Goal: Communication & Community: Answer question/provide support

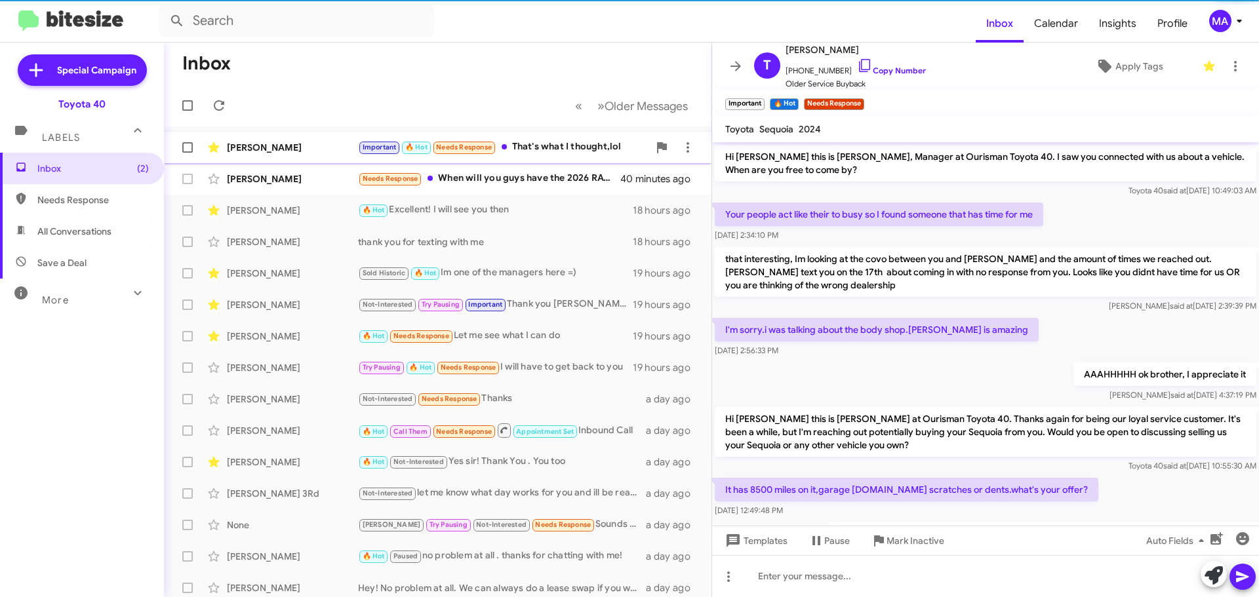
scroll to position [326, 0]
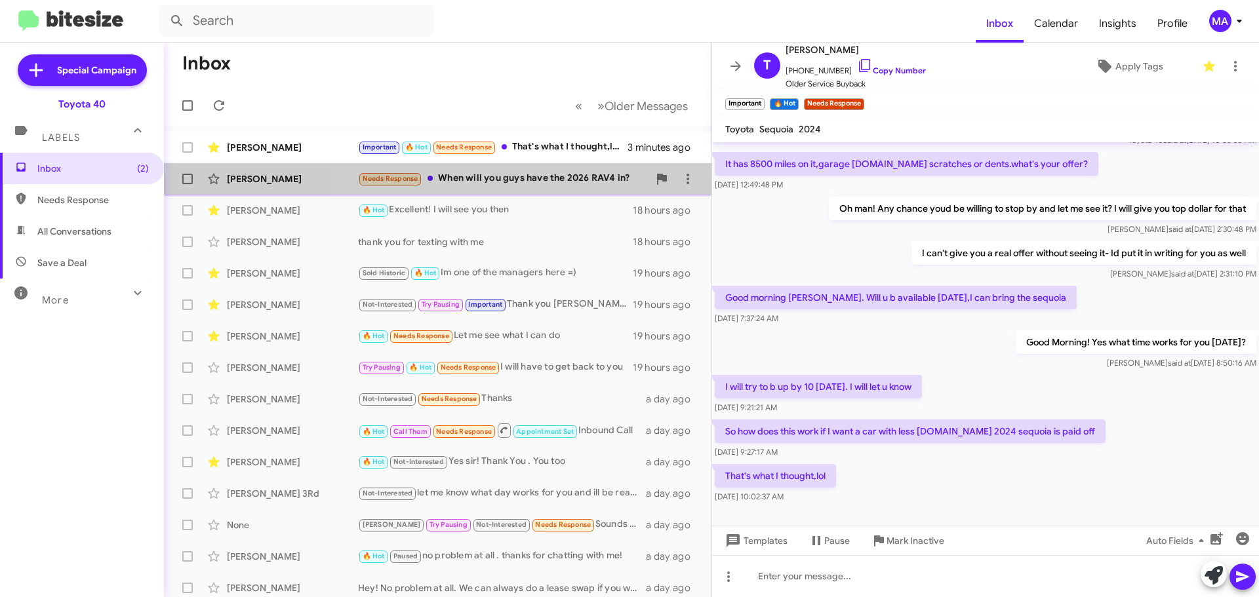
click at [521, 177] on div "Needs Response When will you guys have the 2026 RAV4 in?" at bounding box center [503, 178] width 291 height 15
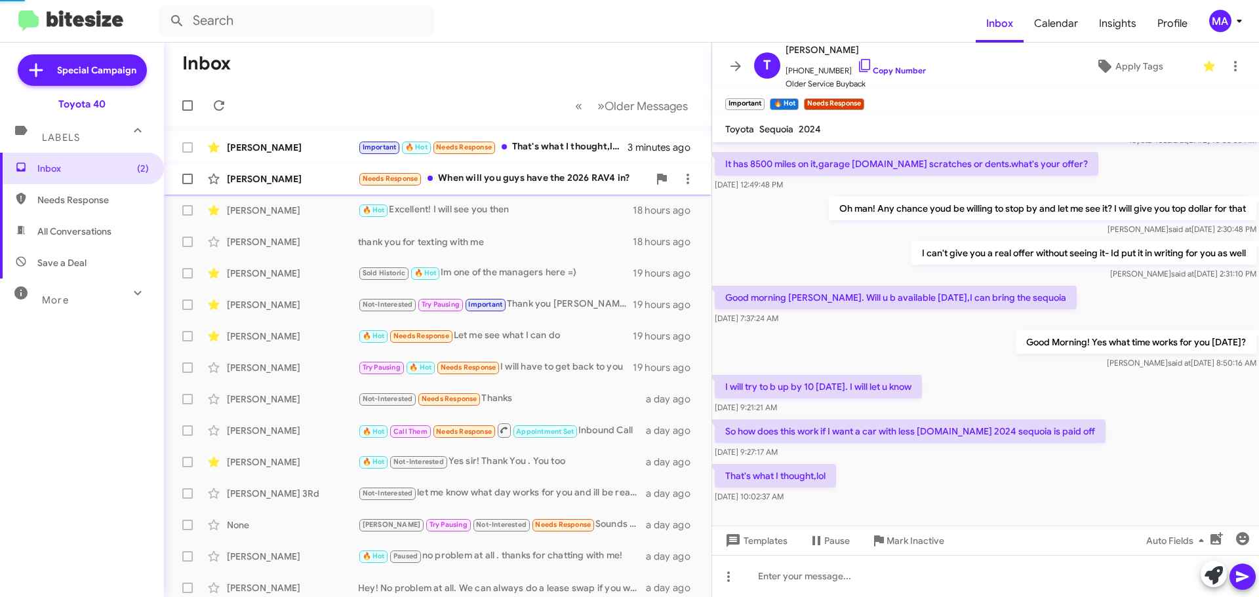
scroll to position [139, 0]
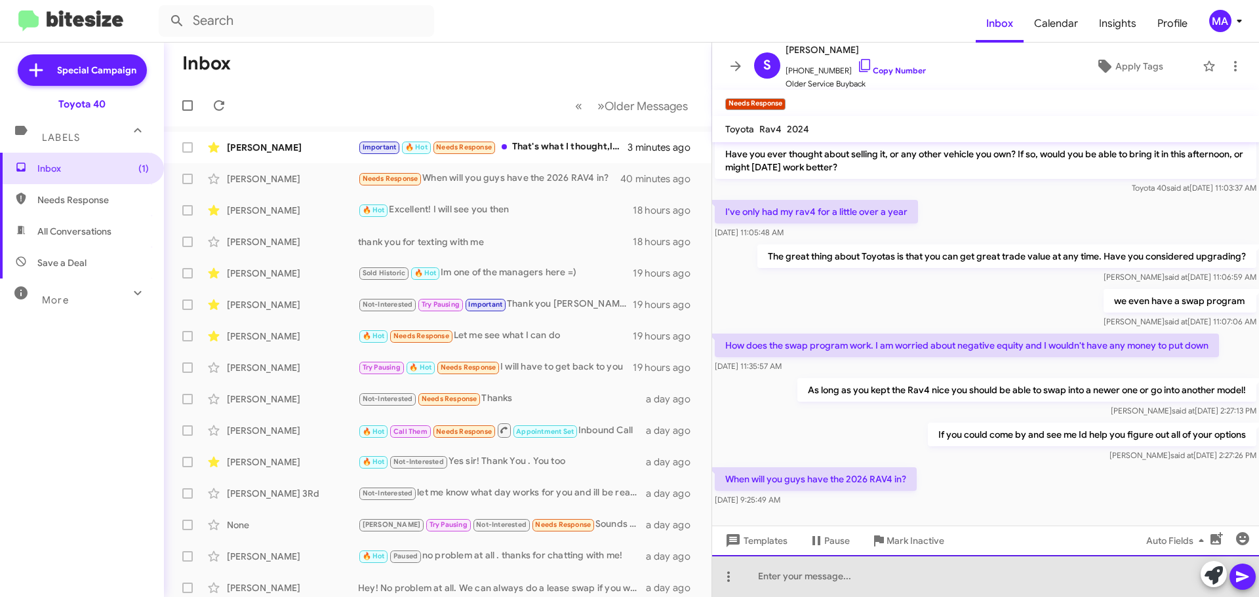
click at [811, 577] on div at bounding box center [985, 577] width 547 height 42
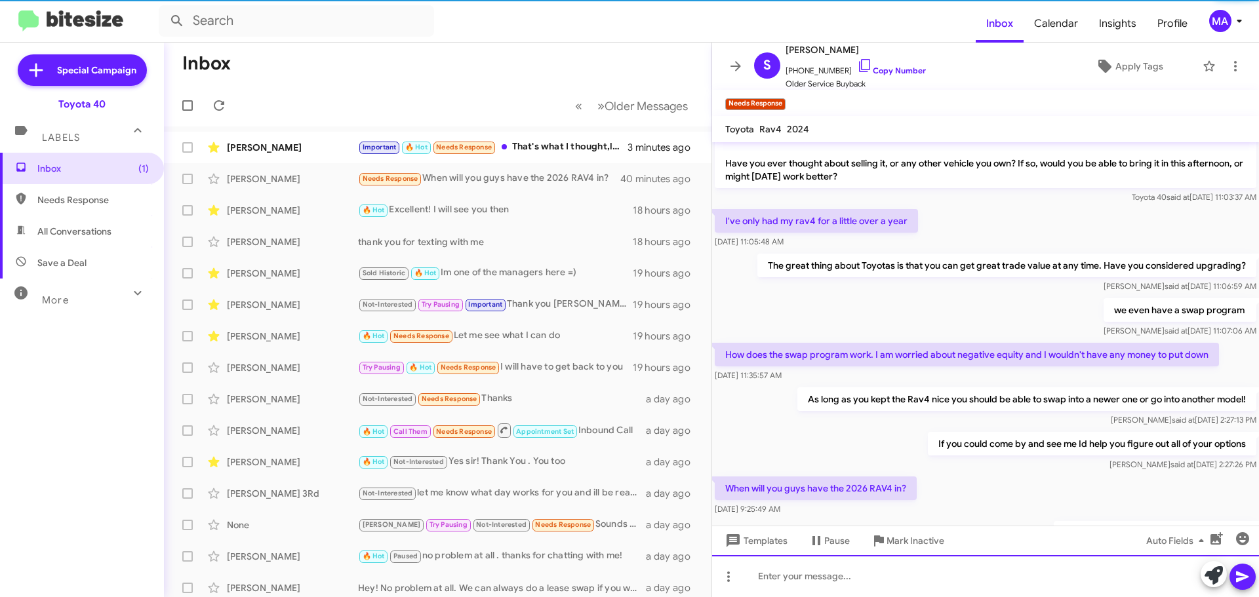
scroll to position [187, 0]
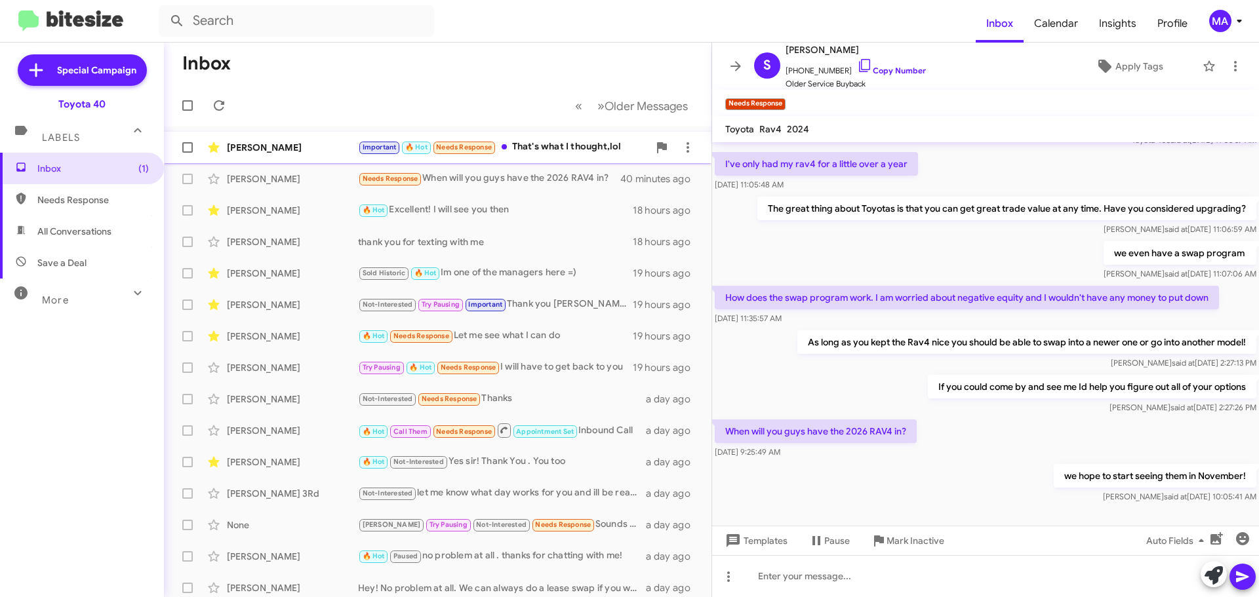
click at [529, 152] on div "Important 🔥 Hot Needs Response That's what I thought,lol" at bounding box center [503, 147] width 291 height 15
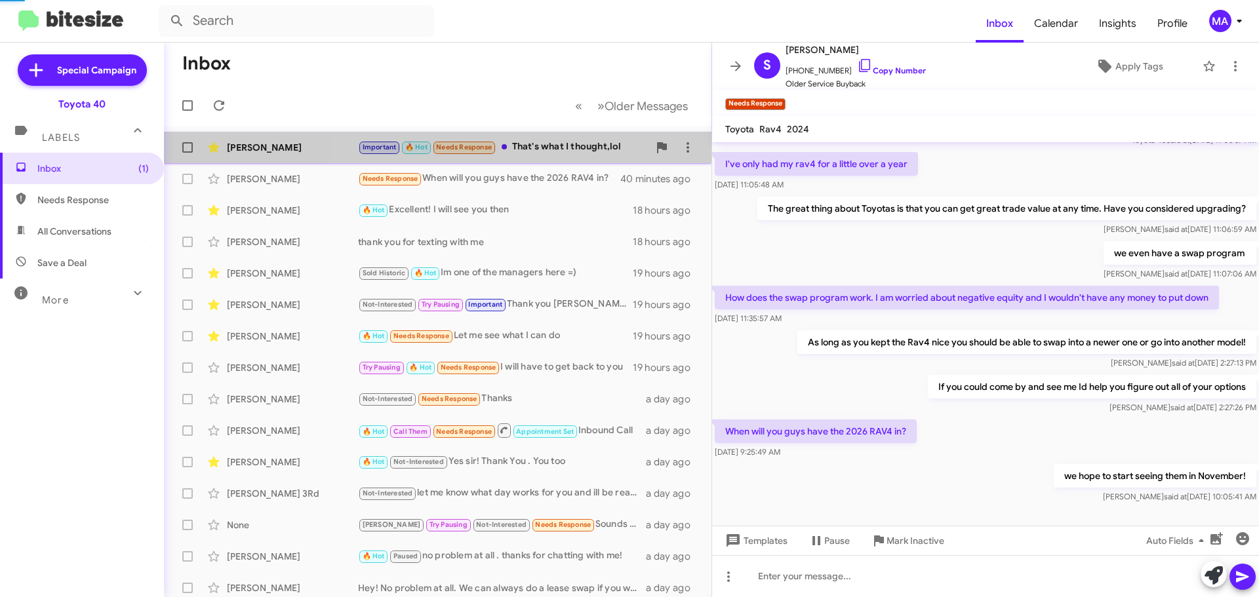
scroll to position [352, 0]
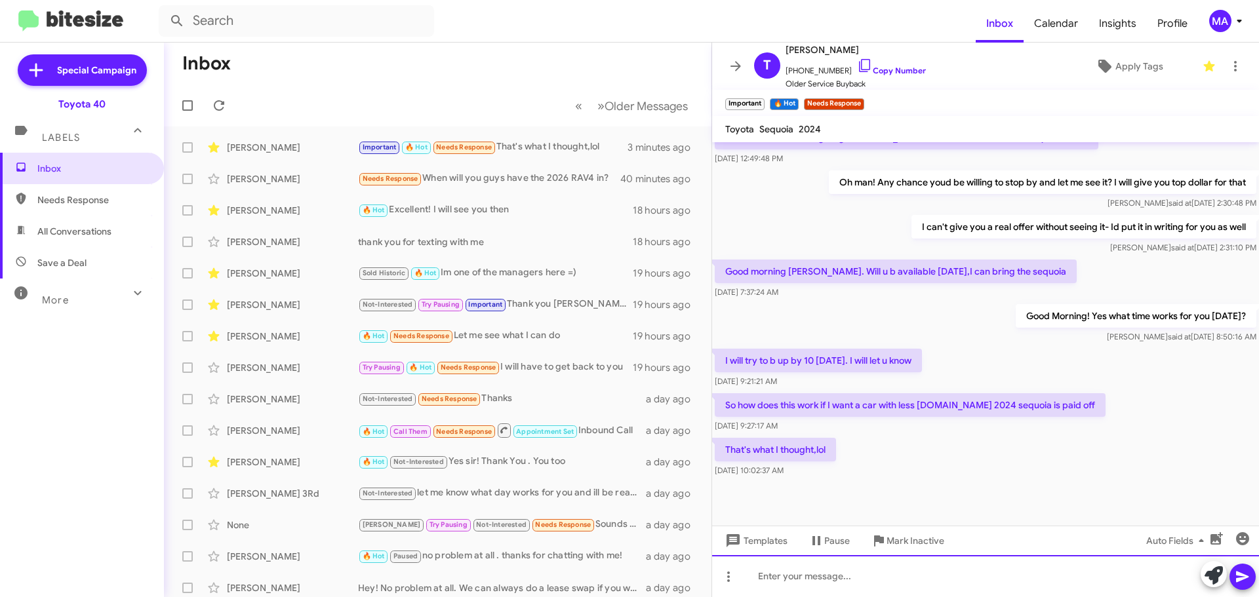
click at [812, 582] on div at bounding box center [985, 577] width 547 height 42
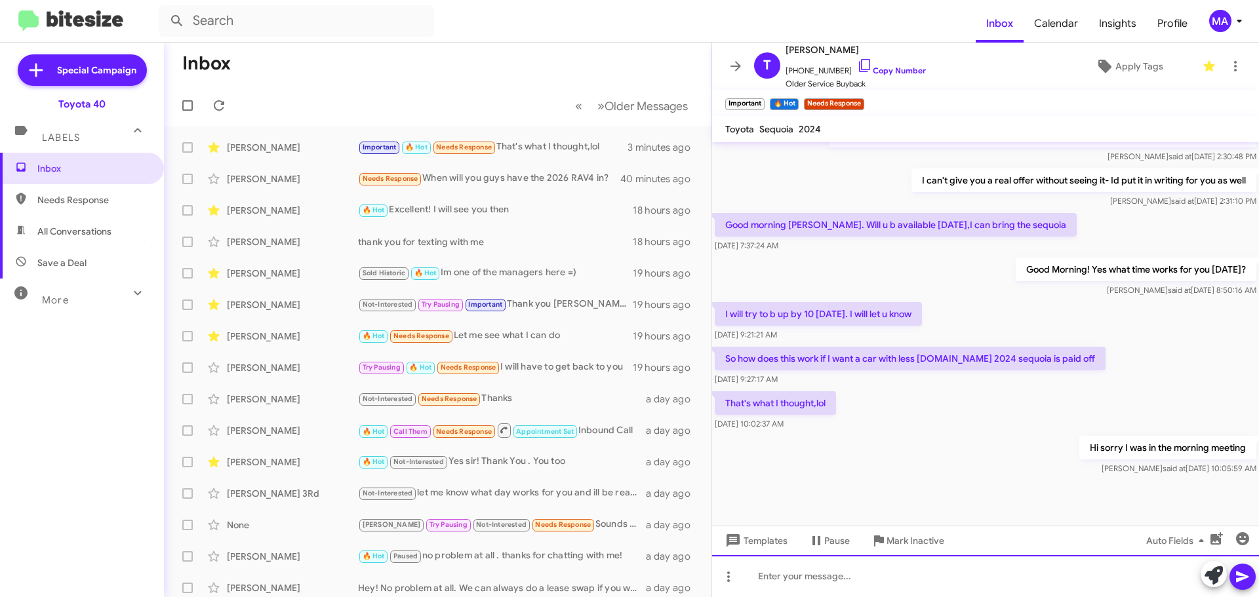
scroll to position [400, 0]
click at [819, 577] on div at bounding box center [985, 577] width 547 height 42
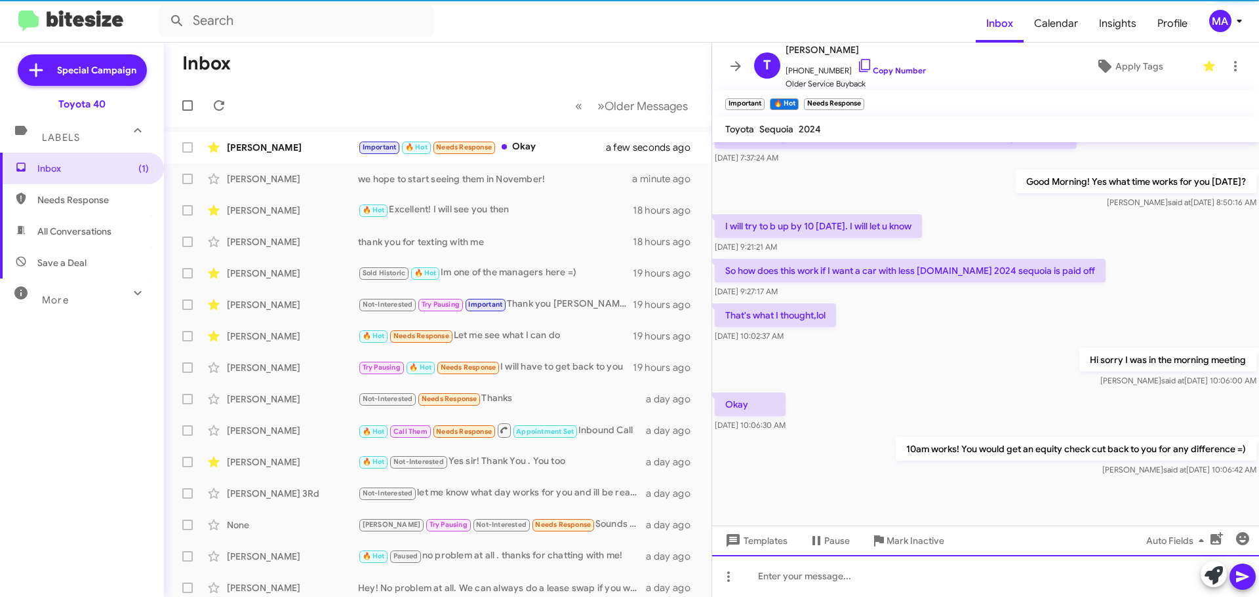
scroll to position [496, 0]
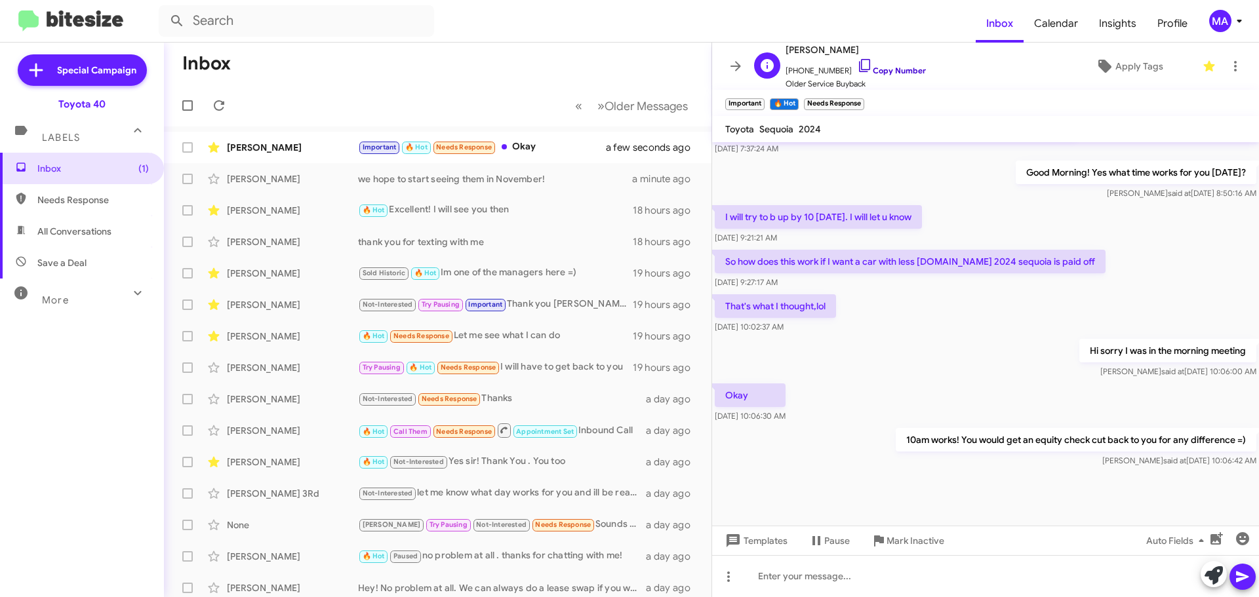
click at [857, 68] on icon at bounding box center [865, 66] width 16 height 16
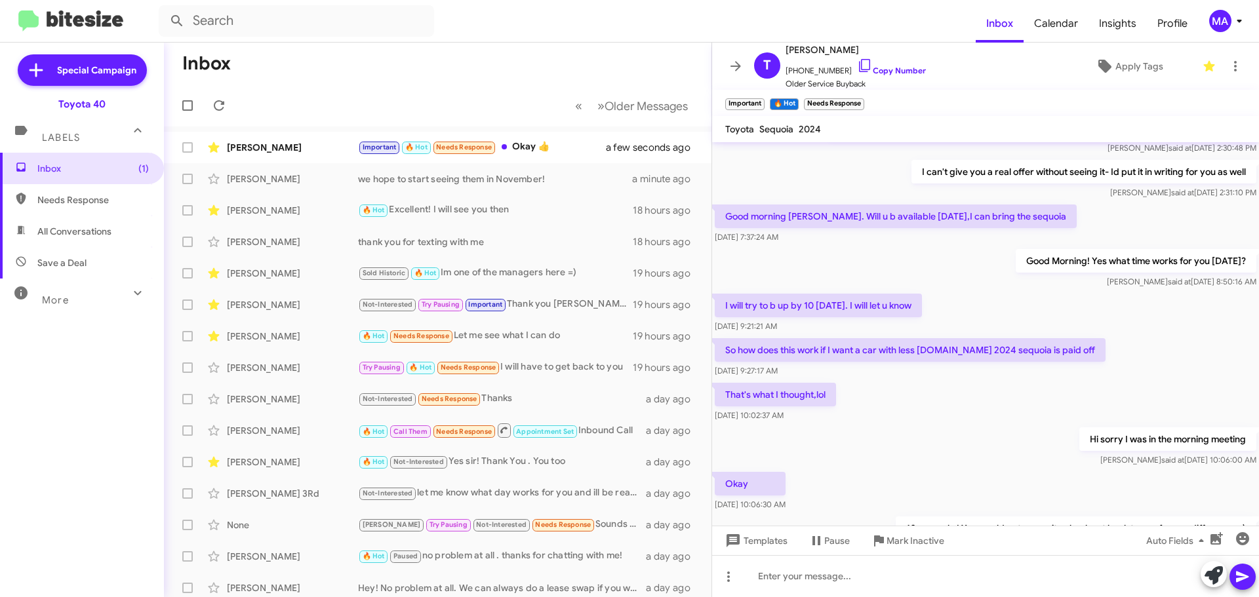
scroll to position [544, 0]
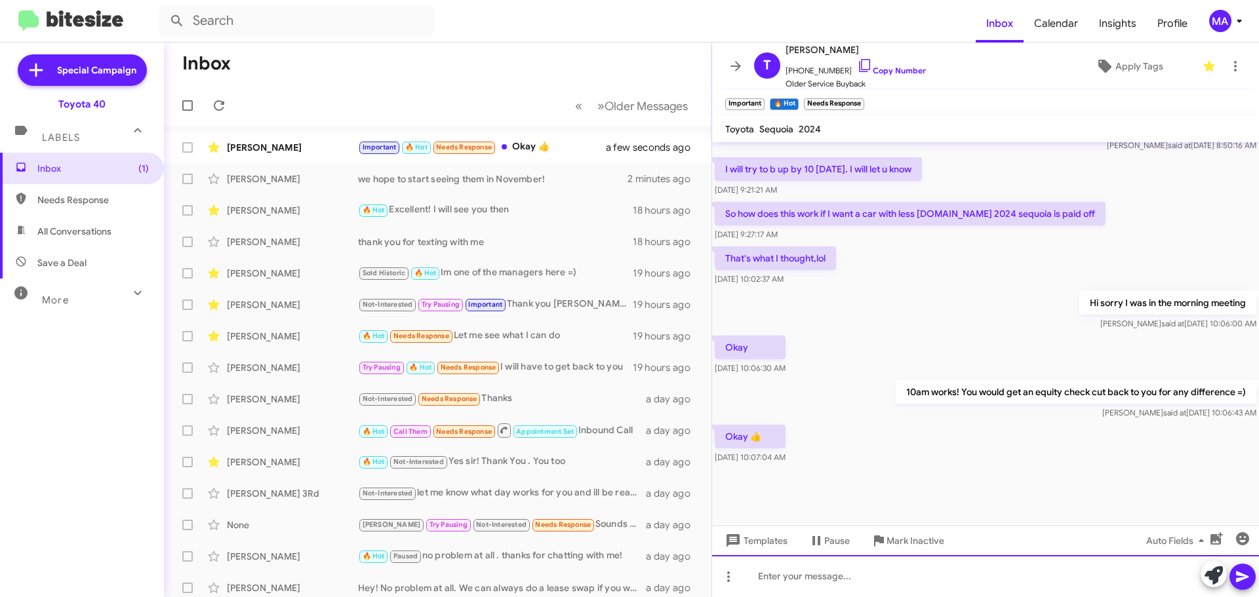
click at [851, 580] on div at bounding box center [985, 577] width 547 height 42
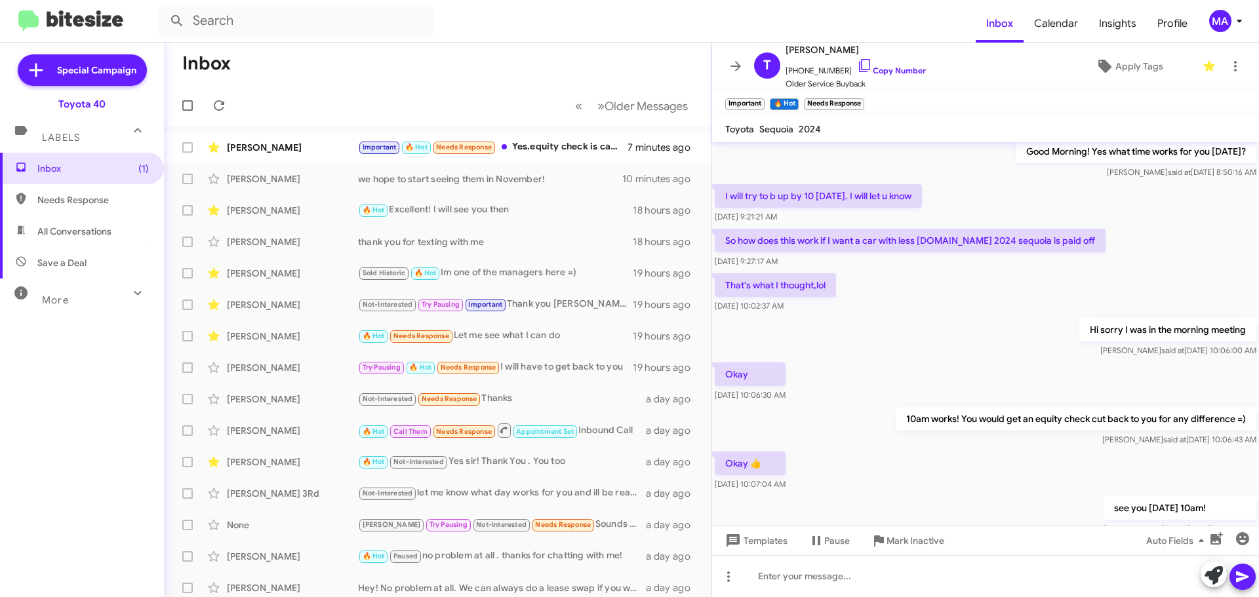
scroll to position [639, 0]
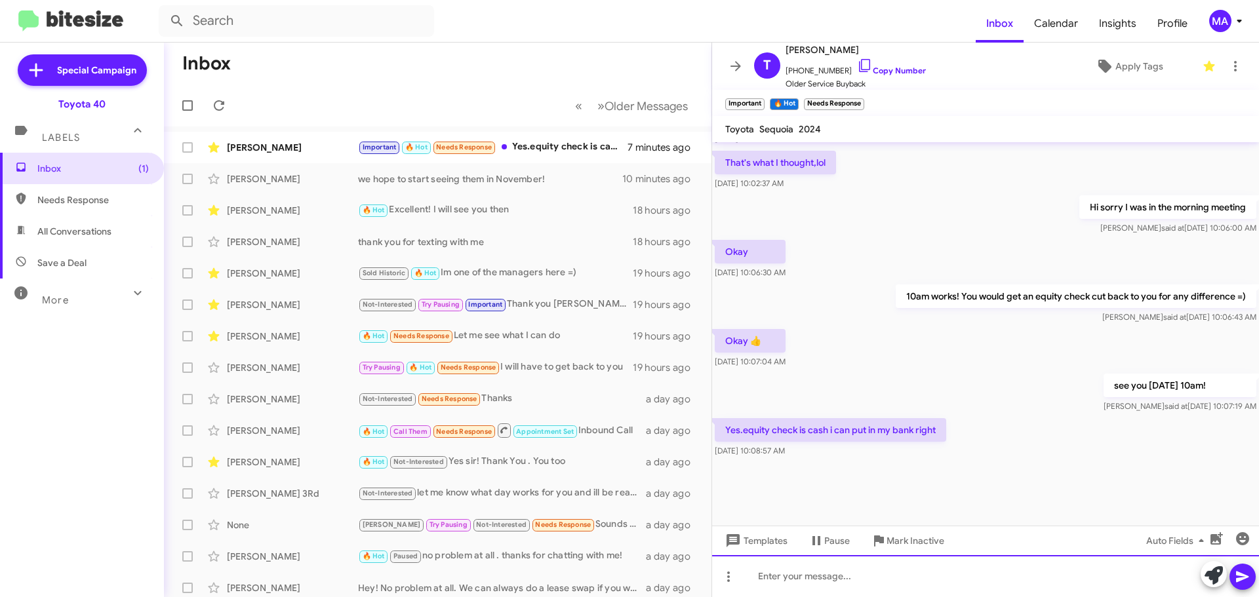
click at [830, 576] on div at bounding box center [985, 577] width 547 height 42
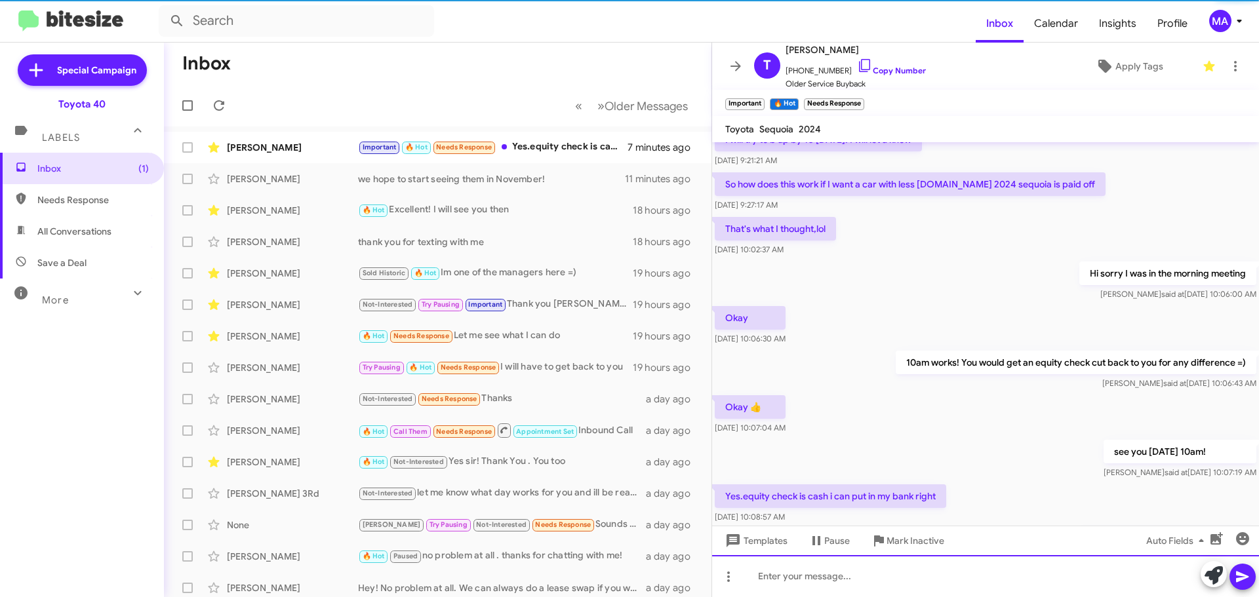
scroll to position [687, 0]
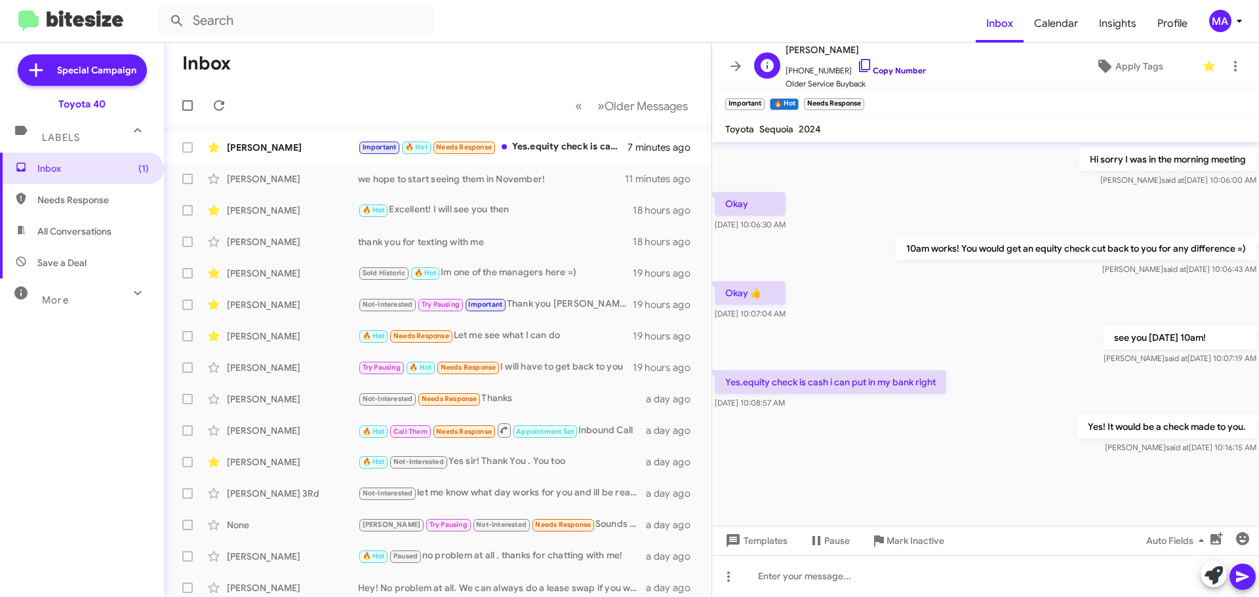
click at [857, 65] on icon at bounding box center [865, 66] width 16 height 16
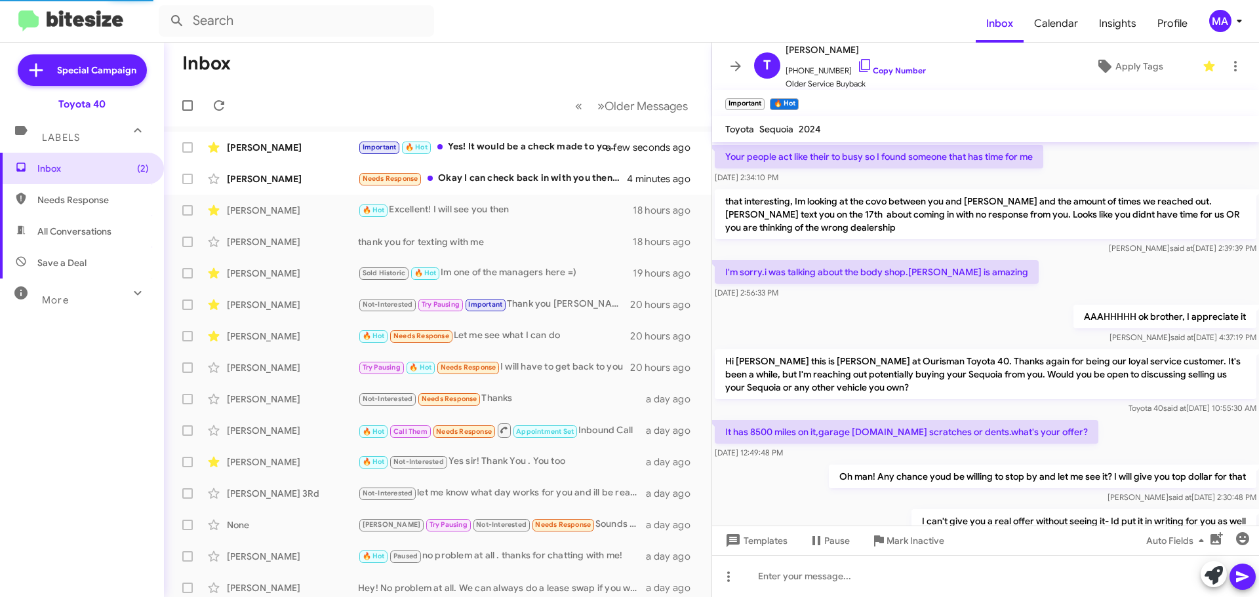
scroll to position [600, 0]
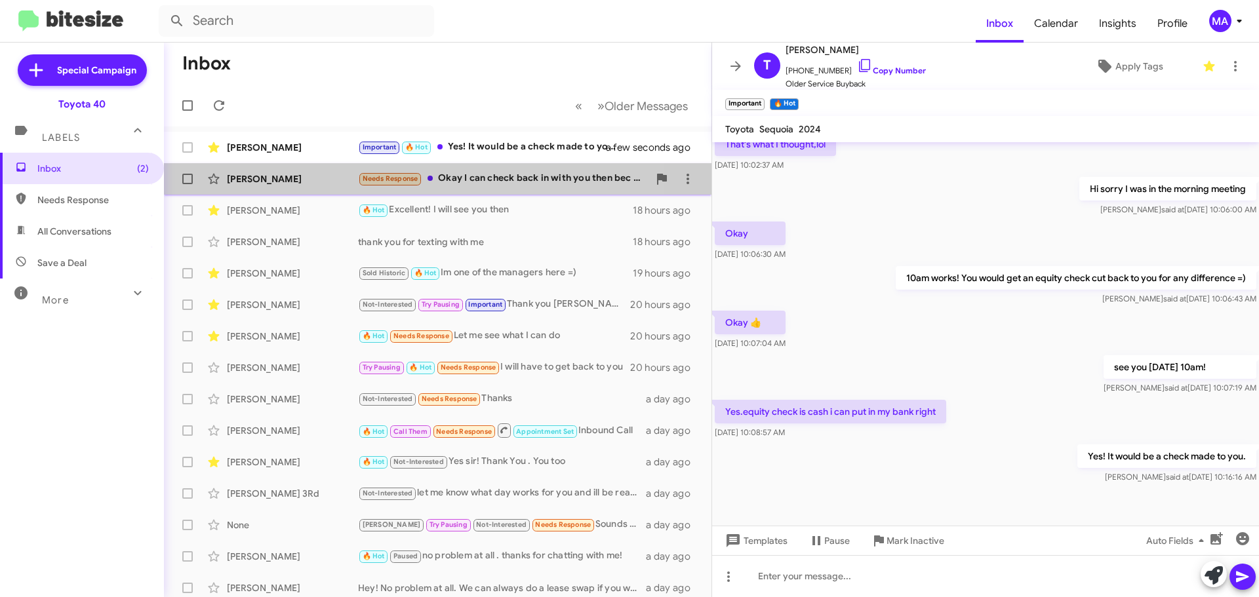
click at [501, 180] on div "Needs Response Okay I can check back in with you then bec if I am going to upgr…" at bounding box center [503, 178] width 291 height 15
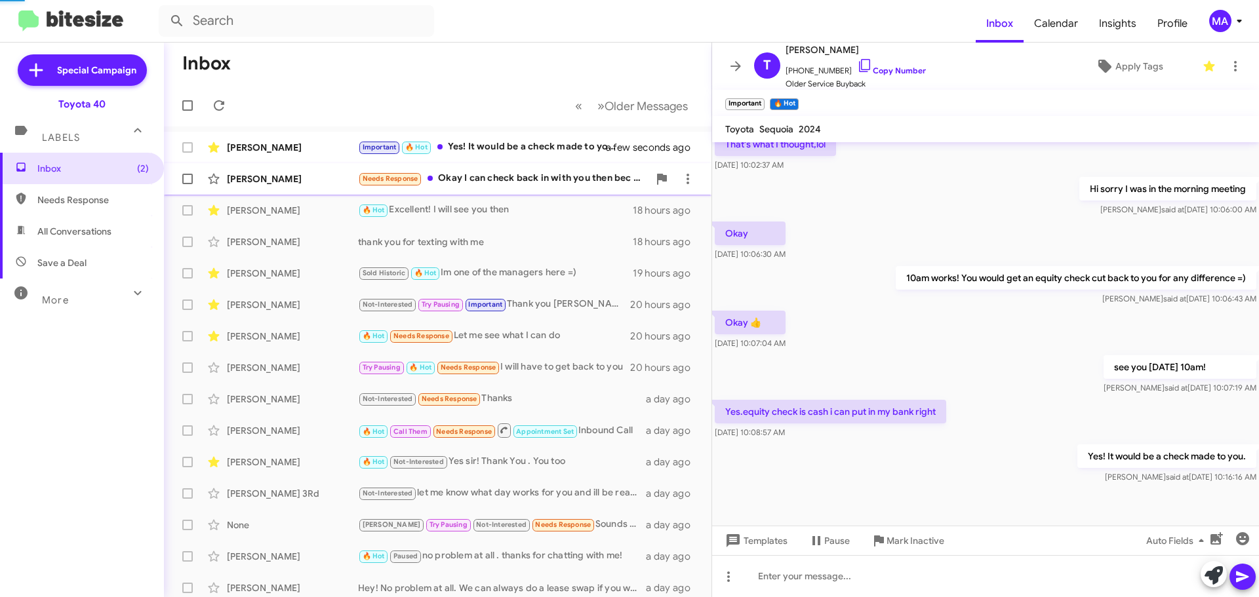
scroll to position [235, 0]
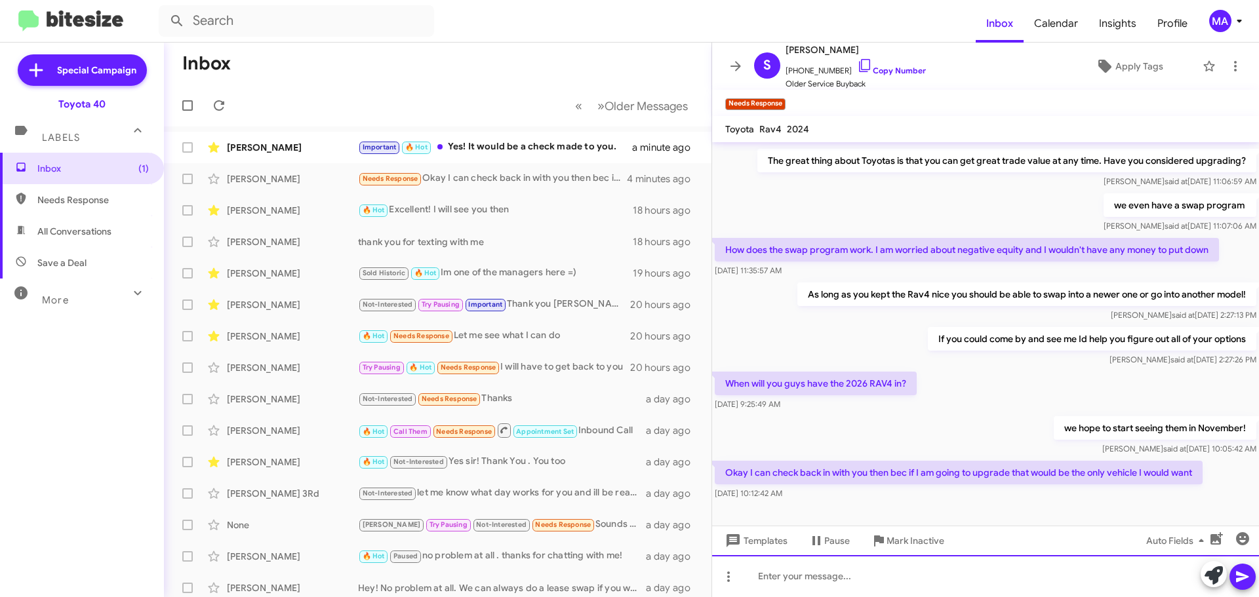
click at [822, 580] on div at bounding box center [985, 577] width 547 height 42
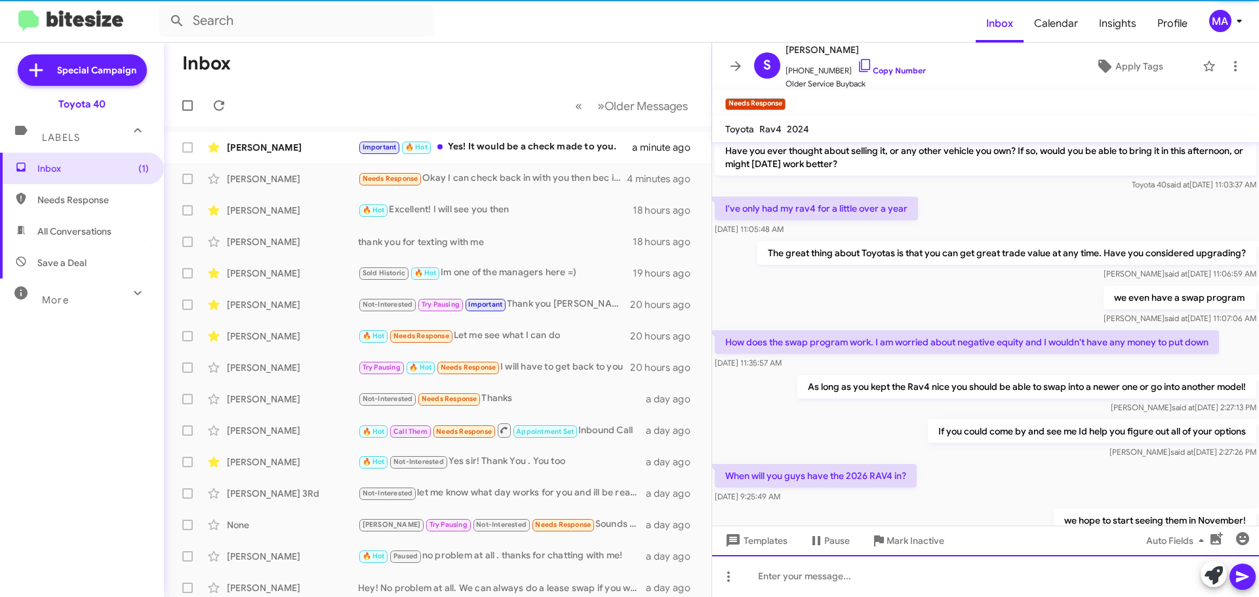
scroll to position [283, 0]
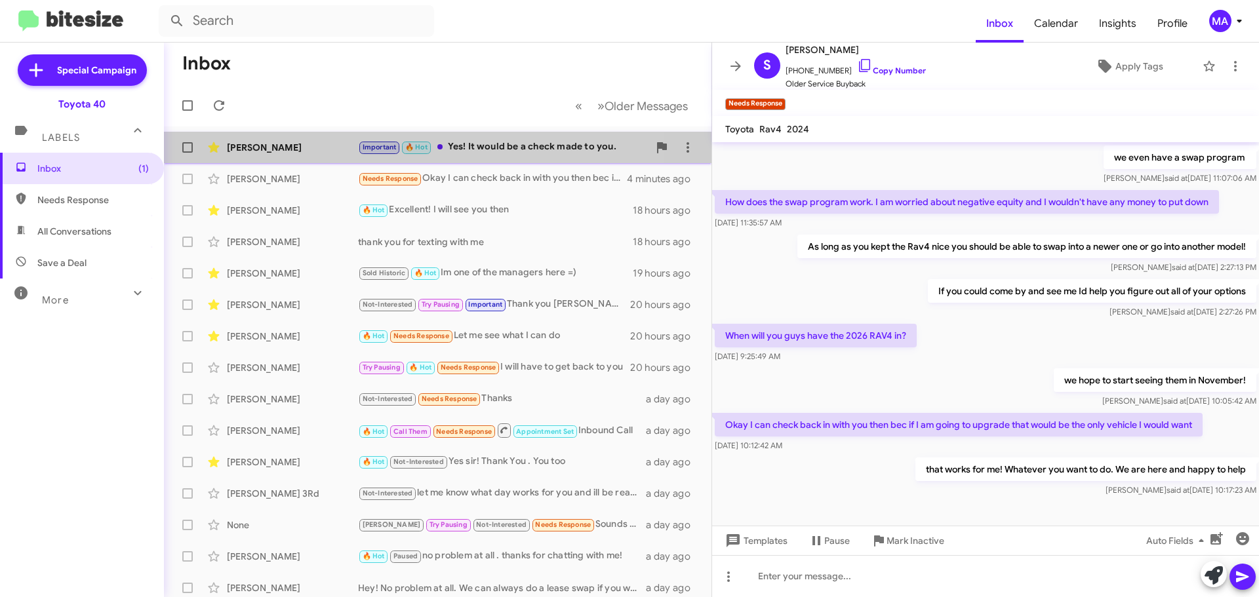
click at [496, 148] on div "Important 🔥 Hot Yes! It would be a check made to you." at bounding box center [503, 147] width 291 height 15
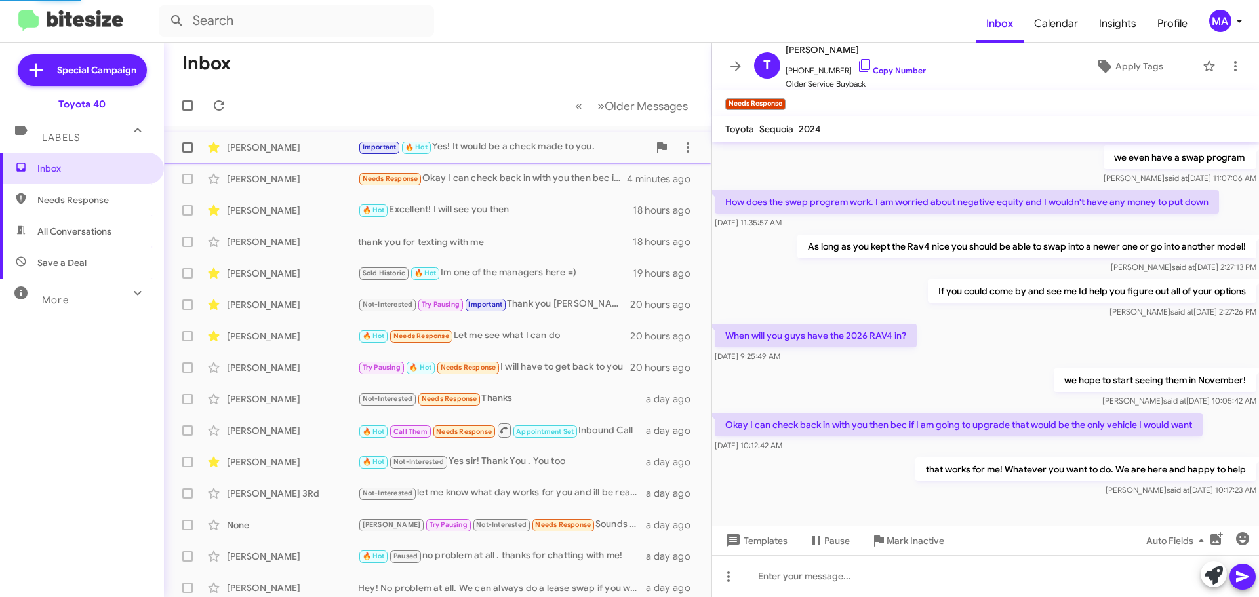
scroll to position [626, 0]
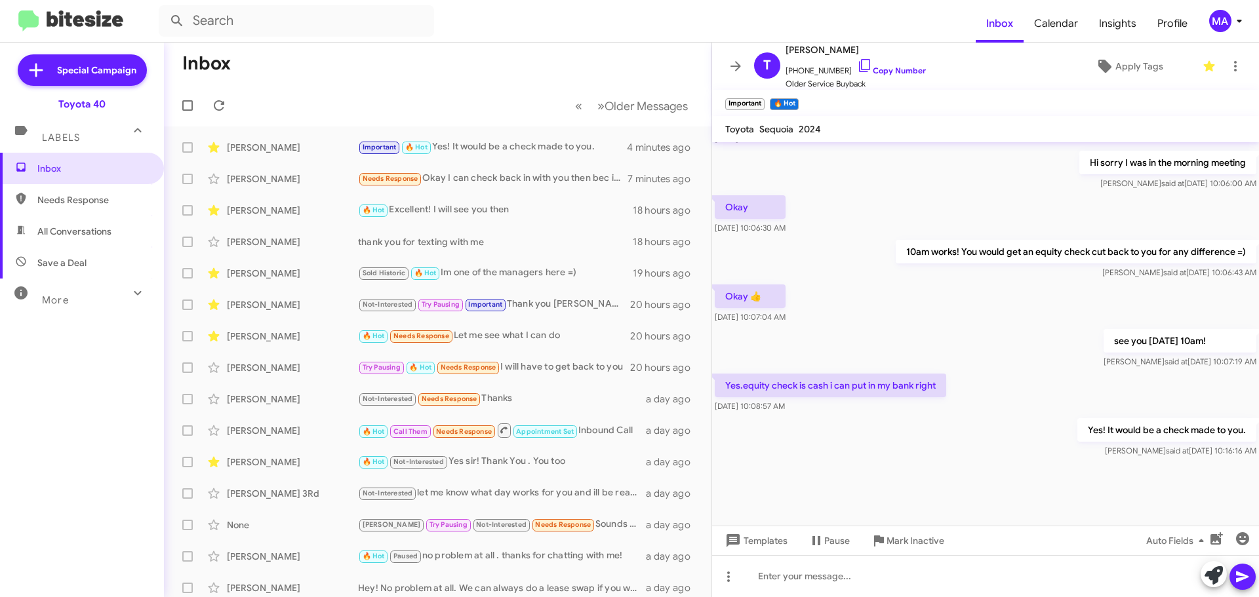
click at [69, 262] on span "Save a Deal" at bounding box center [61, 262] width 49 height 13
type input "in:not-interested"
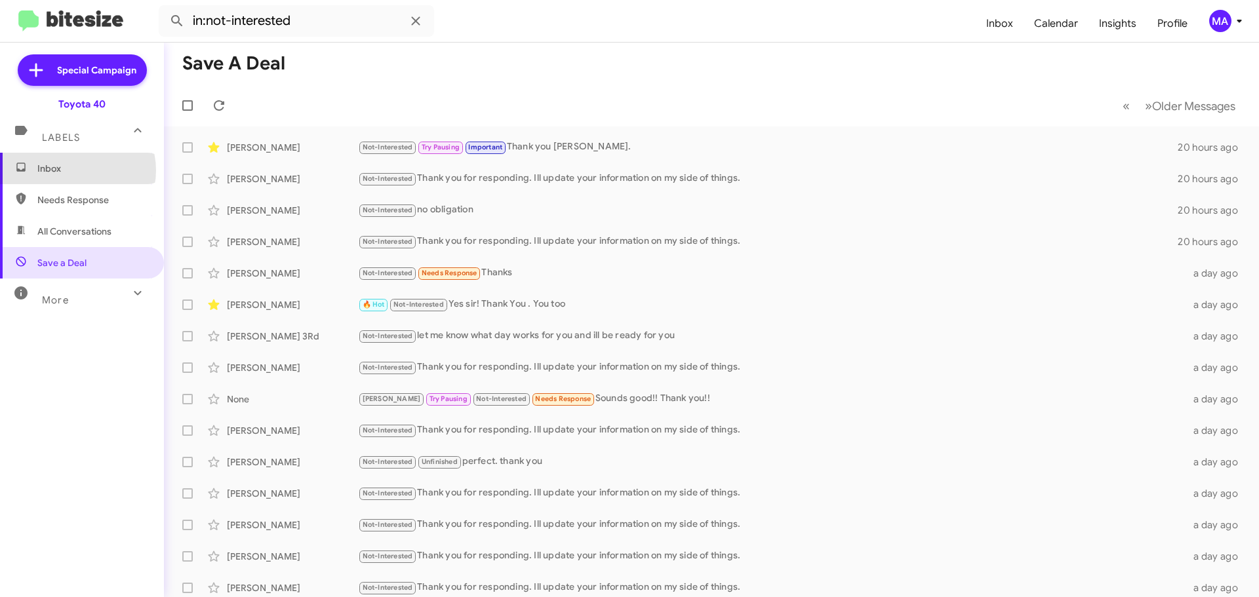
click at [75, 171] on span "Inbox" at bounding box center [92, 168] width 111 height 13
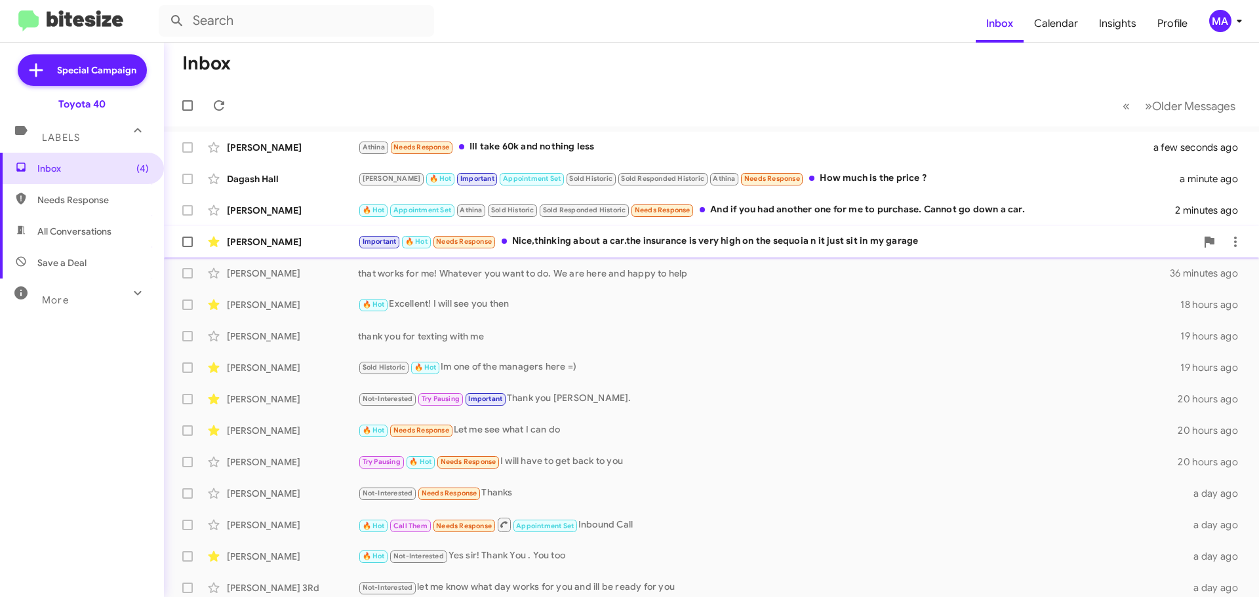
click at [724, 239] on div "Important 🔥 Hot Needs Response Nice,thinking about a car.the insurance is very …" at bounding box center [777, 241] width 838 height 15
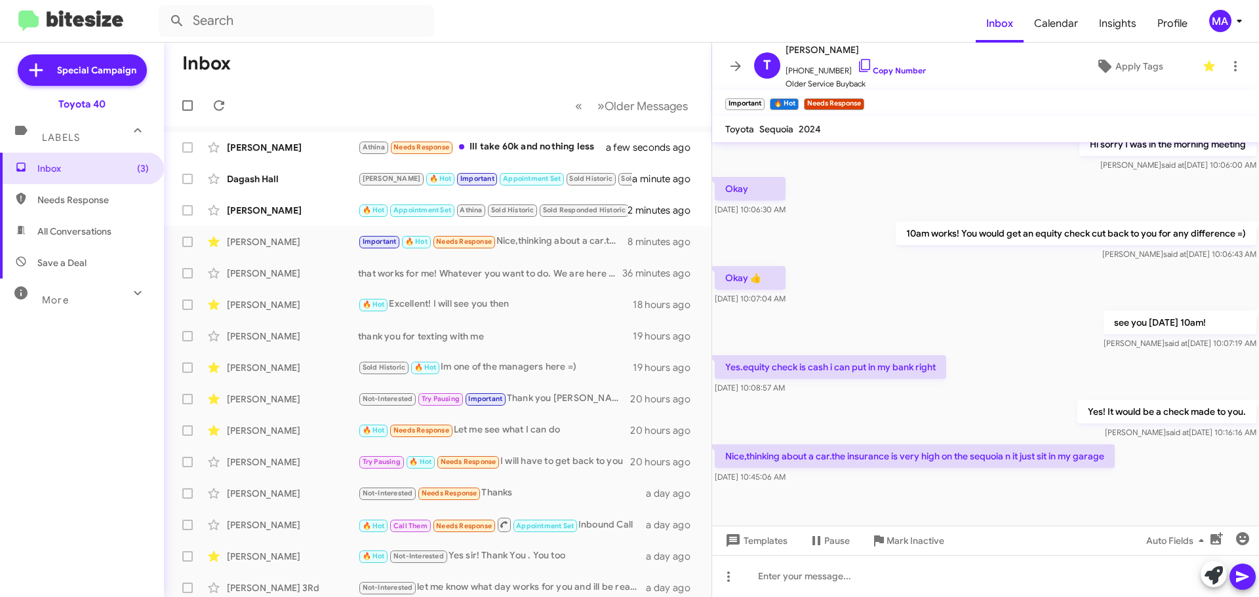
scroll to position [626, 0]
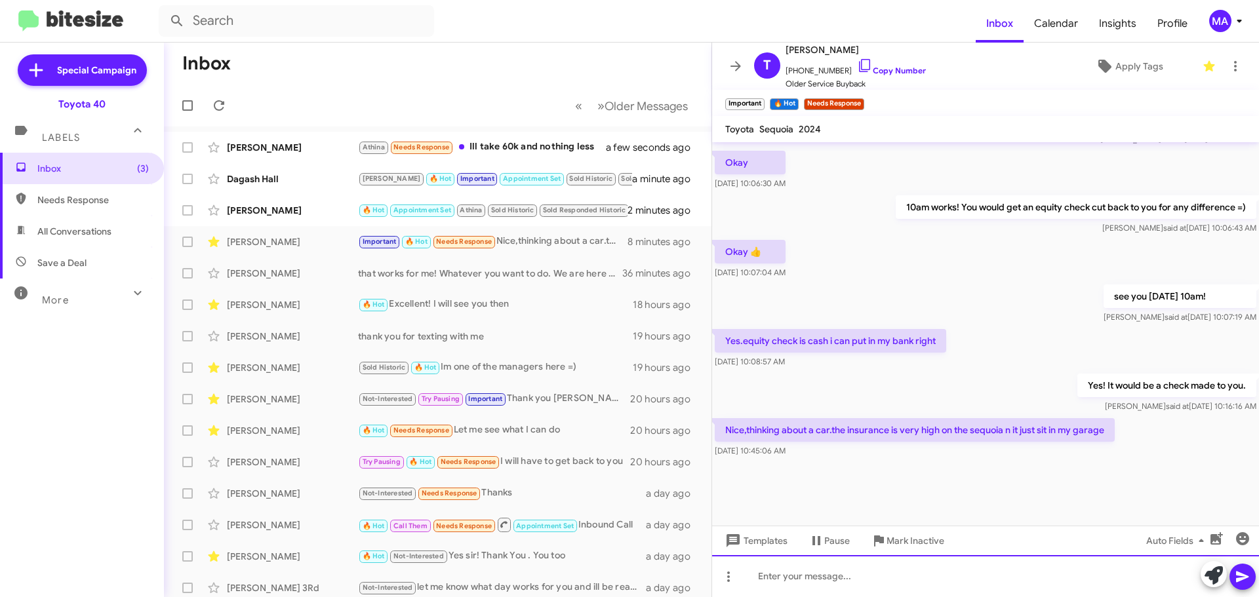
click at [808, 585] on div at bounding box center [985, 577] width 547 height 42
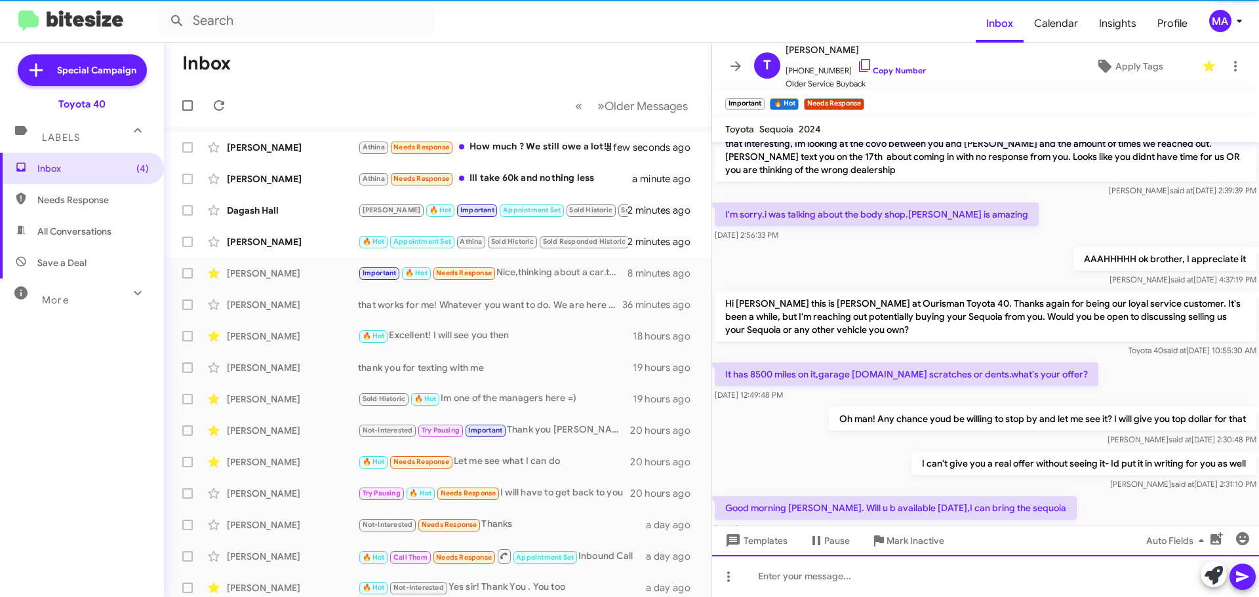
scroll to position [84, 0]
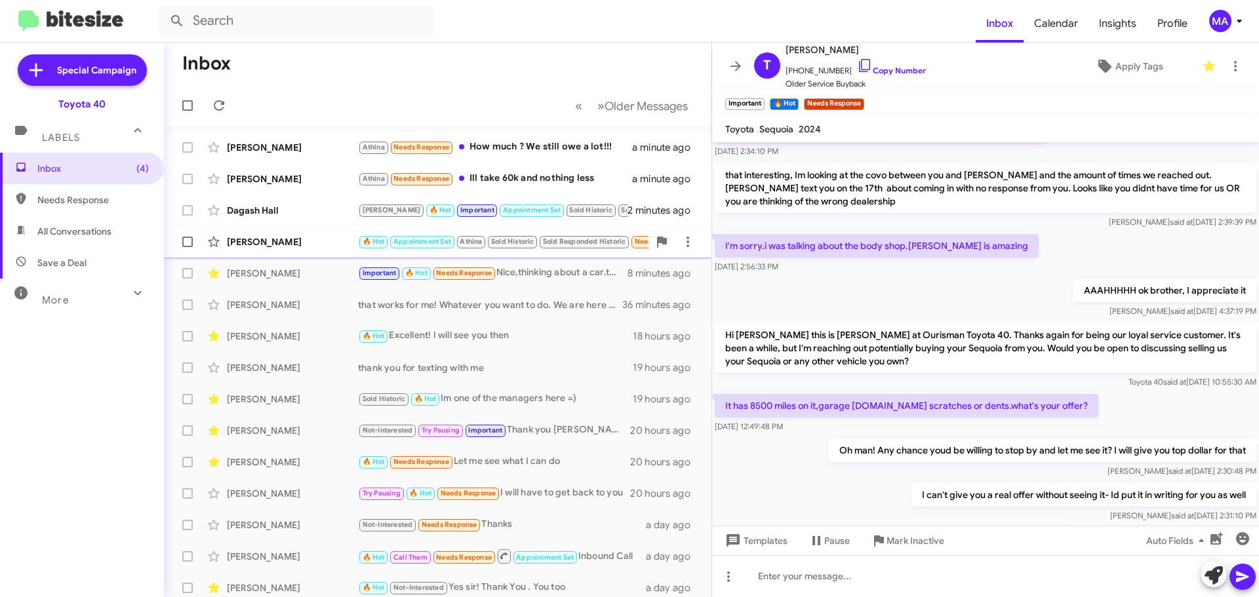
click at [314, 245] on div "[PERSON_NAME]" at bounding box center [292, 241] width 131 height 13
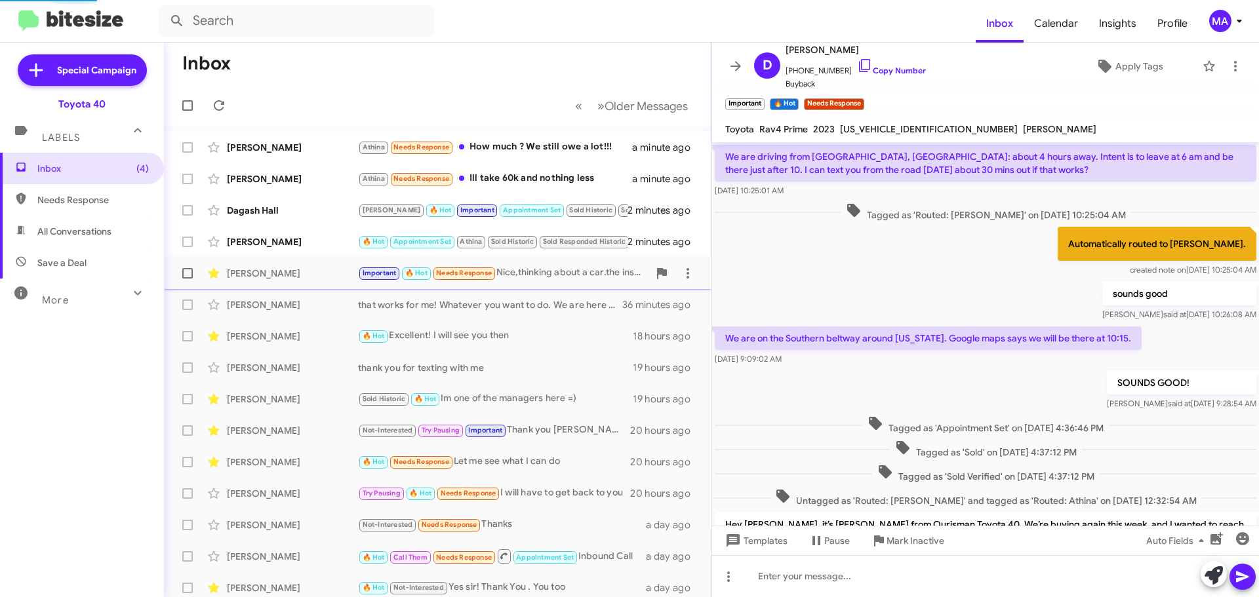
scroll to position [261, 0]
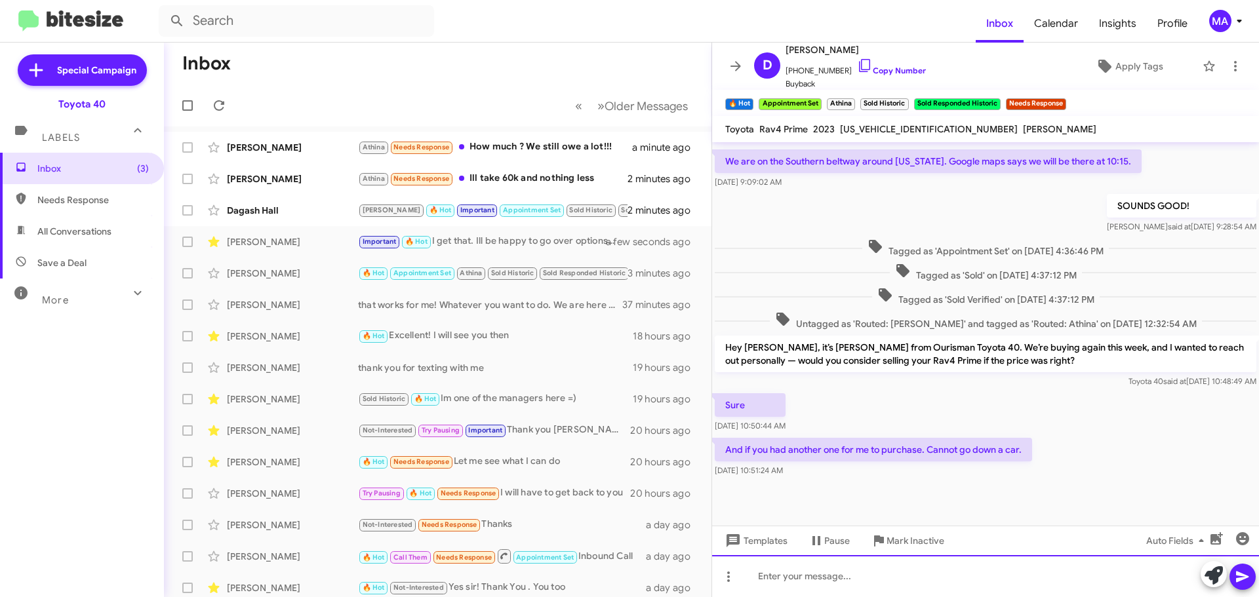
click at [822, 578] on div at bounding box center [985, 577] width 547 height 42
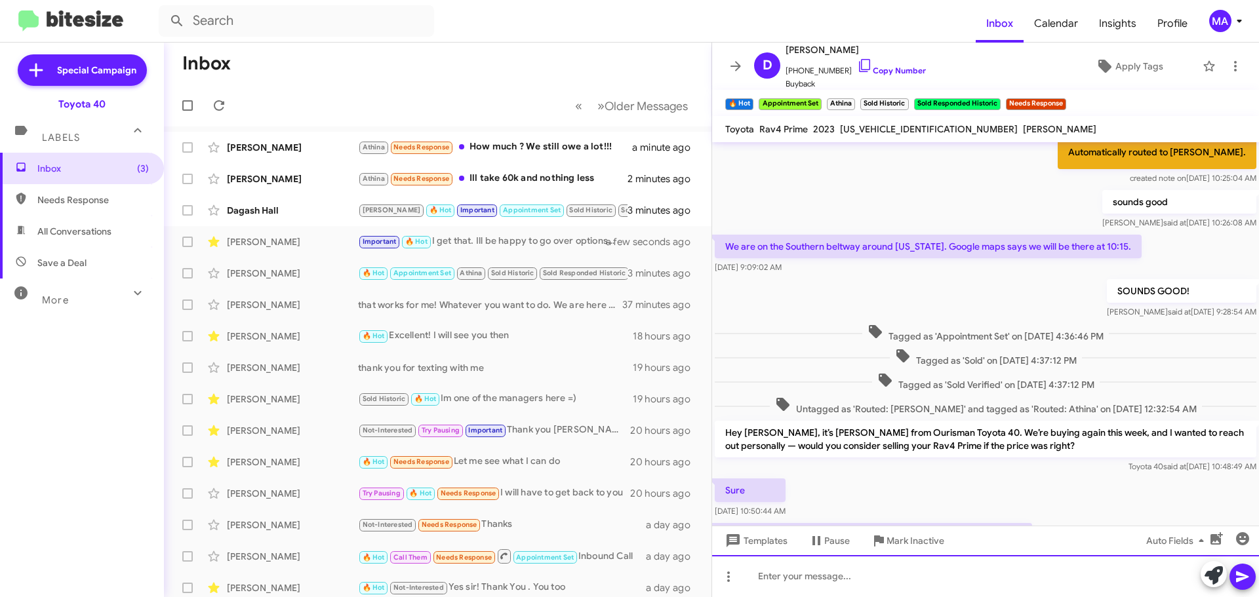
scroll to position [309, 0]
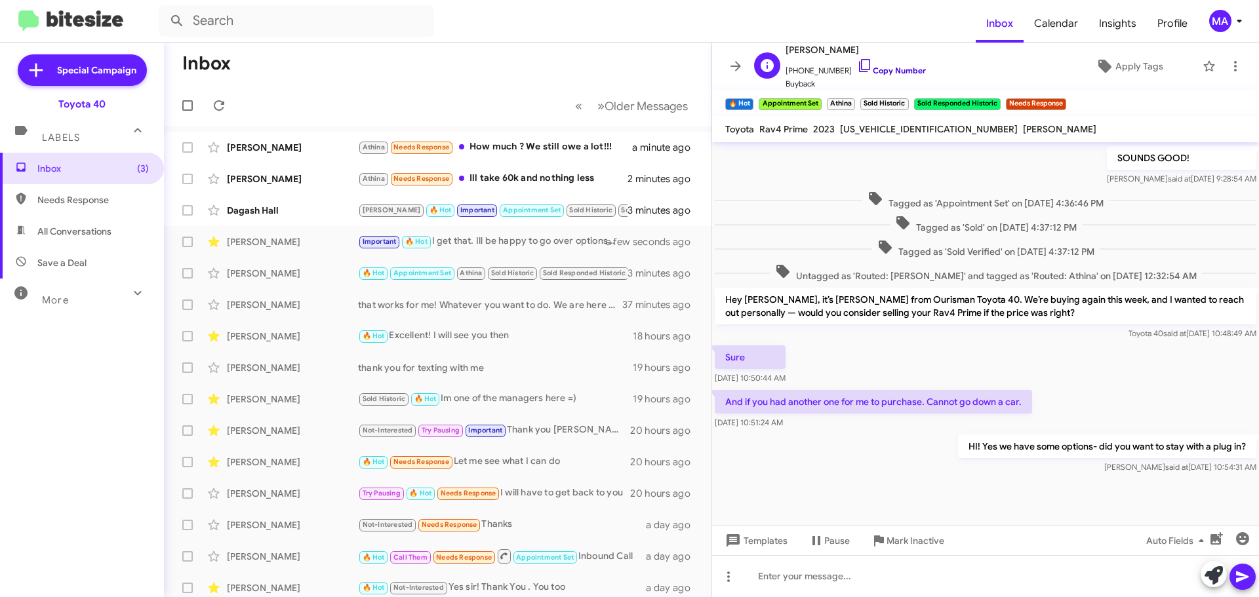
click at [857, 63] on icon at bounding box center [865, 66] width 16 height 16
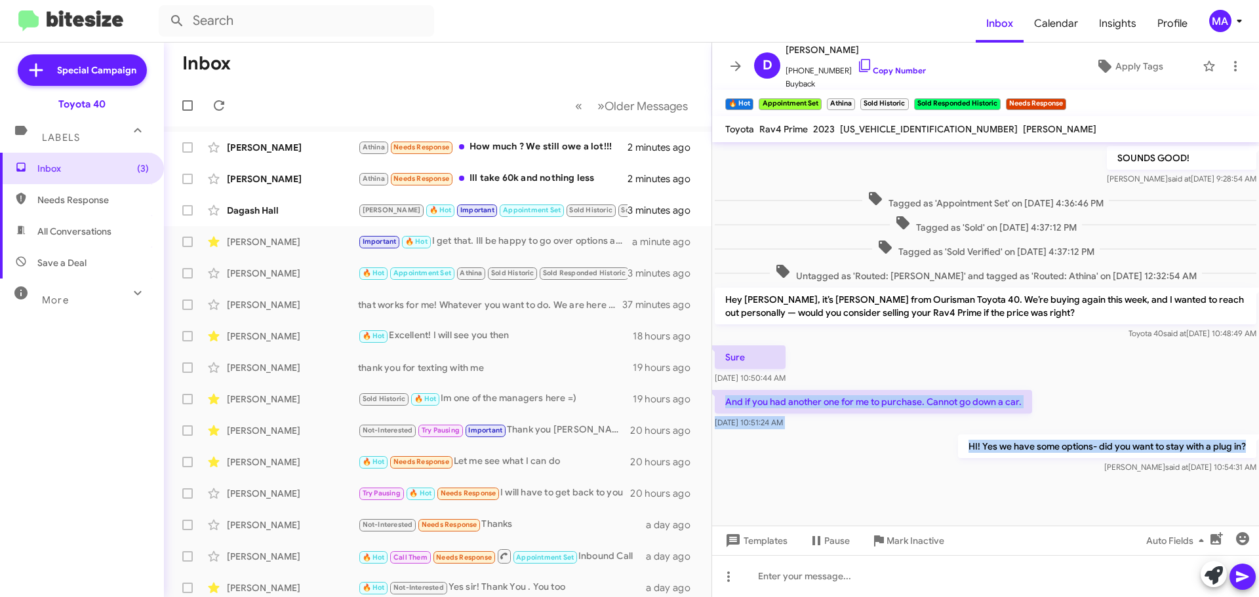
drag, startPoint x: 1238, startPoint y: 445, endPoint x: 723, endPoint y: 408, distance: 515.5
click at [723, 408] on div "Hi Deborah, it's Ron Jackson, Manager at Ourisman Toyota 40. Just going through…" at bounding box center [985, 154] width 547 height 643
copy div "And if you had another one for me to purchase. Cannot go down a car. Sep 3, 202…"
click at [900, 442] on div "HI! Yes we have some options- did you want to stay with a plug in? Morgan said …" at bounding box center [985, 454] width 547 height 45
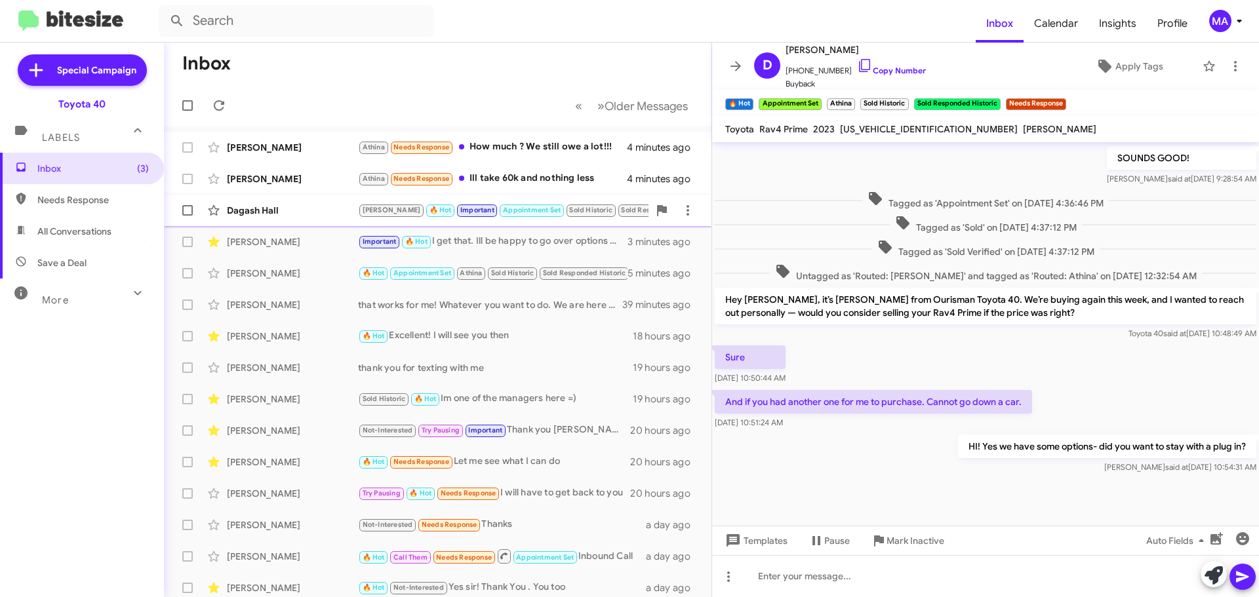
click at [310, 214] on div "Dagash Hall" at bounding box center [292, 210] width 131 height 13
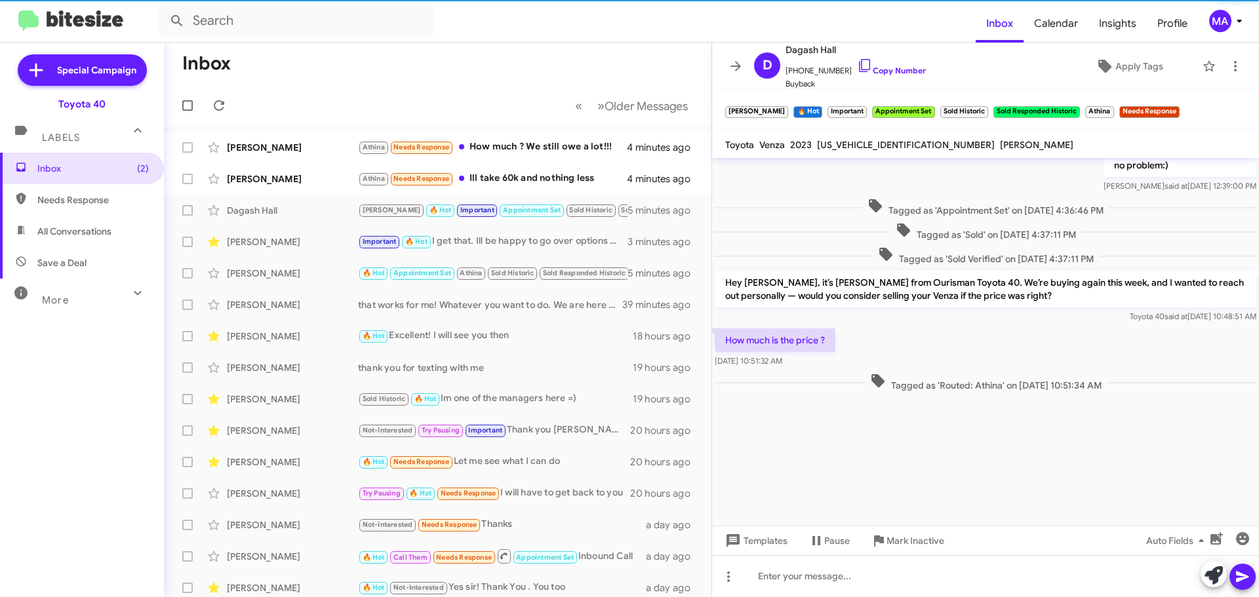
scroll to position [1655, 0]
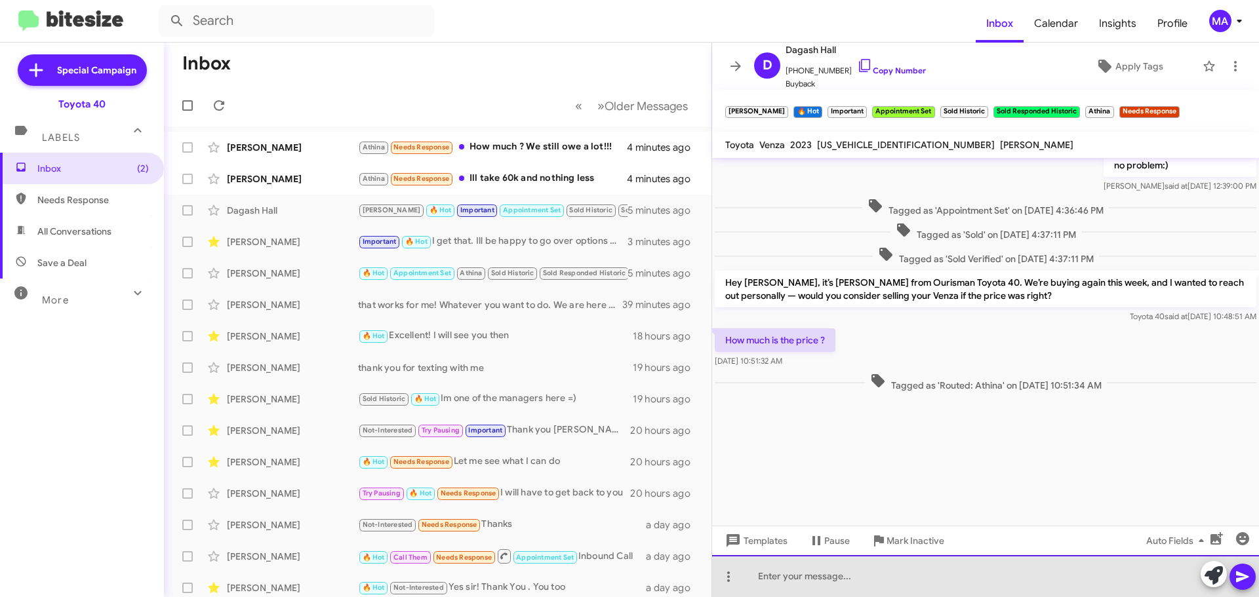
click at [811, 576] on div at bounding box center [985, 577] width 547 height 42
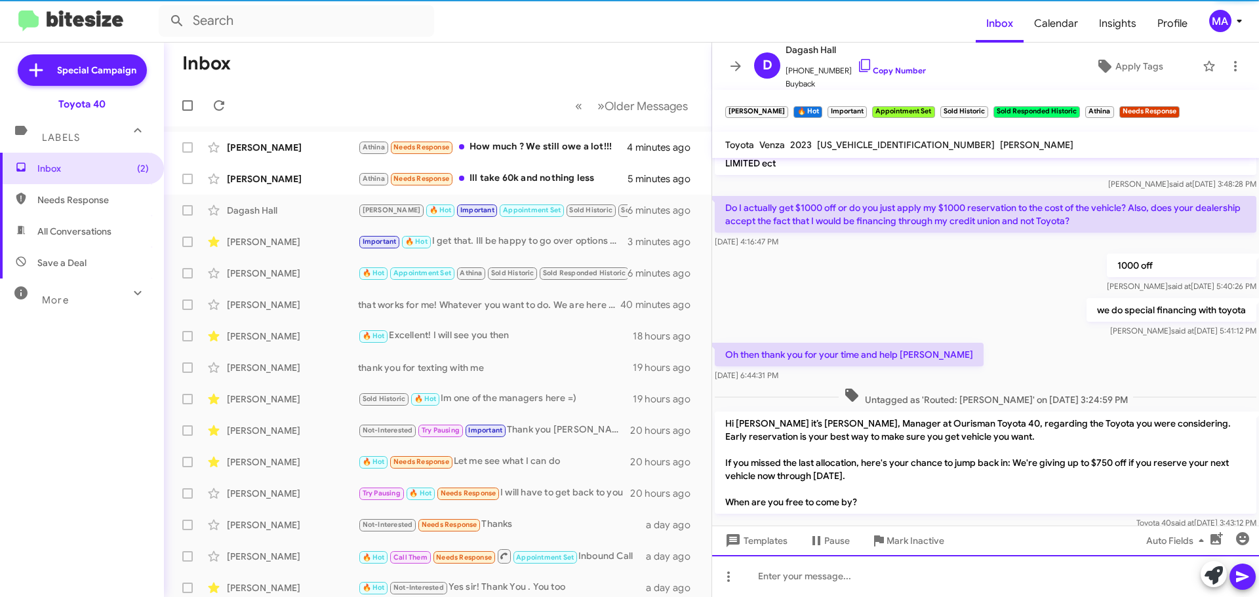
scroll to position [0, 0]
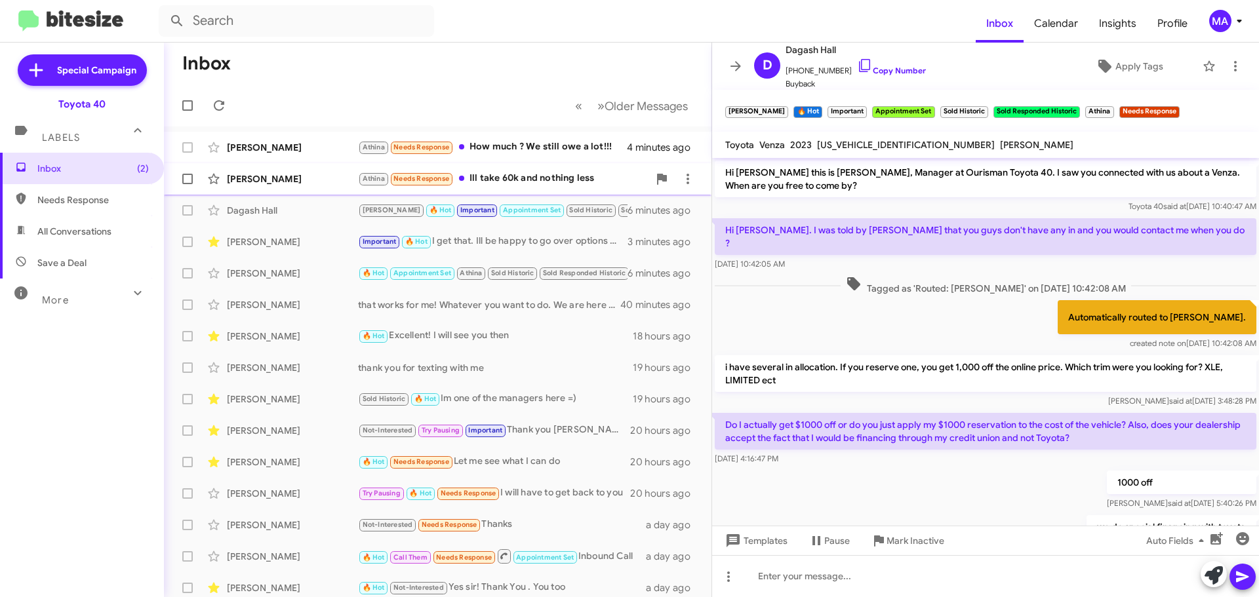
click at [498, 169] on div "Seth Arnold Athina Needs Response Ill take 60k and nothing less 5 minutes ago" at bounding box center [437, 179] width 527 height 26
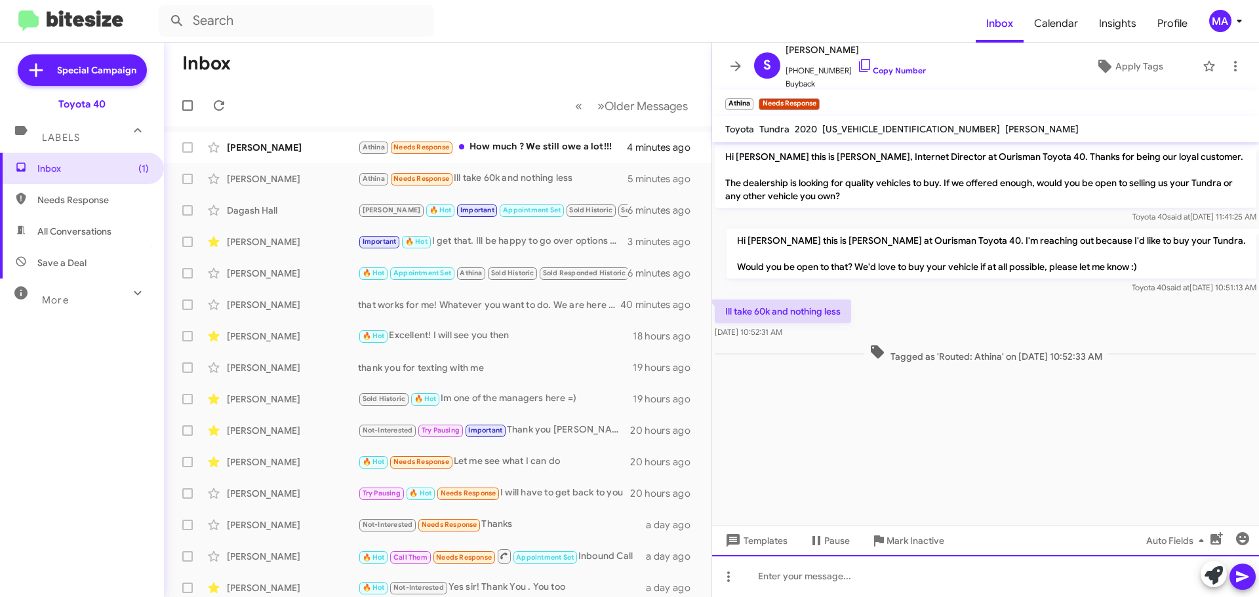
click at [821, 580] on div at bounding box center [985, 577] width 547 height 42
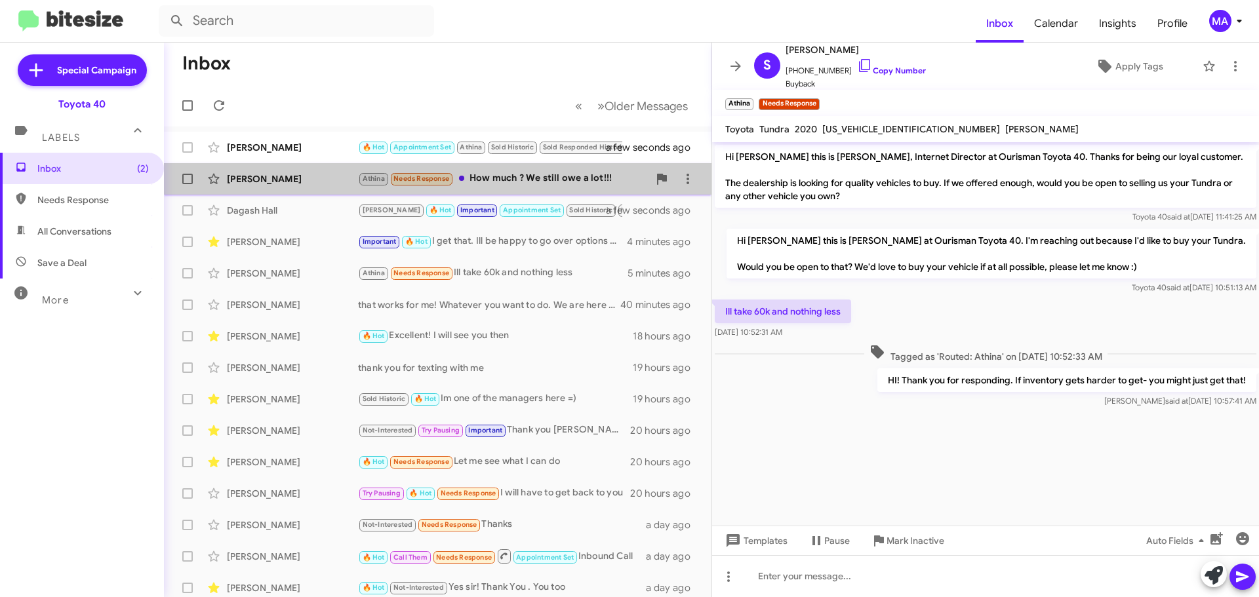
click at [546, 176] on div "Athina Needs Response How much ? We still owe a lot!!!" at bounding box center [503, 178] width 291 height 15
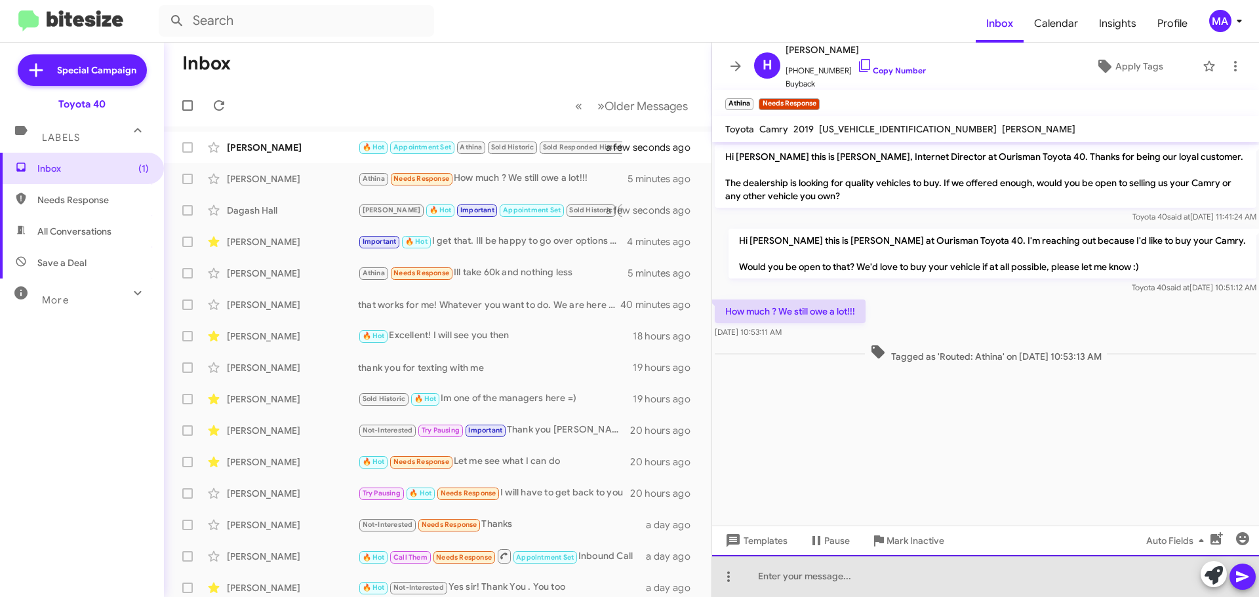
click at [795, 573] on div at bounding box center [985, 577] width 547 height 42
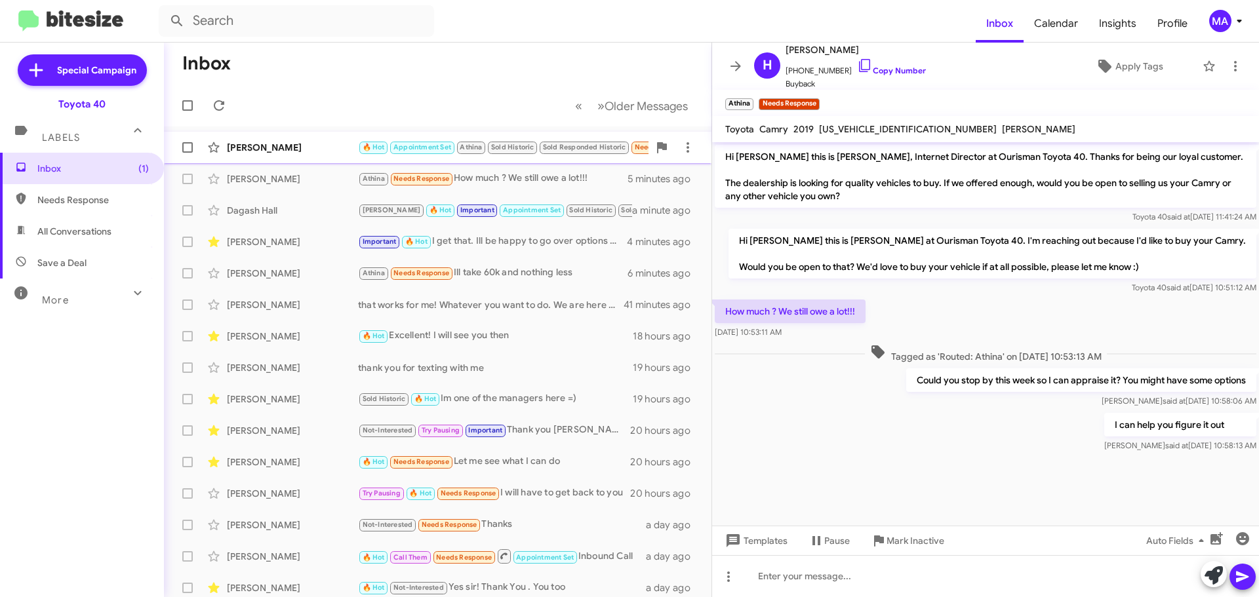
click at [309, 150] on div "[PERSON_NAME]" at bounding box center [292, 147] width 131 height 13
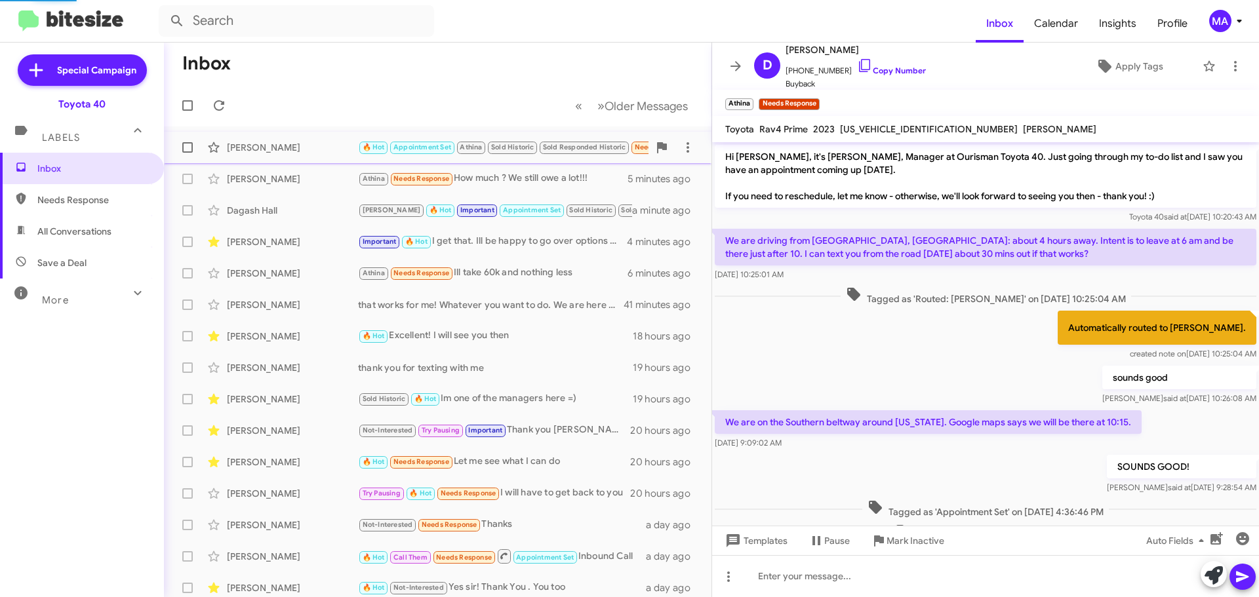
scroll to position [357, 0]
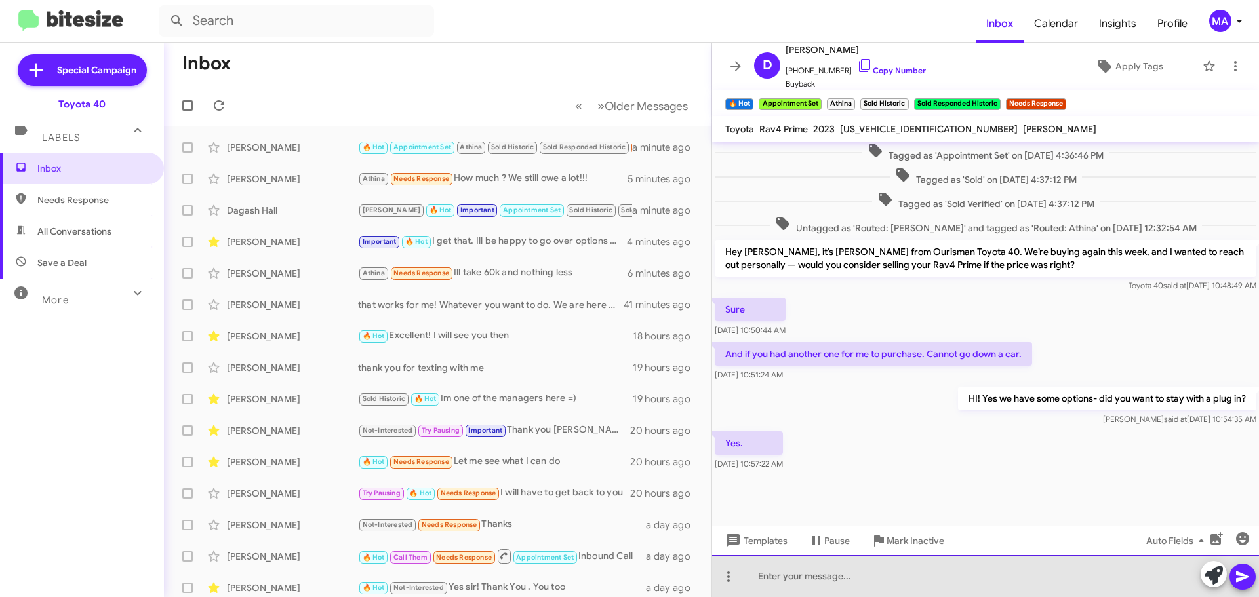
click at [811, 582] on div at bounding box center [985, 577] width 547 height 42
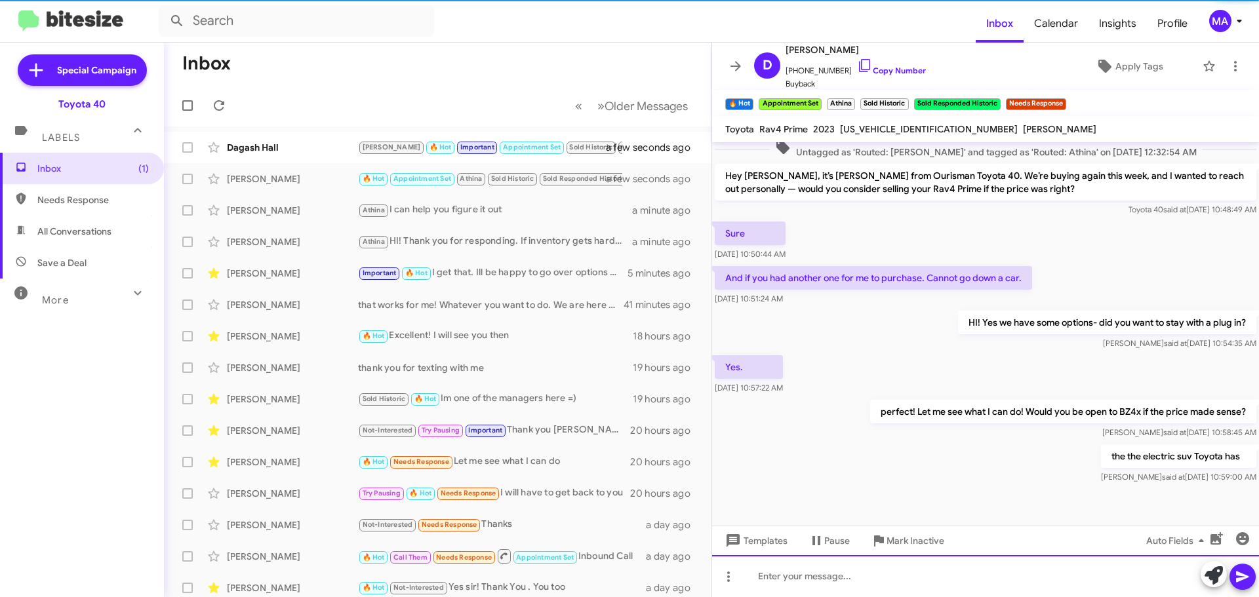
scroll to position [453, 0]
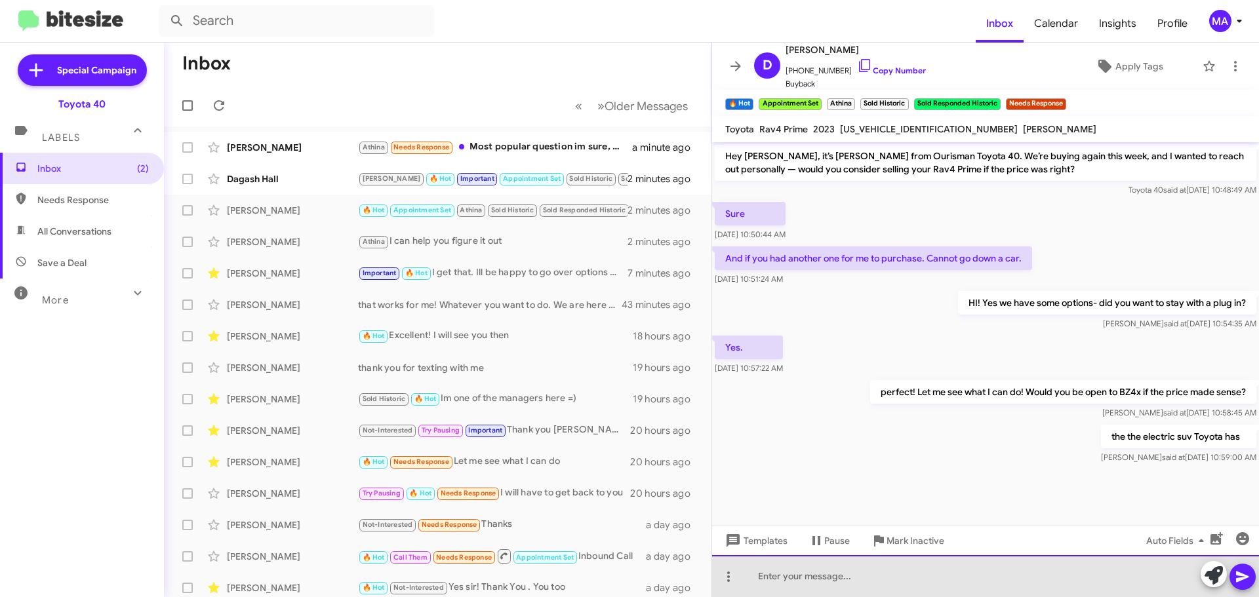
click at [790, 584] on div at bounding box center [985, 577] width 547 height 42
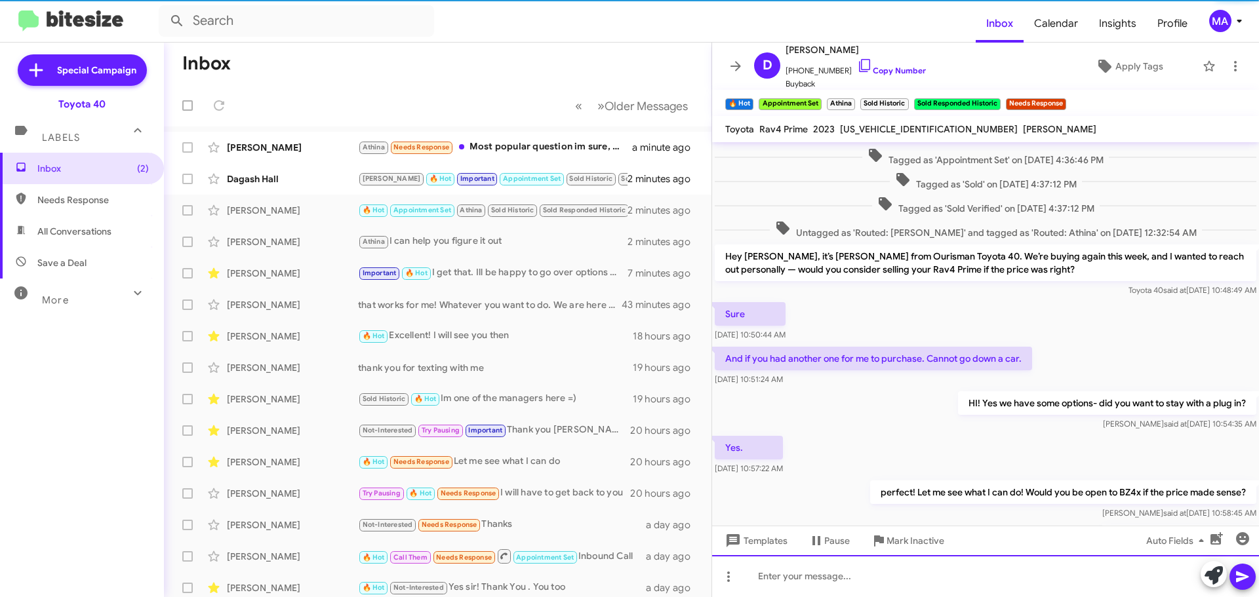
scroll to position [522, 0]
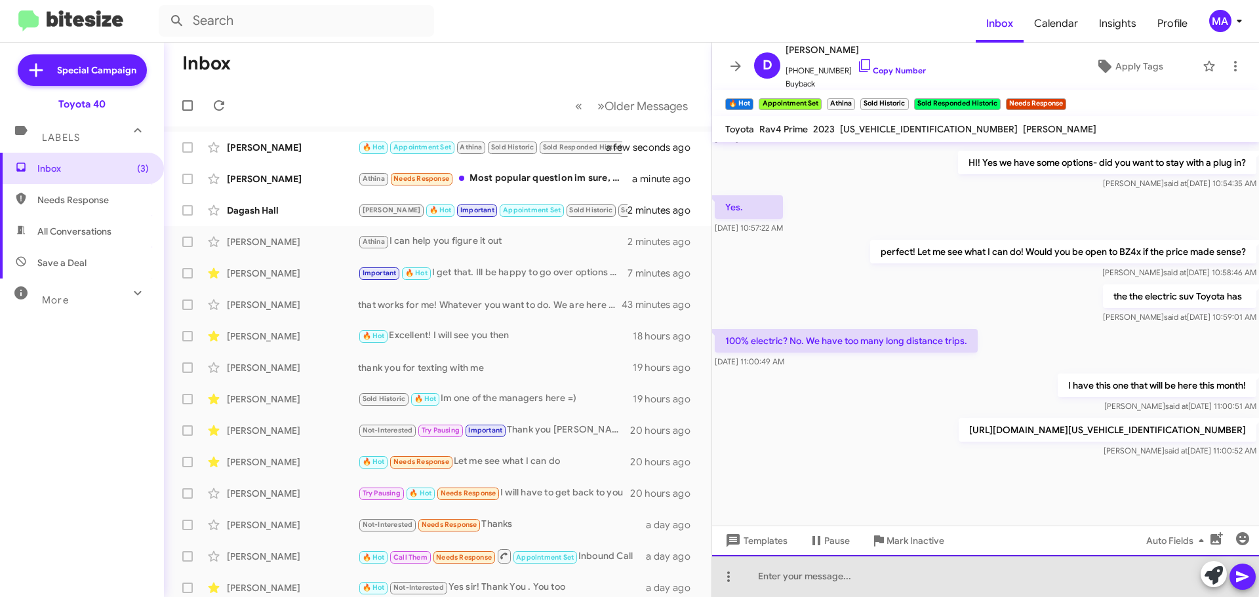
click at [795, 569] on div at bounding box center [985, 577] width 547 height 42
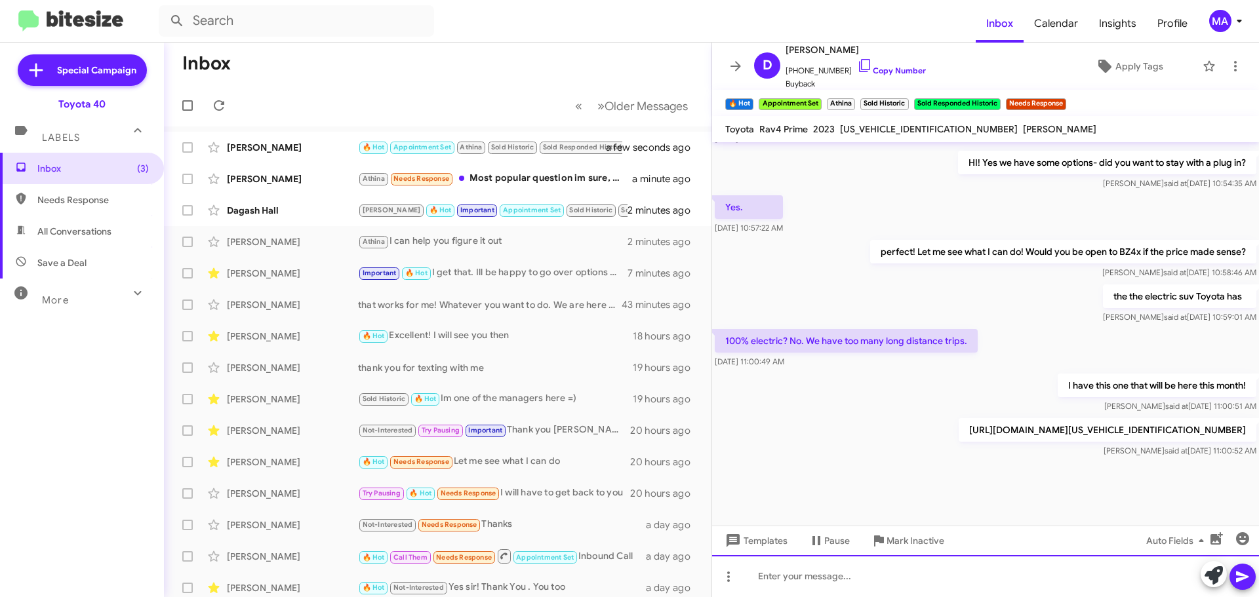
click at [806, 575] on div at bounding box center [985, 577] width 547 height 42
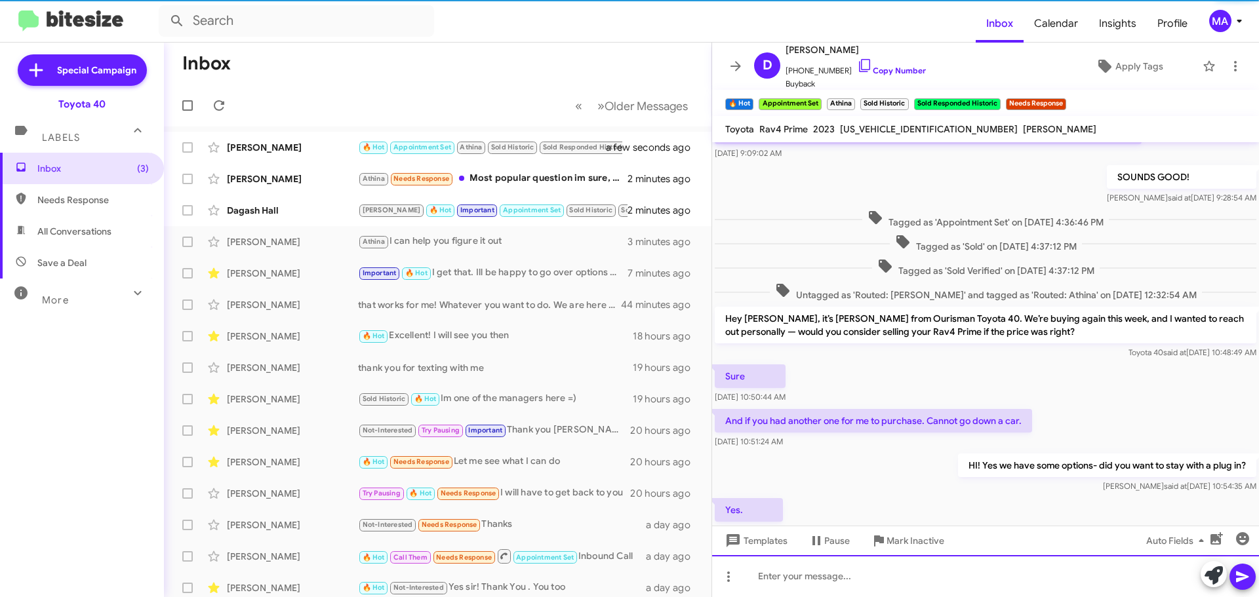
scroll to position [0, 0]
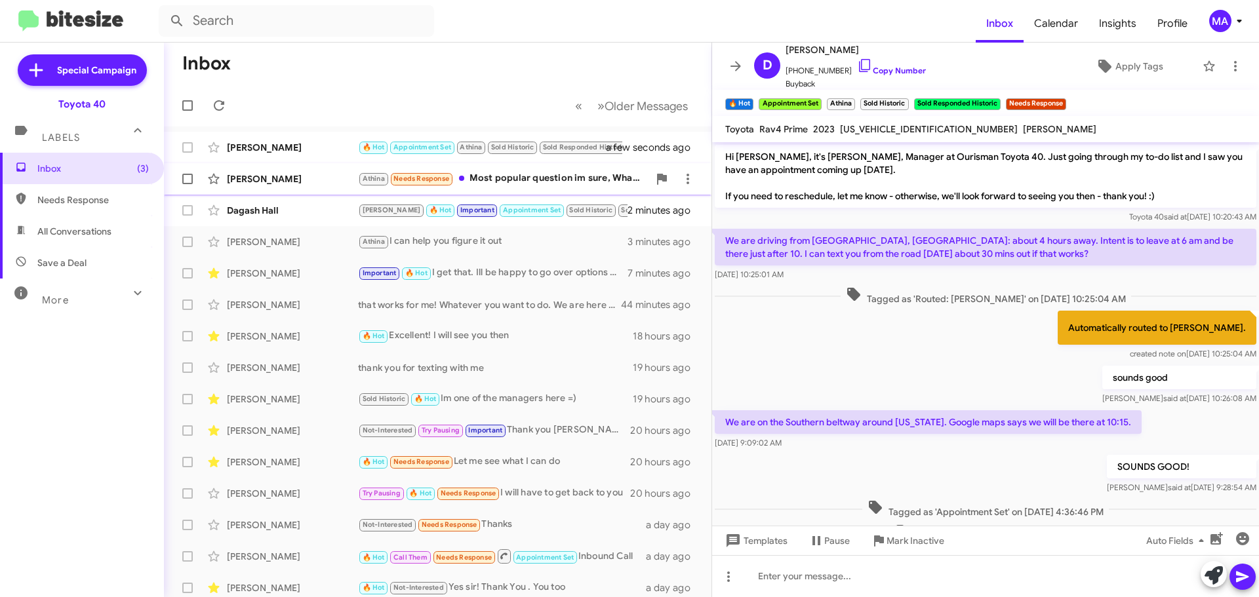
click at [554, 174] on div "Athina Needs Response Most popular question im sure, What's the most you'd take…" at bounding box center [503, 178] width 291 height 15
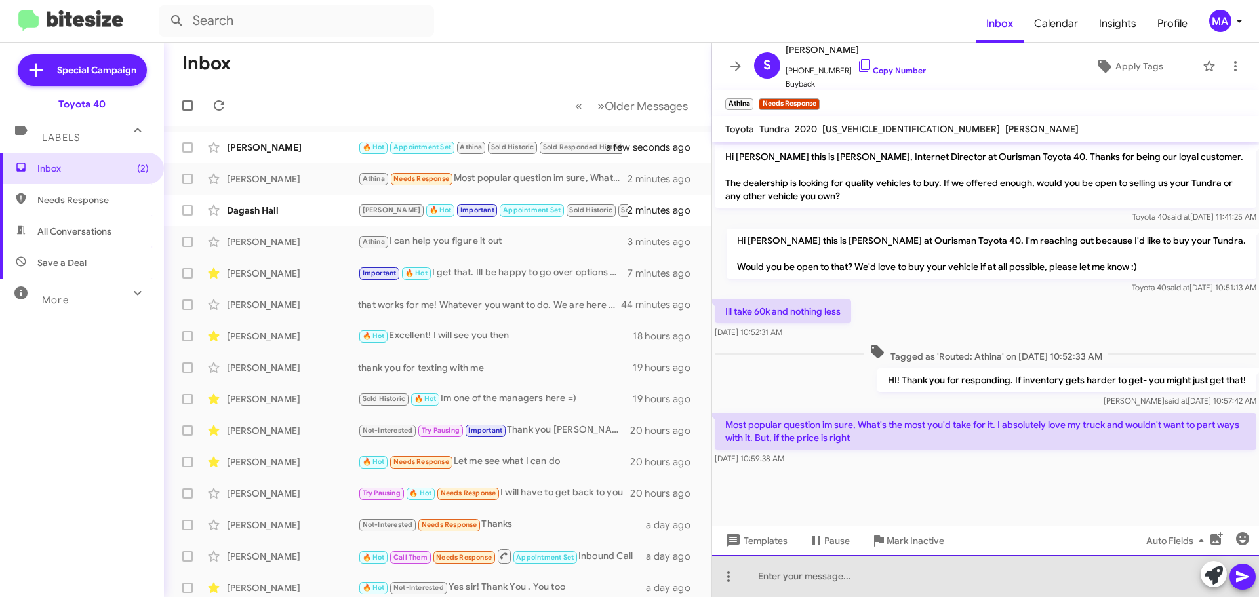
click at [842, 573] on div at bounding box center [985, 577] width 547 height 42
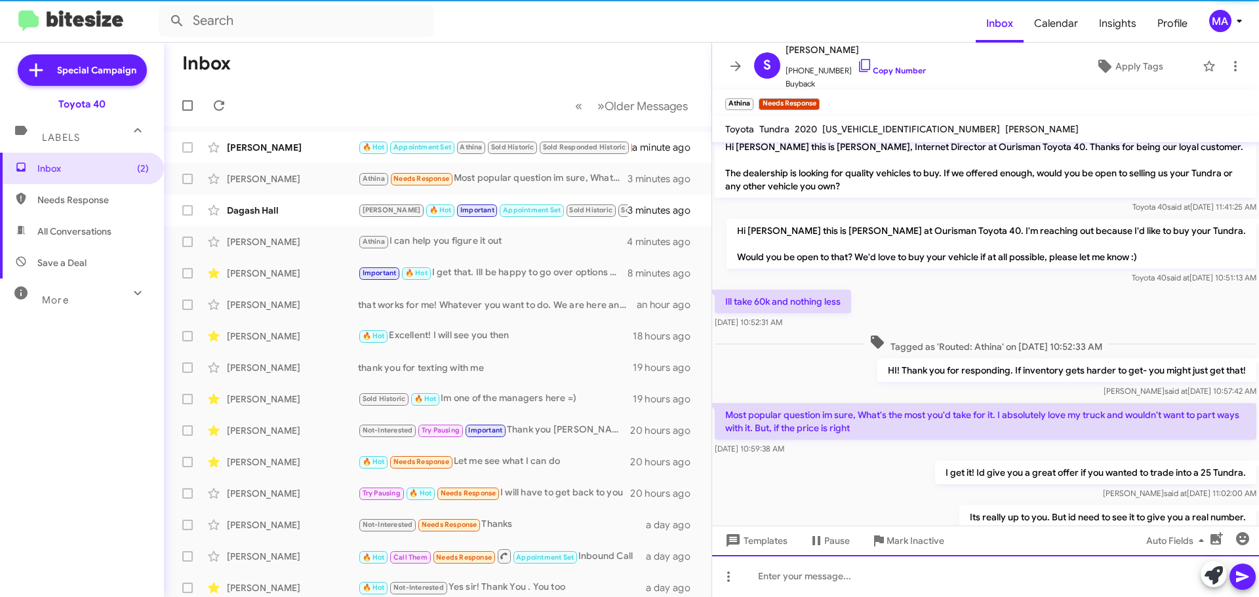
scroll to position [58, 0]
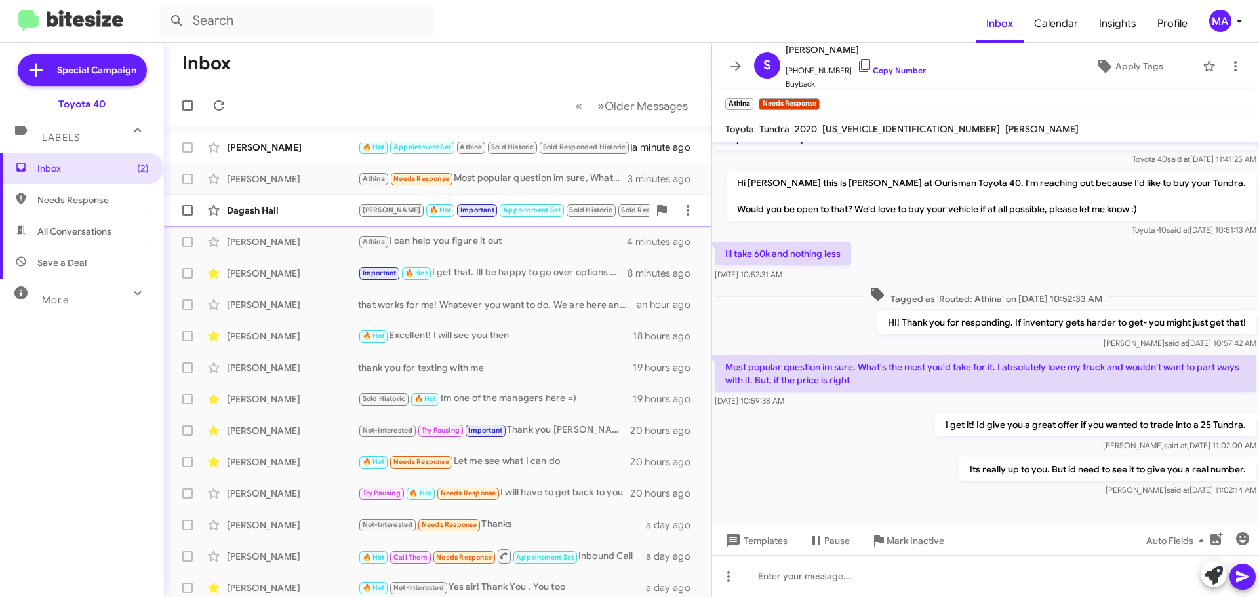
click at [307, 206] on div "Dagash Hall" at bounding box center [292, 210] width 131 height 13
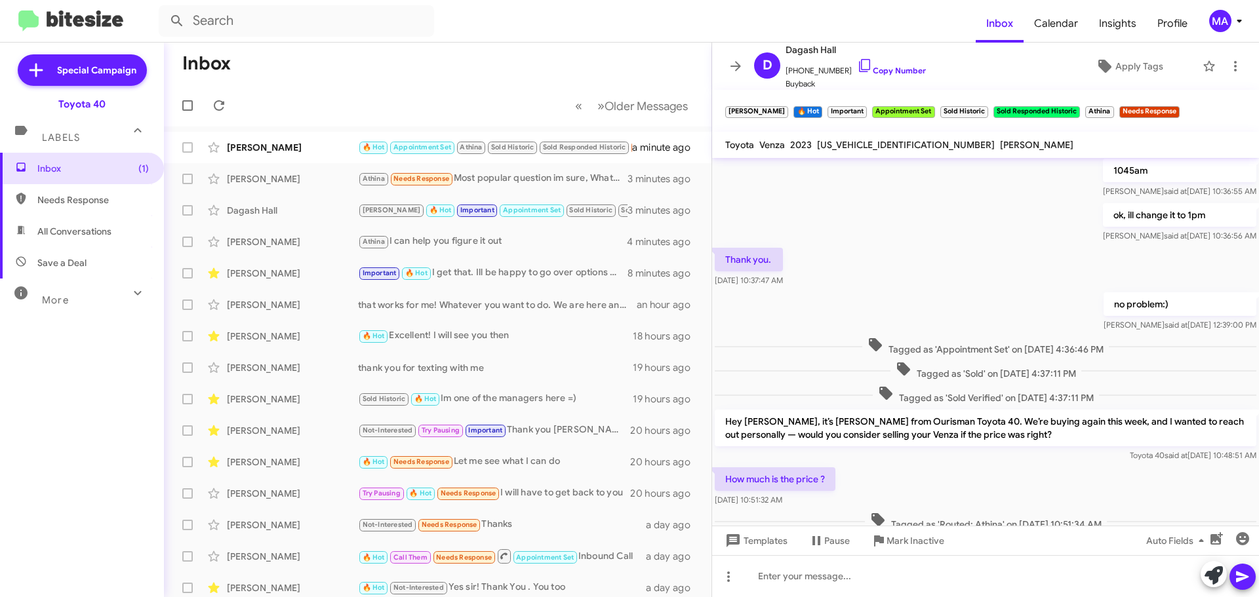
scroll to position [525, 0]
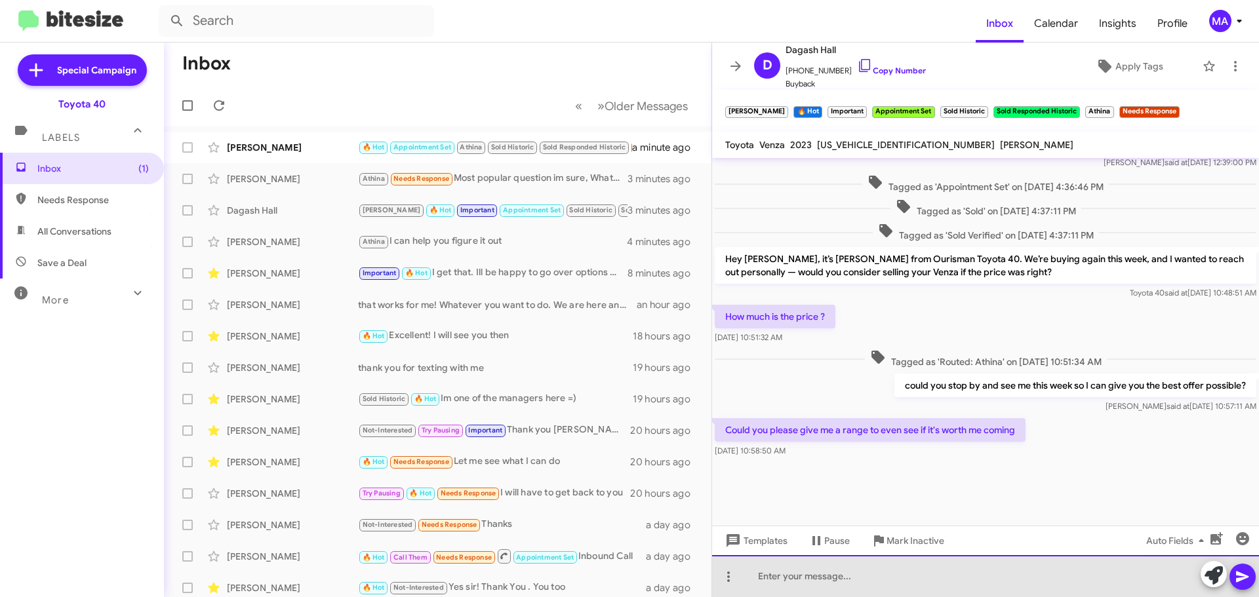
click at [868, 576] on div at bounding box center [985, 577] width 547 height 42
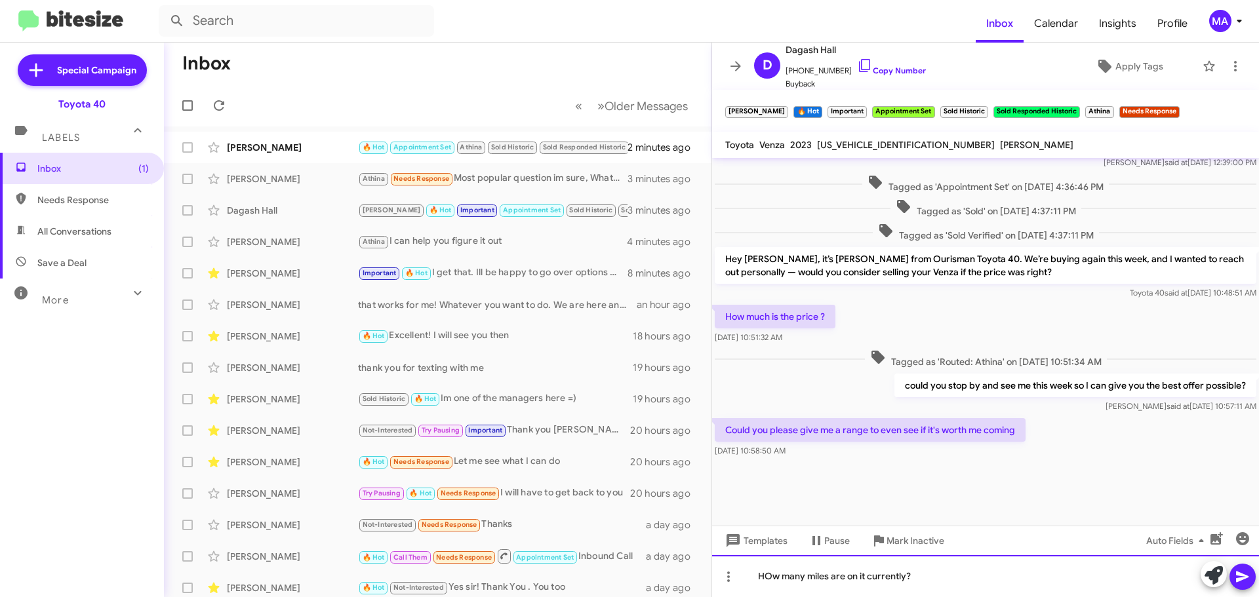
click at [773, 576] on div "HOw many miles are on it currently?" at bounding box center [985, 577] width 547 height 42
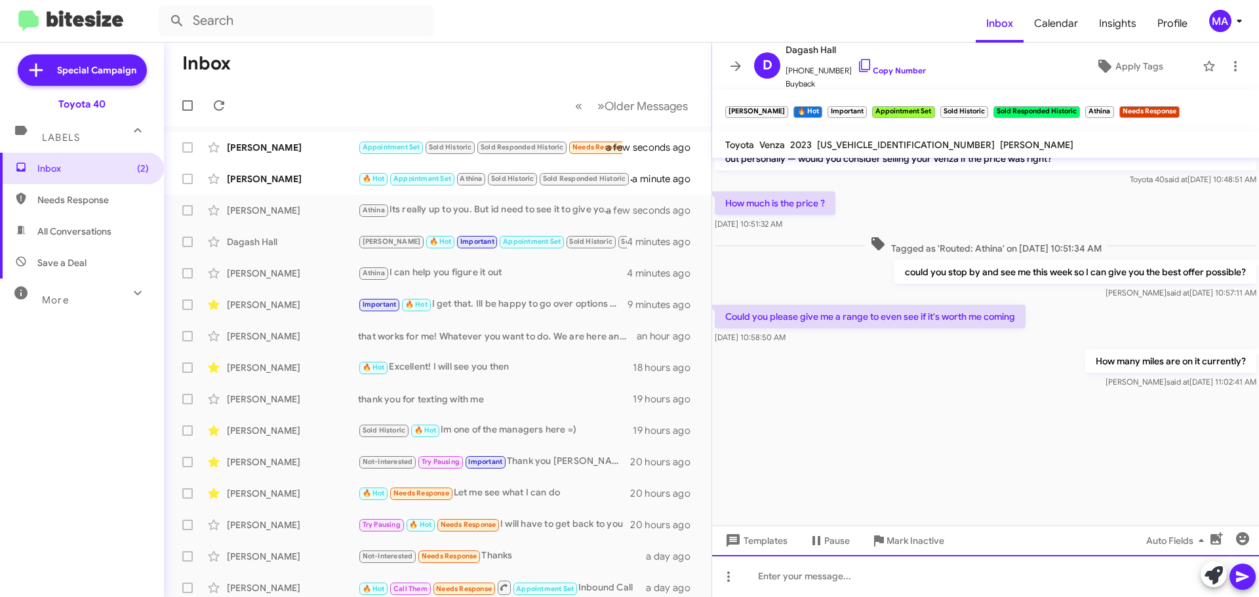
scroll to position [1713, 0]
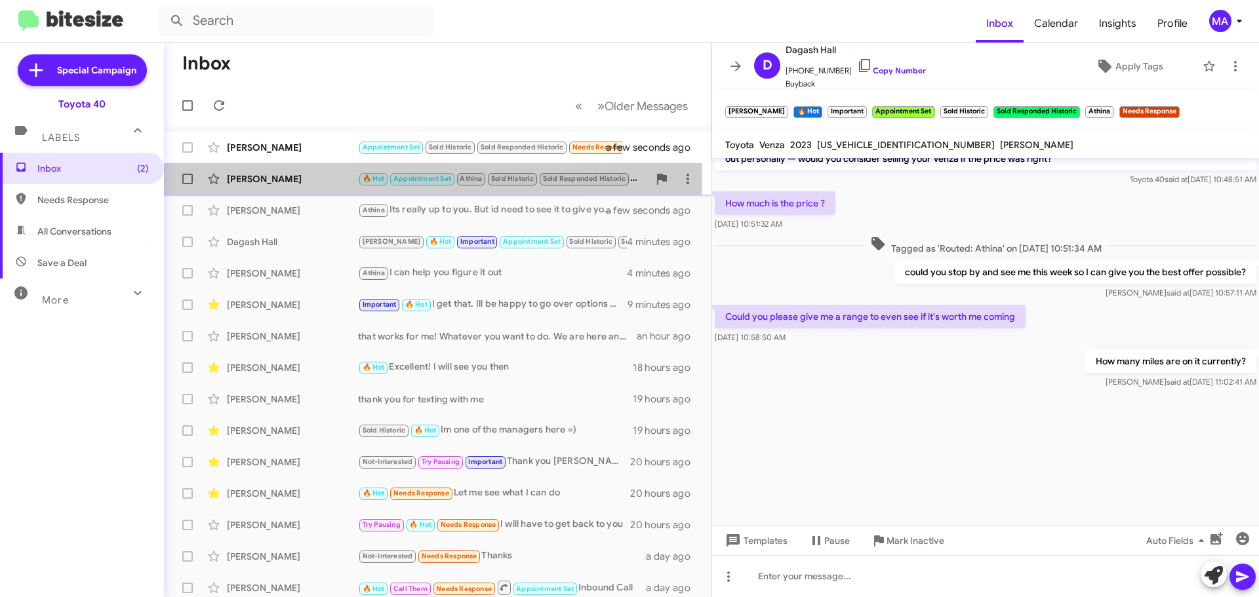
click at [308, 176] on div "[PERSON_NAME]" at bounding box center [292, 178] width 131 height 13
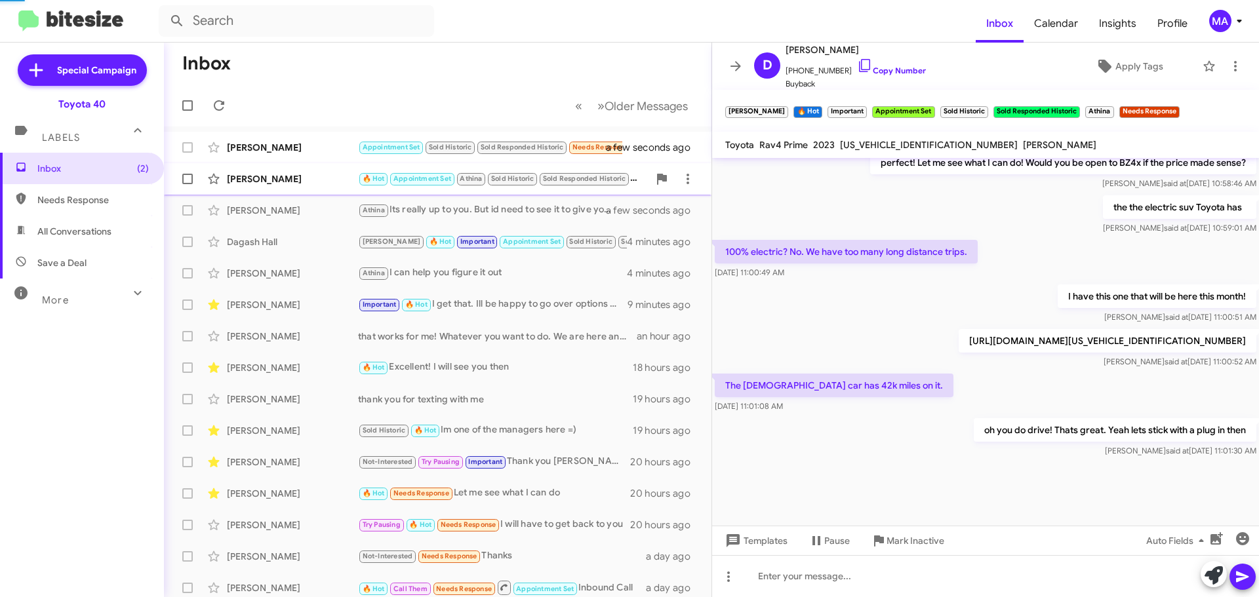
scroll to position [529, 0]
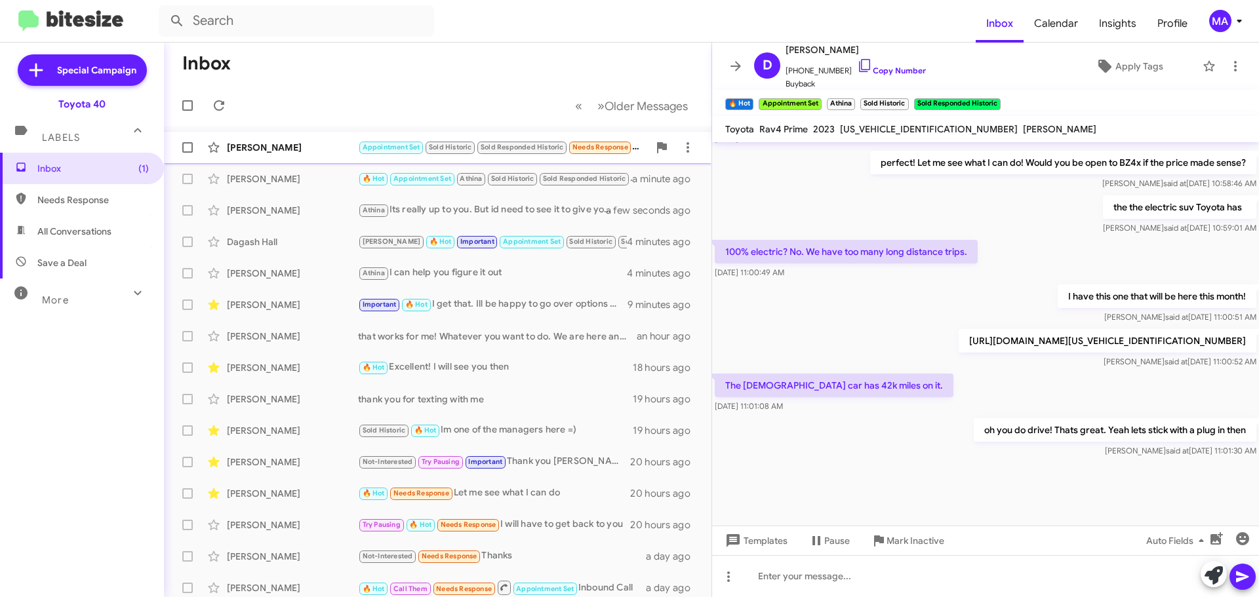
click at [297, 150] on div "[PERSON_NAME]" at bounding box center [292, 147] width 131 height 13
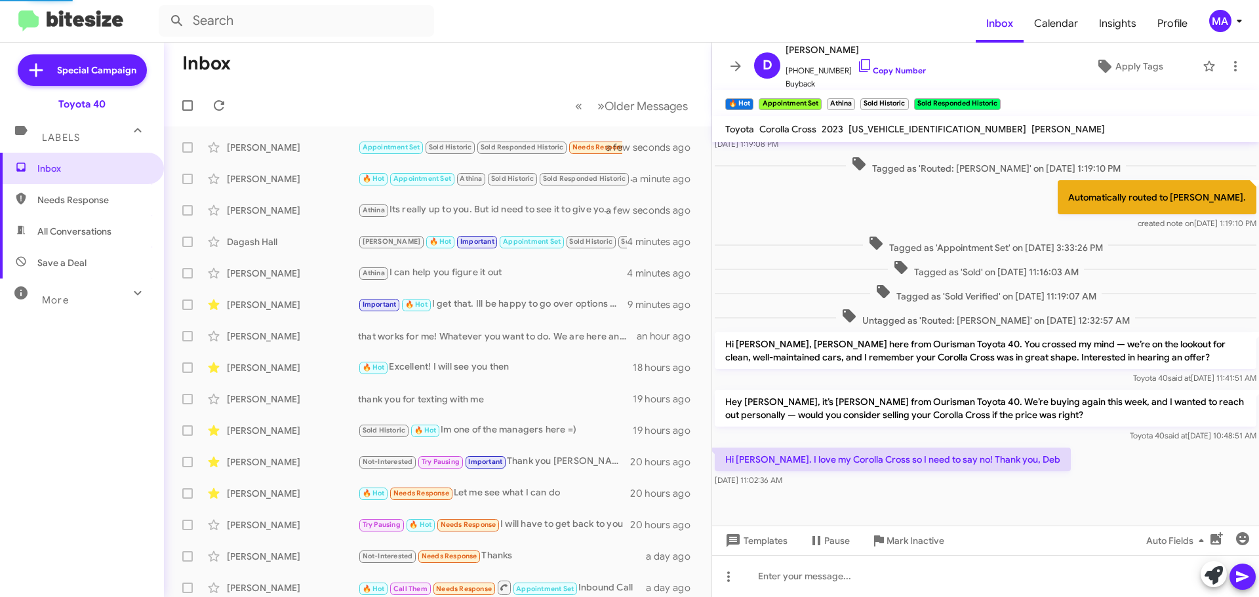
scroll to position [131, 0]
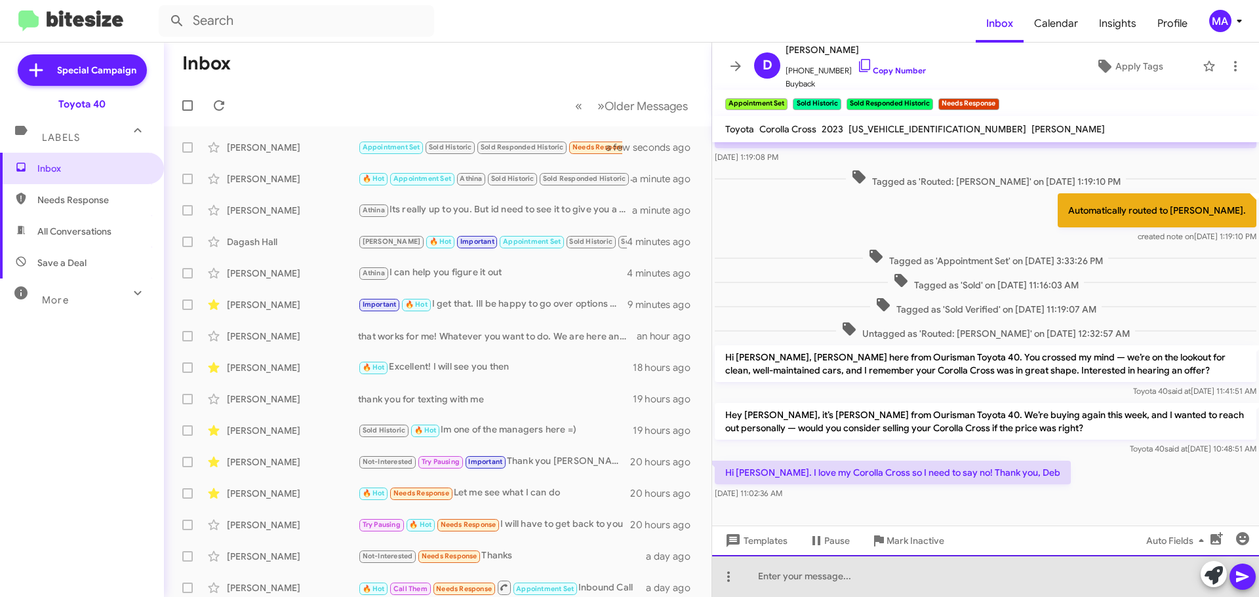
click at [893, 580] on div at bounding box center [985, 577] width 547 height 42
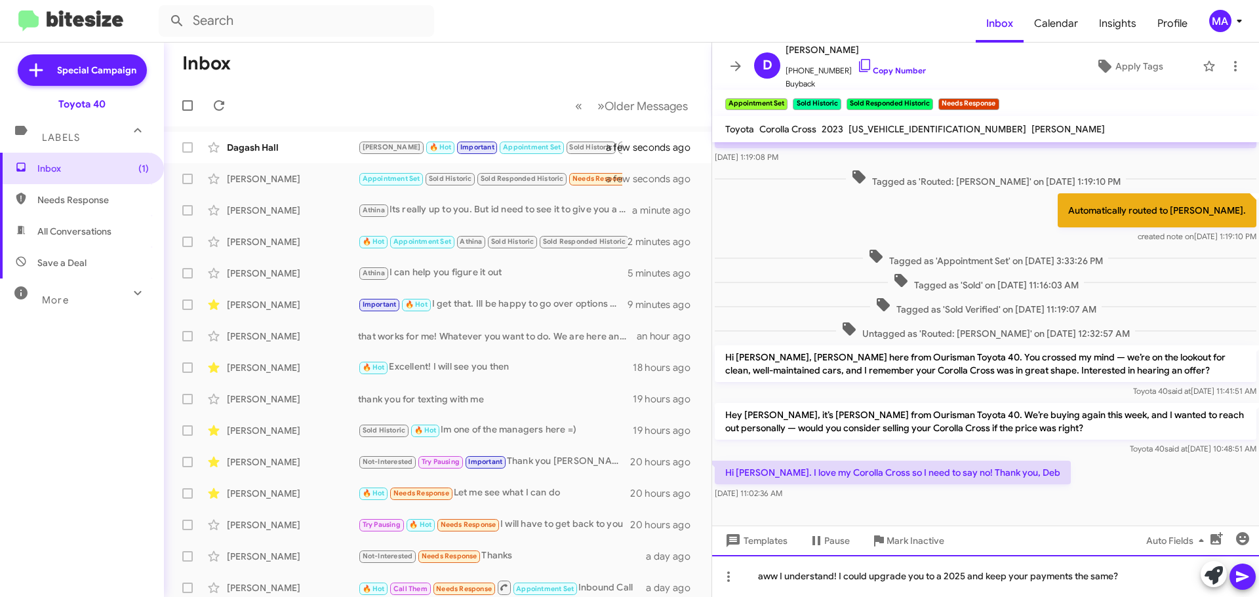
click at [838, 580] on div "aww I understand! I could upgrade you to a 2025 and keep your payments the same?" at bounding box center [985, 577] width 547 height 42
click at [876, 579] on div "aww I understand! What if I could upgrade you to a 2025 and keep your payments …" at bounding box center [985, 577] width 547 height 42
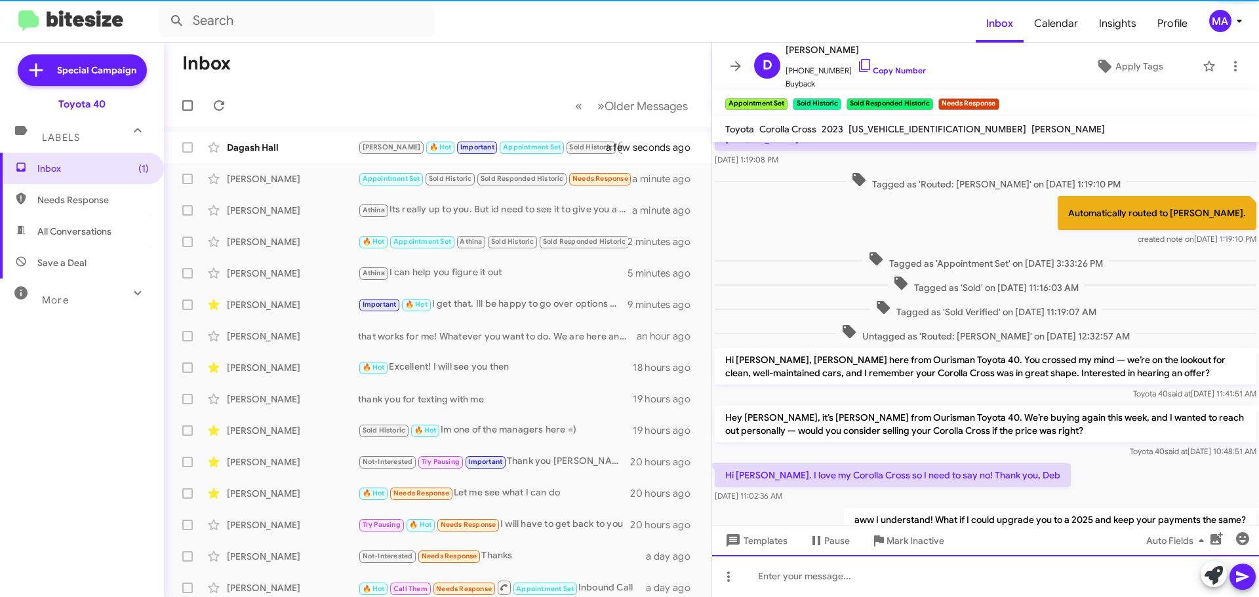
scroll to position [178, 0]
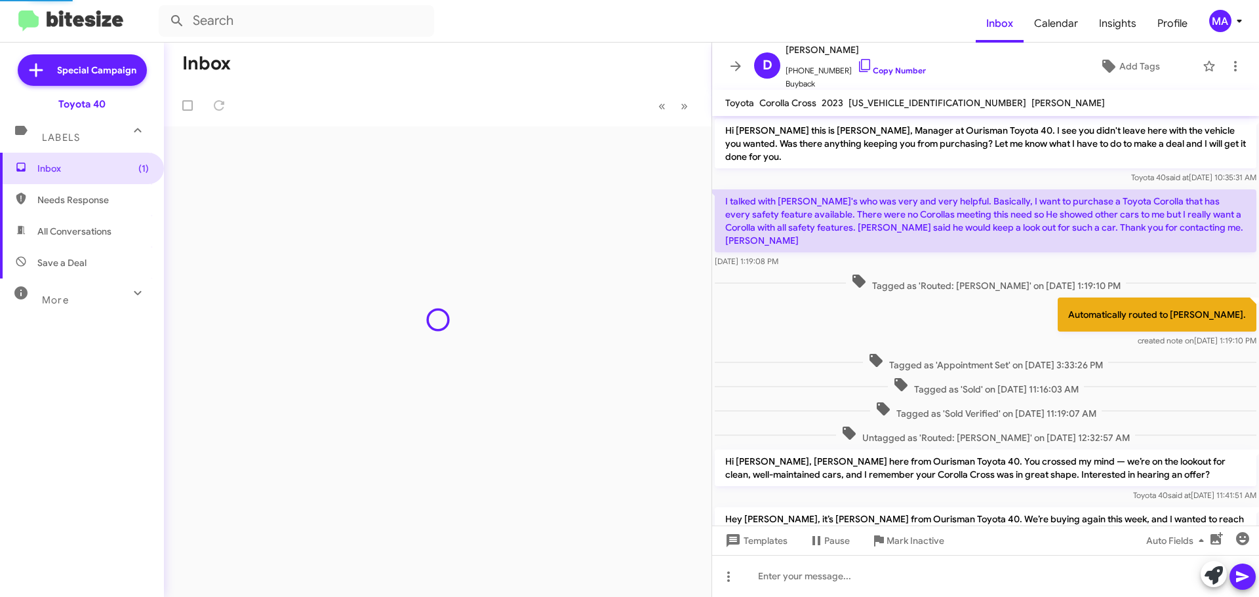
scroll to position [152, 0]
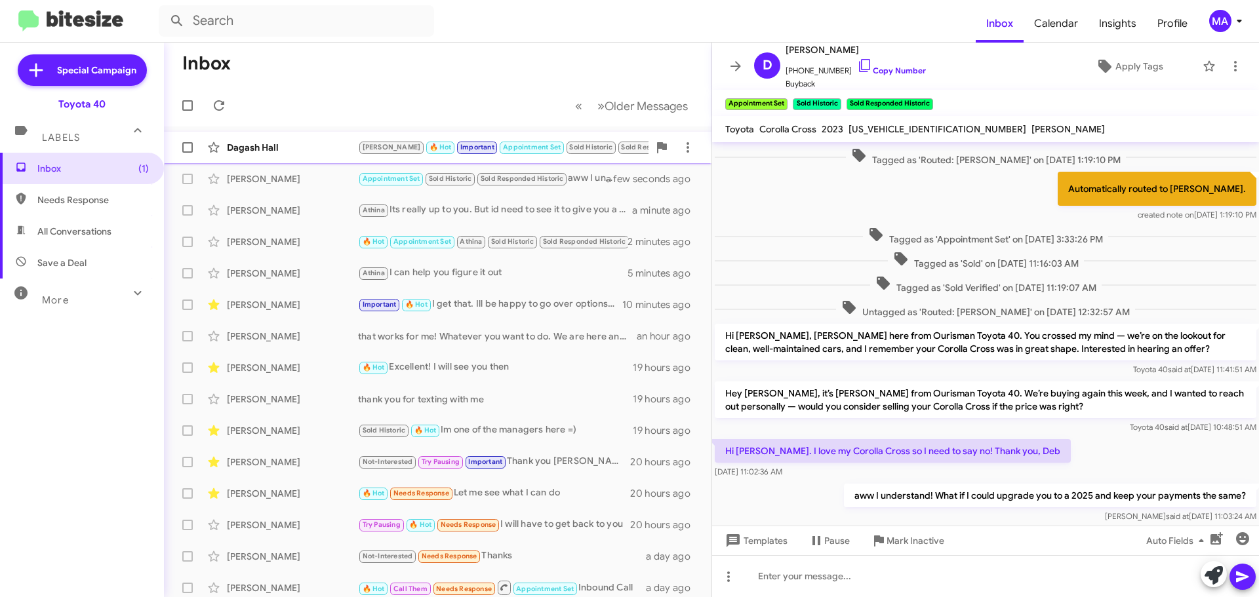
click at [326, 144] on div "Dagash Hall" at bounding box center [292, 147] width 131 height 13
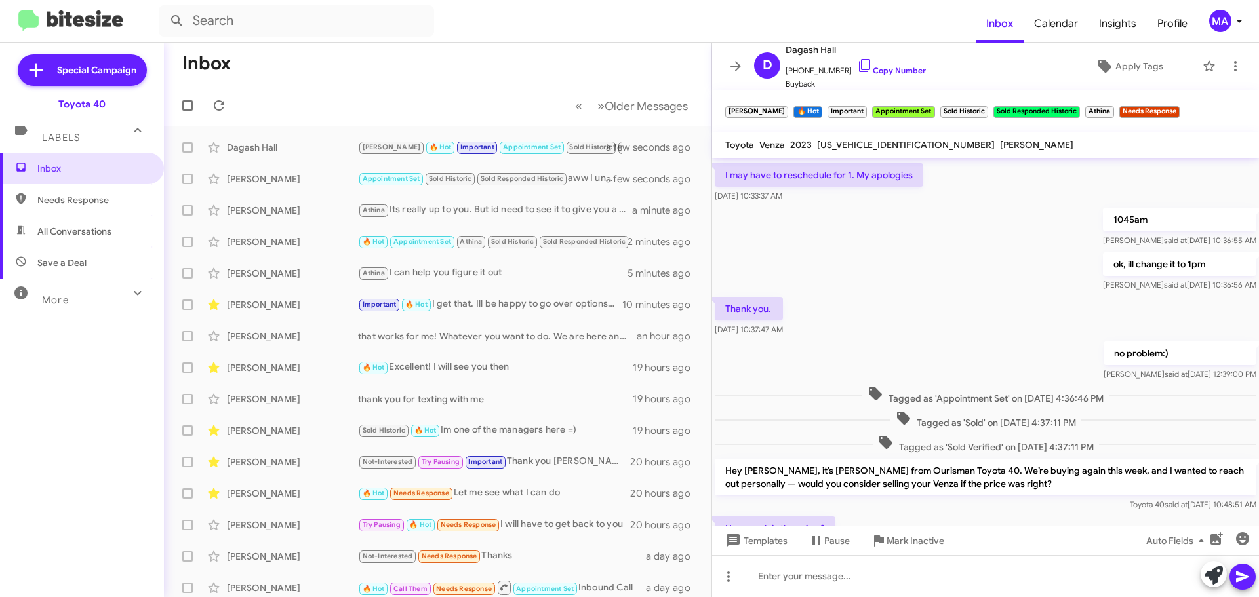
scroll to position [1639, 0]
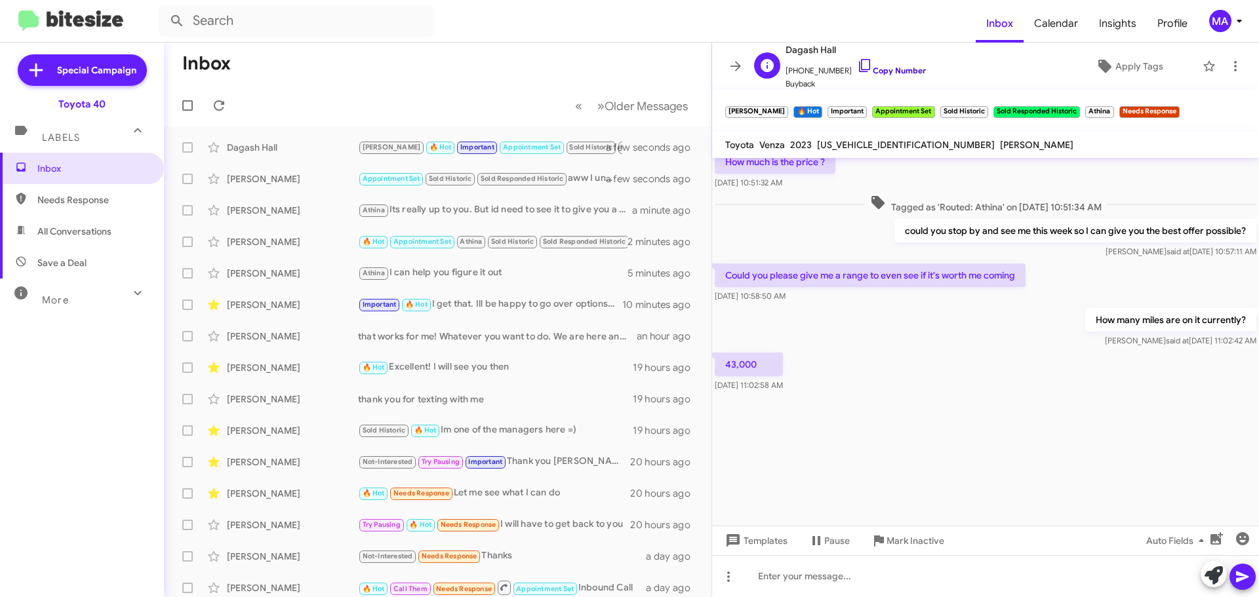
click at [857, 68] on icon at bounding box center [865, 66] width 16 height 16
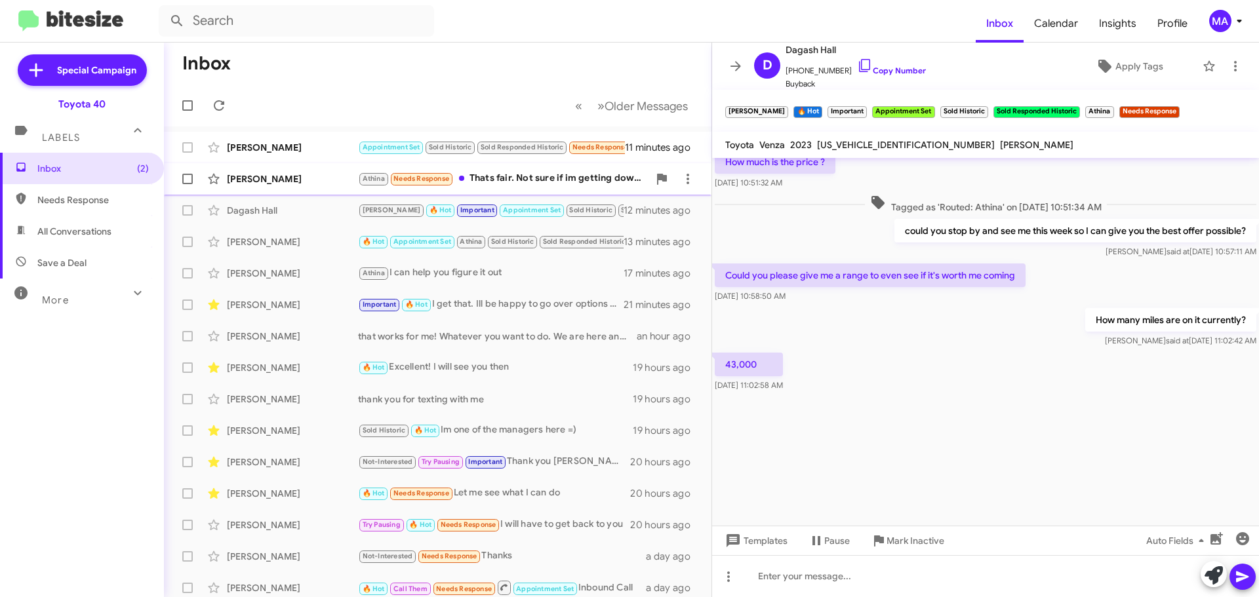
click at [540, 179] on div "Athina Needs Response Thats fair. Not sure if im getting down to Maryland anyti…" at bounding box center [503, 178] width 291 height 15
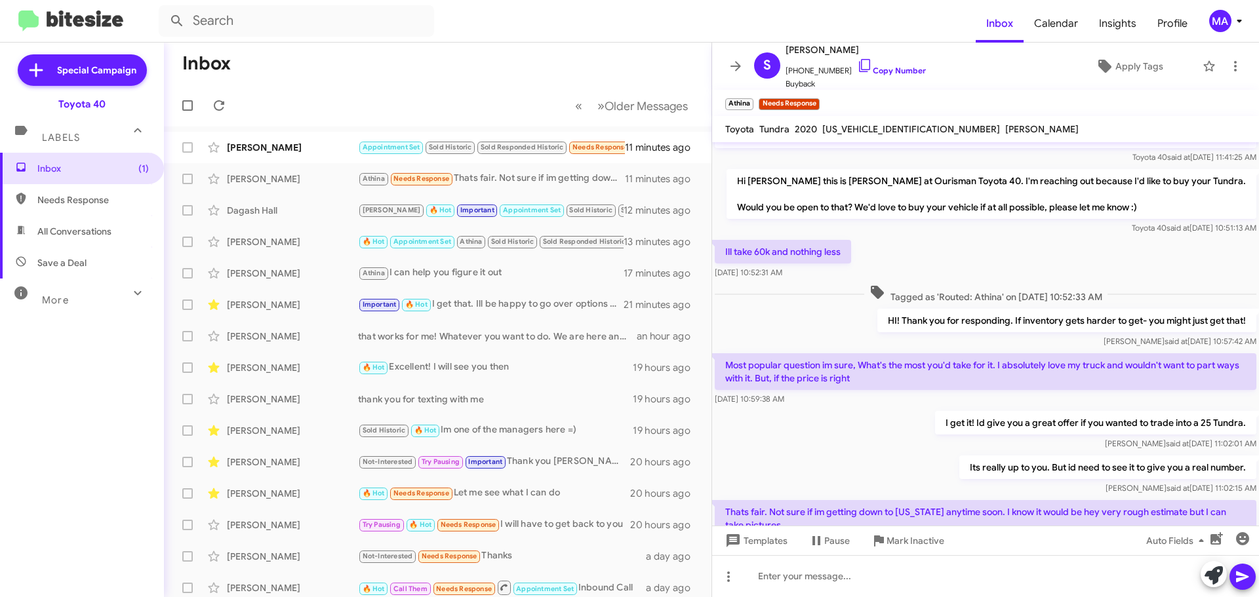
scroll to position [119, 0]
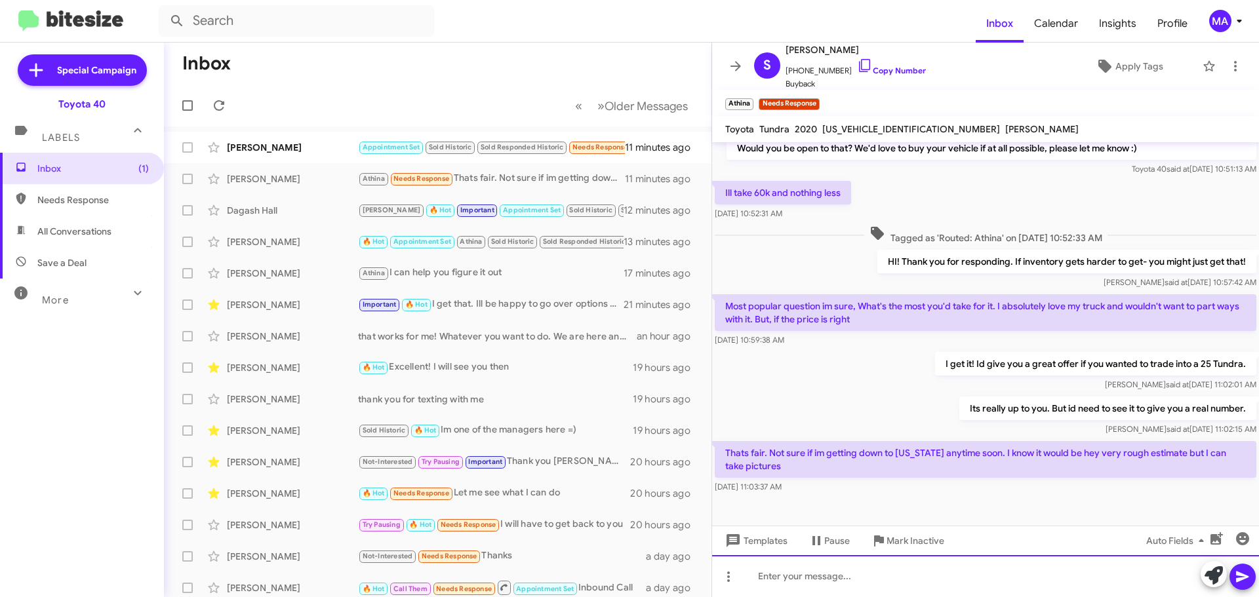
click at [872, 572] on div at bounding box center [985, 577] width 547 height 42
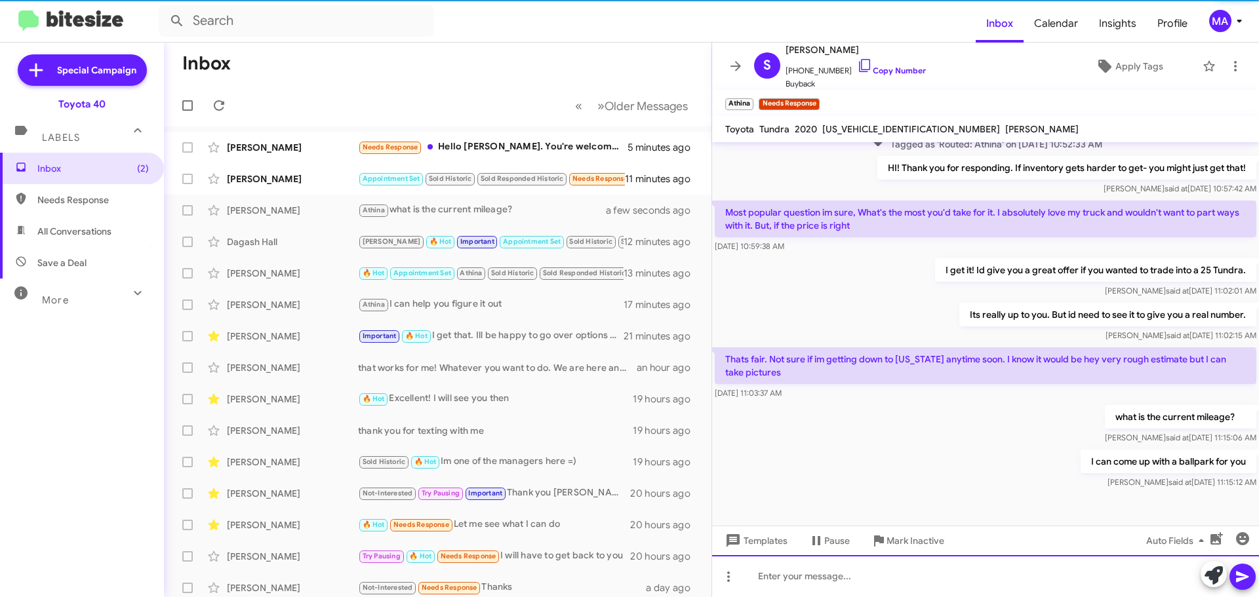
scroll to position [214, 0]
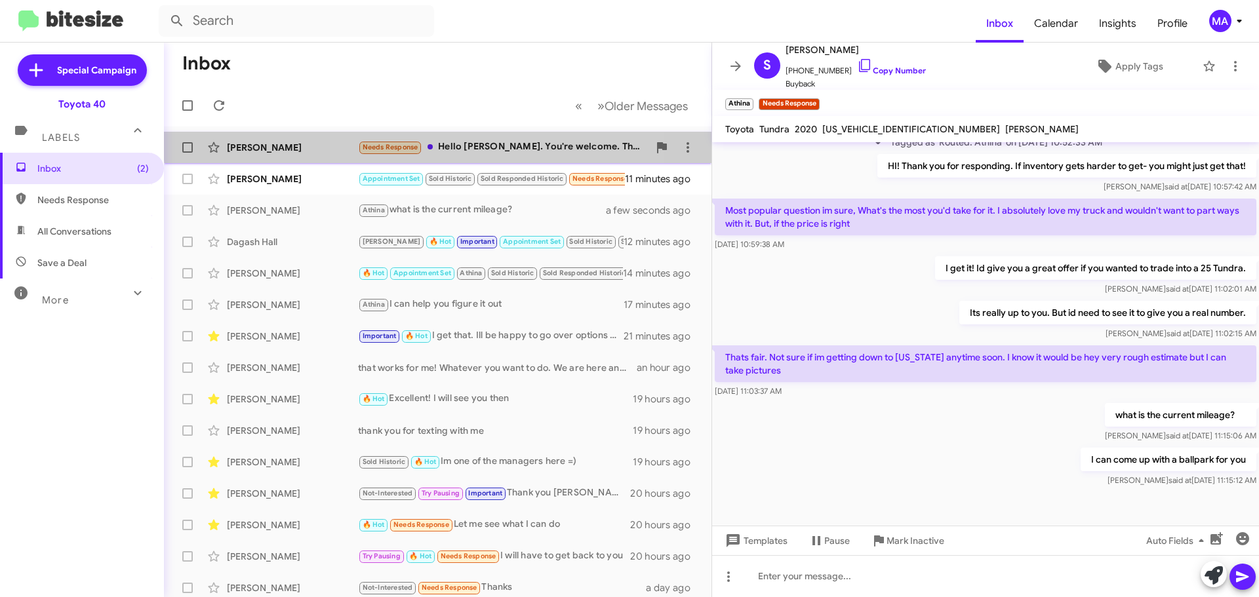
click at [501, 140] on div "Needs Response Hello Morgan. You're welcome. That is my daughter Victoria's car…" at bounding box center [503, 147] width 291 height 15
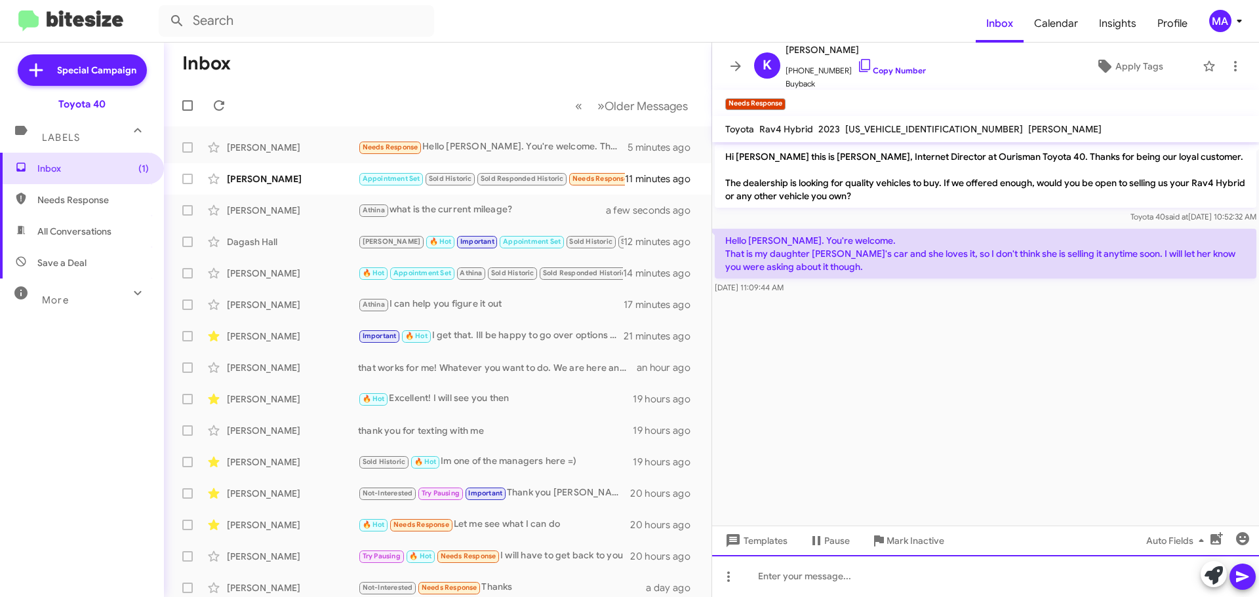
click at [784, 577] on div at bounding box center [985, 577] width 547 height 42
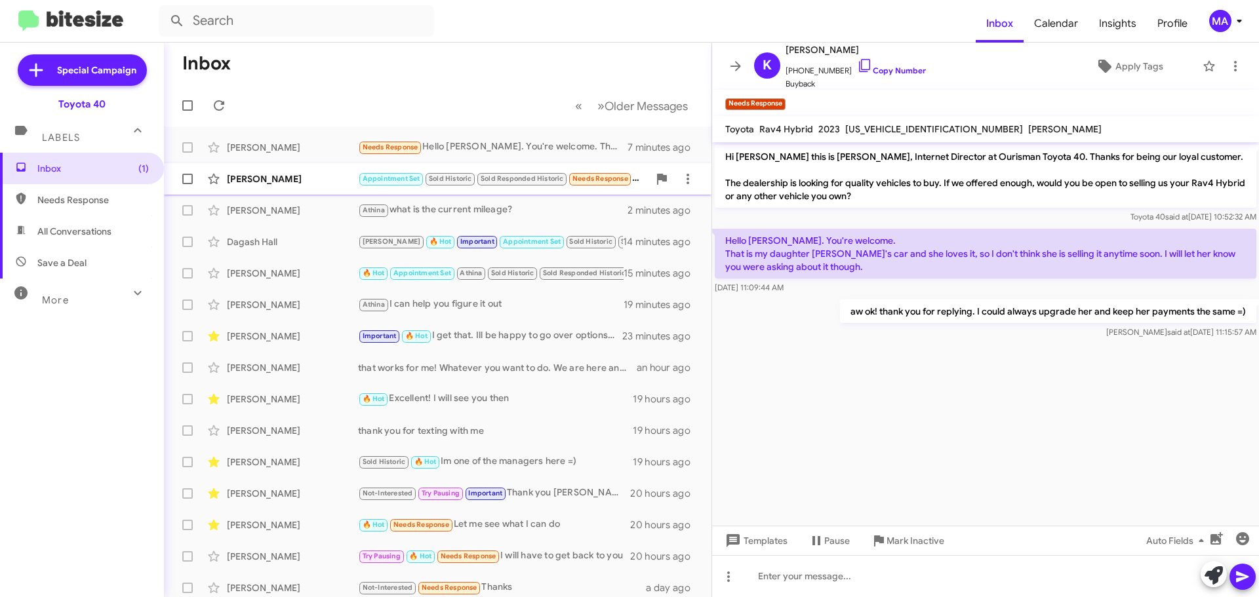
click at [293, 174] on div "[PERSON_NAME]" at bounding box center [292, 178] width 131 height 13
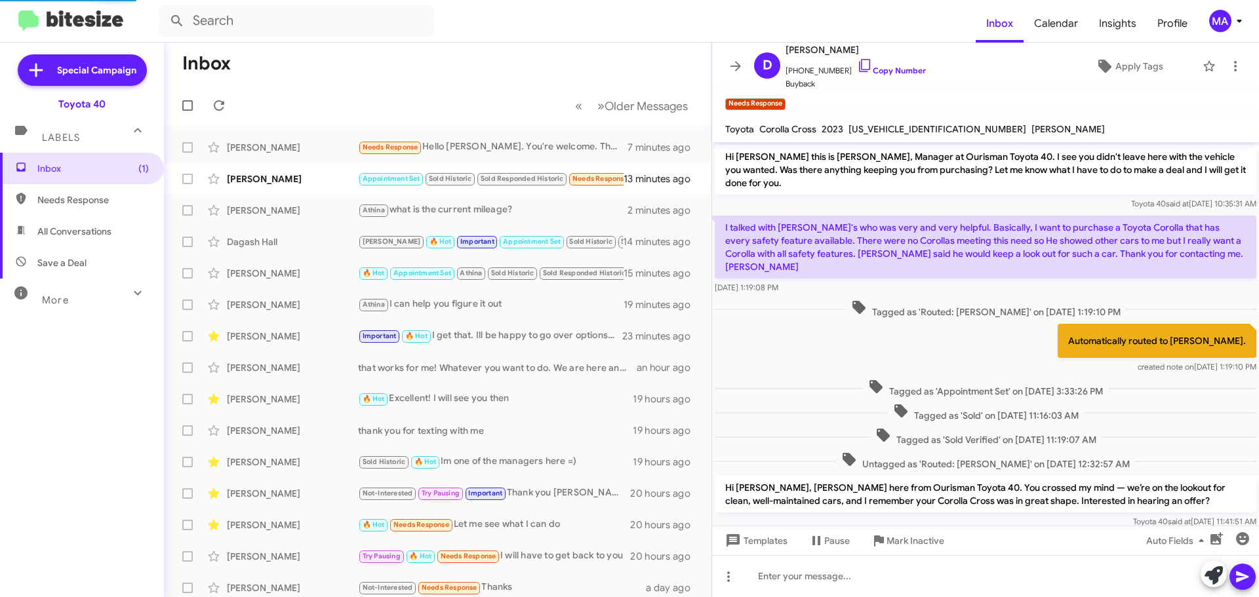
scroll to position [226, 0]
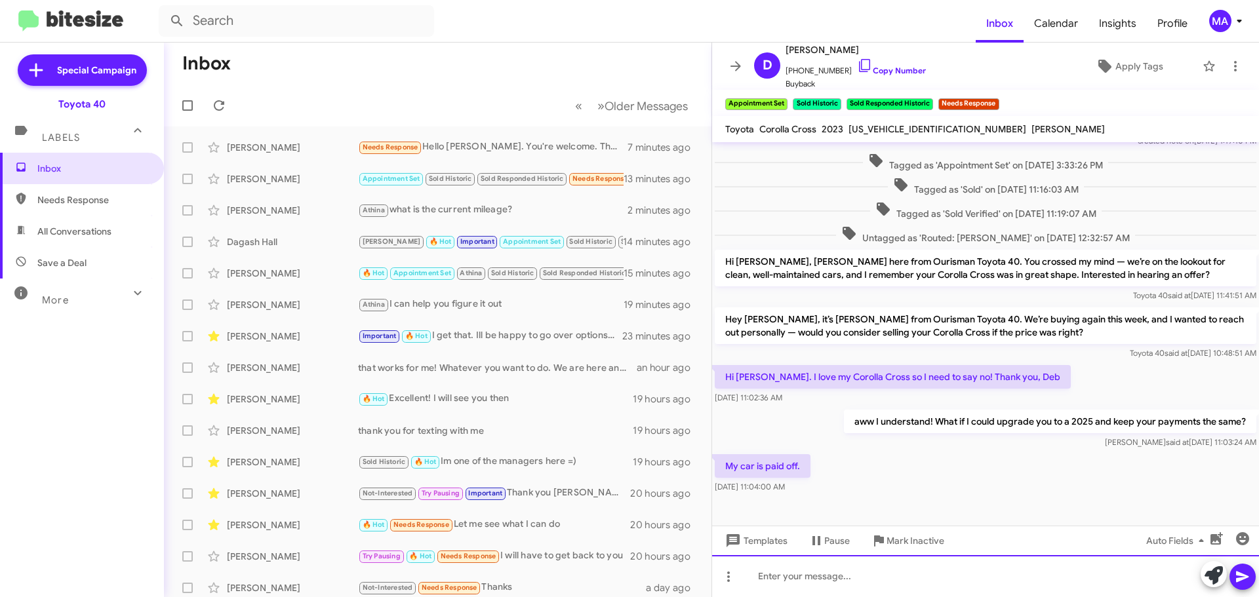
click at [805, 575] on div at bounding box center [985, 577] width 547 height 42
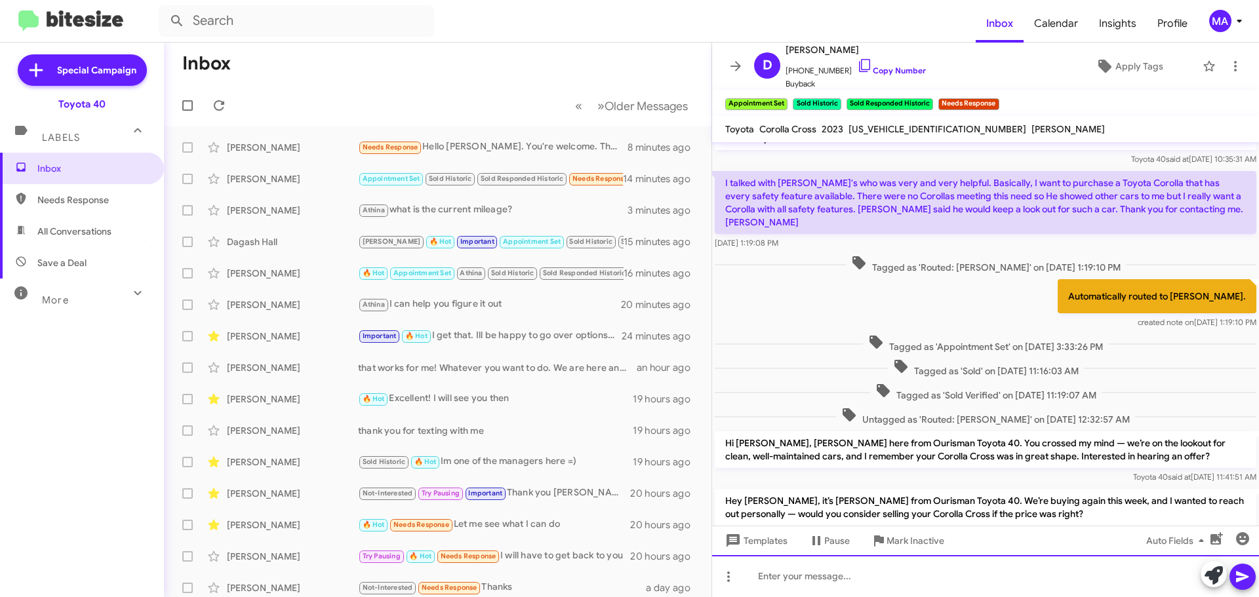
scroll to position [335, 0]
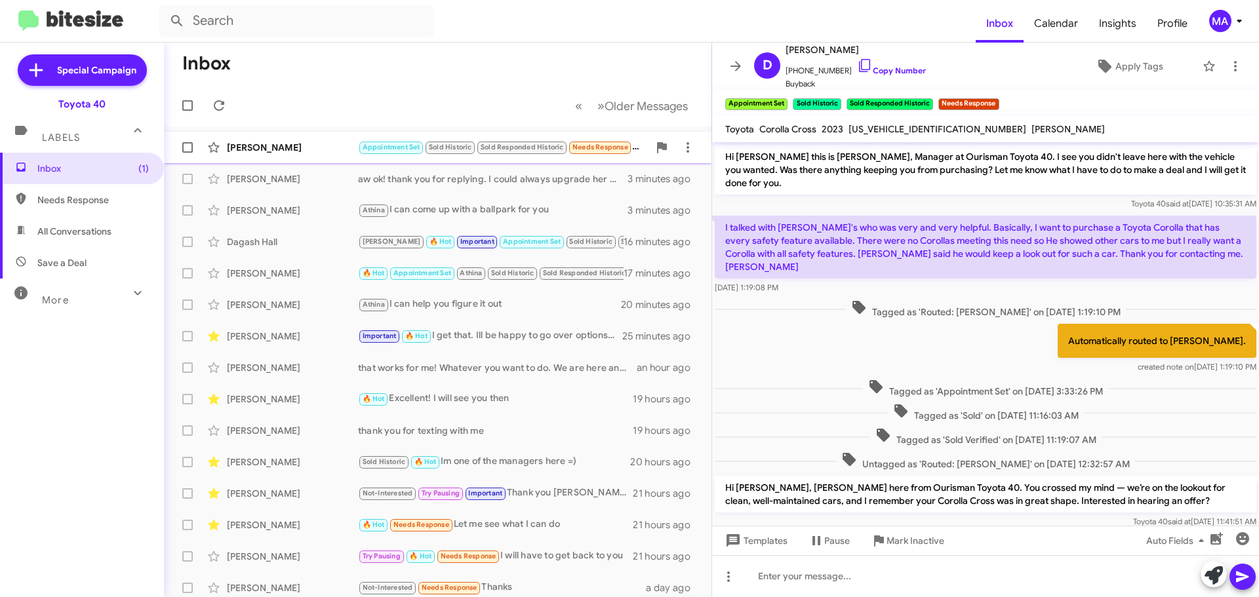
click at [293, 146] on div "[PERSON_NAME]" at bounding box center [292, 147] width 131 height 13
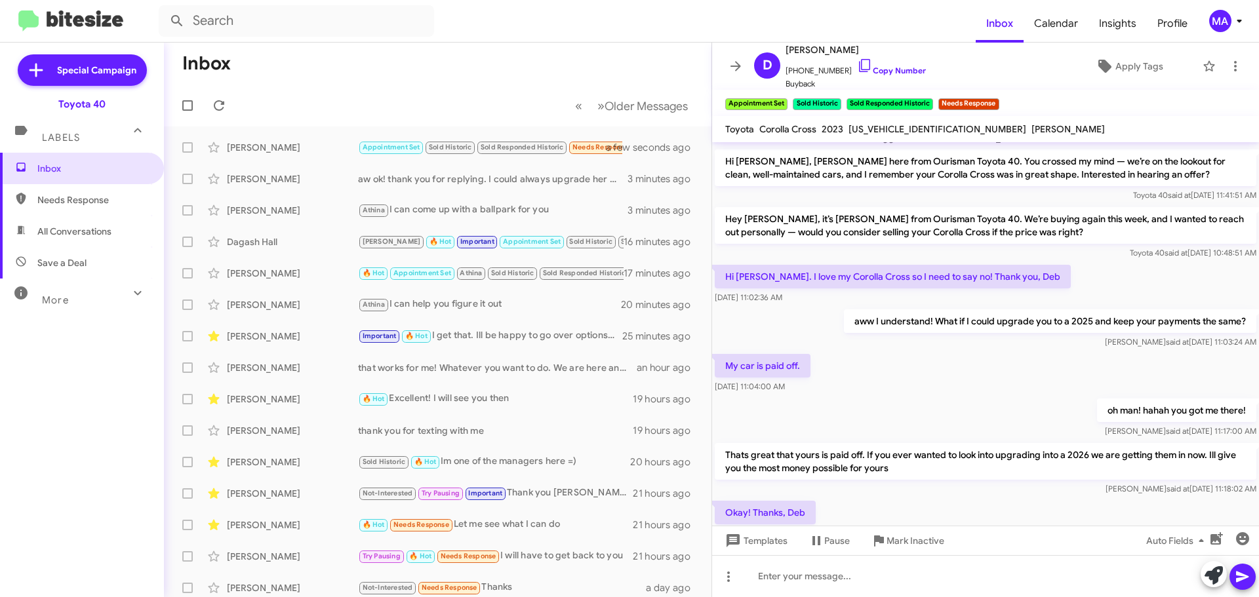
scroll to position [383, 0]
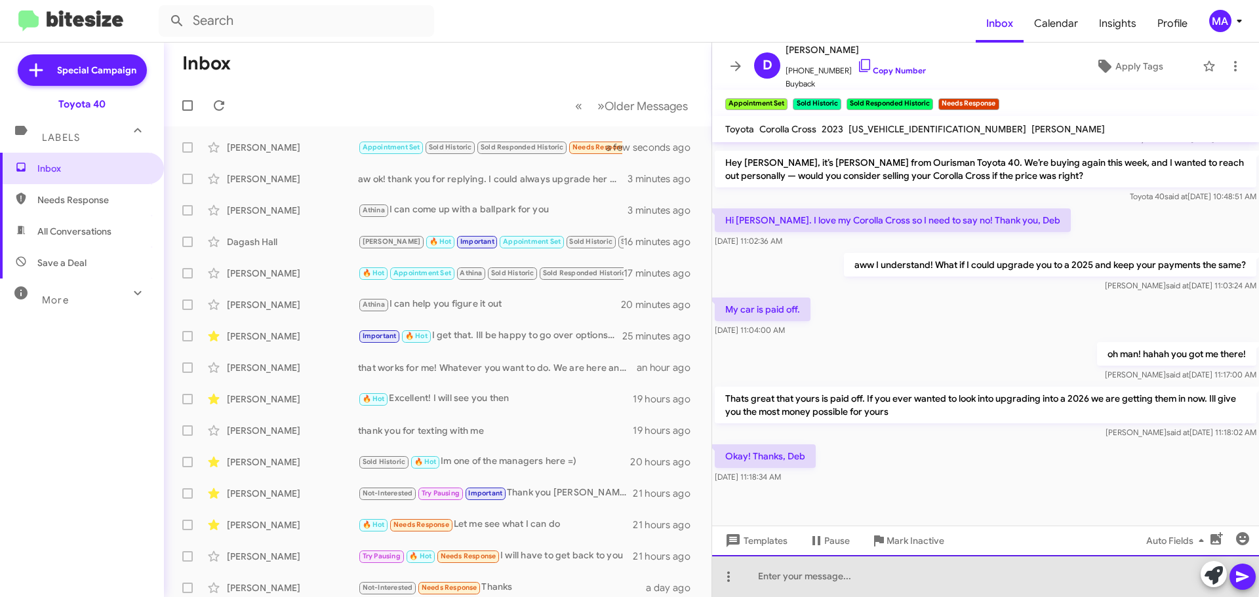
click at [825, 560] on div at bounding box center [985, 577] width 547 height 42
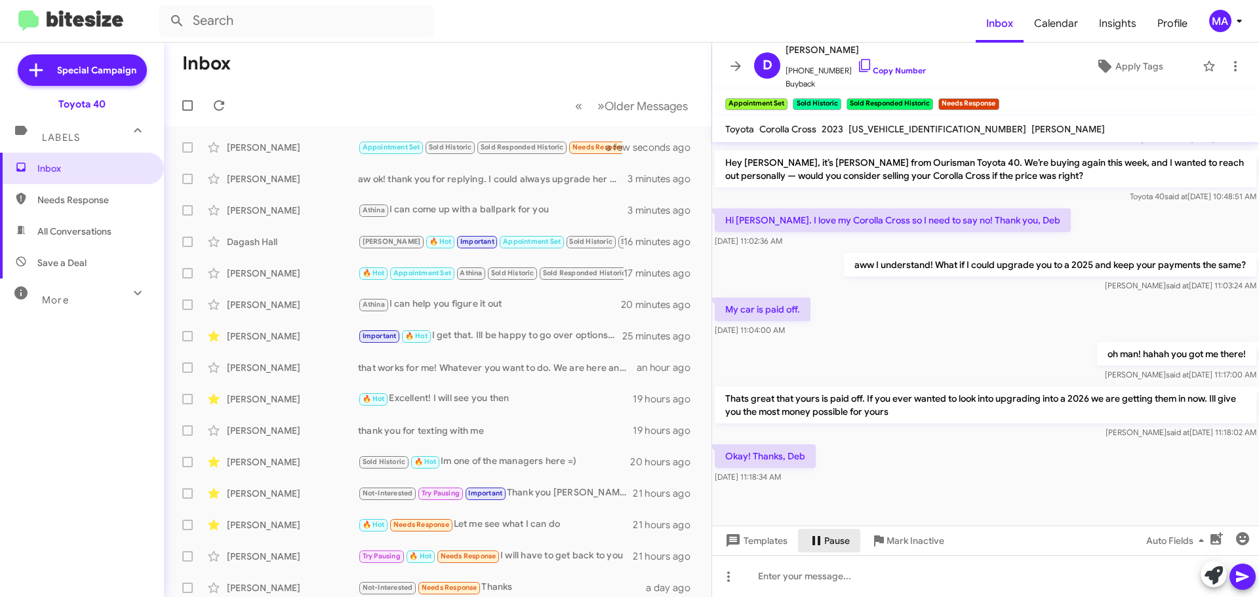
click at [823, 543] on icon at bounding box center [817, 541] width 16 height 16
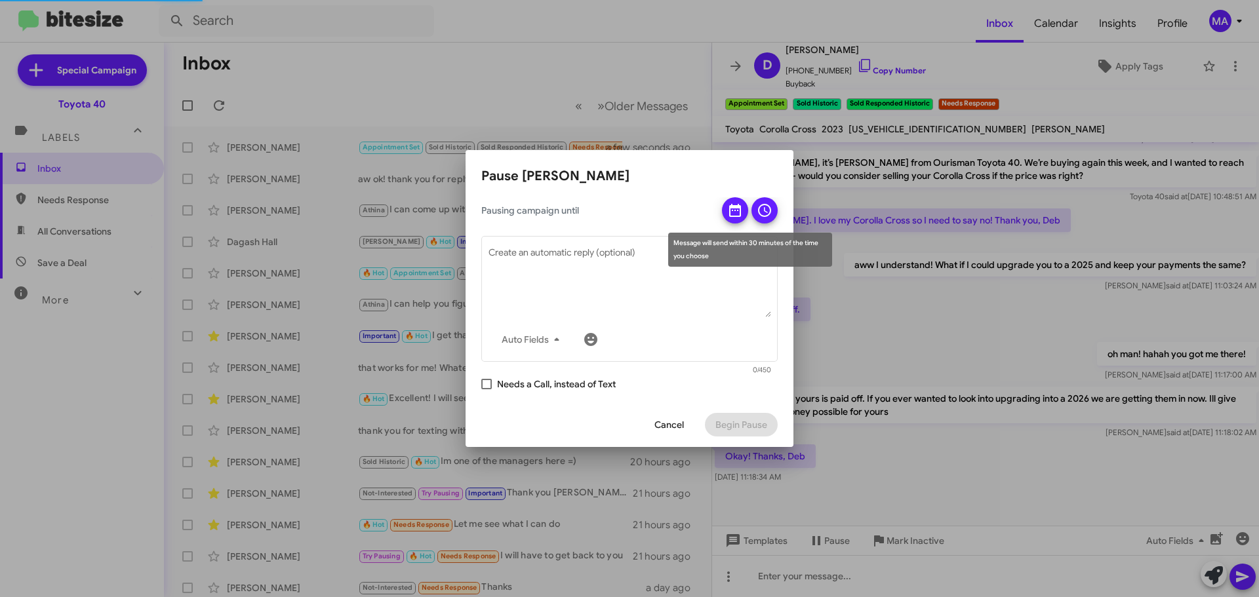
click at [733, 205] on icon at bounding box center [735, 211] width 16 height 16
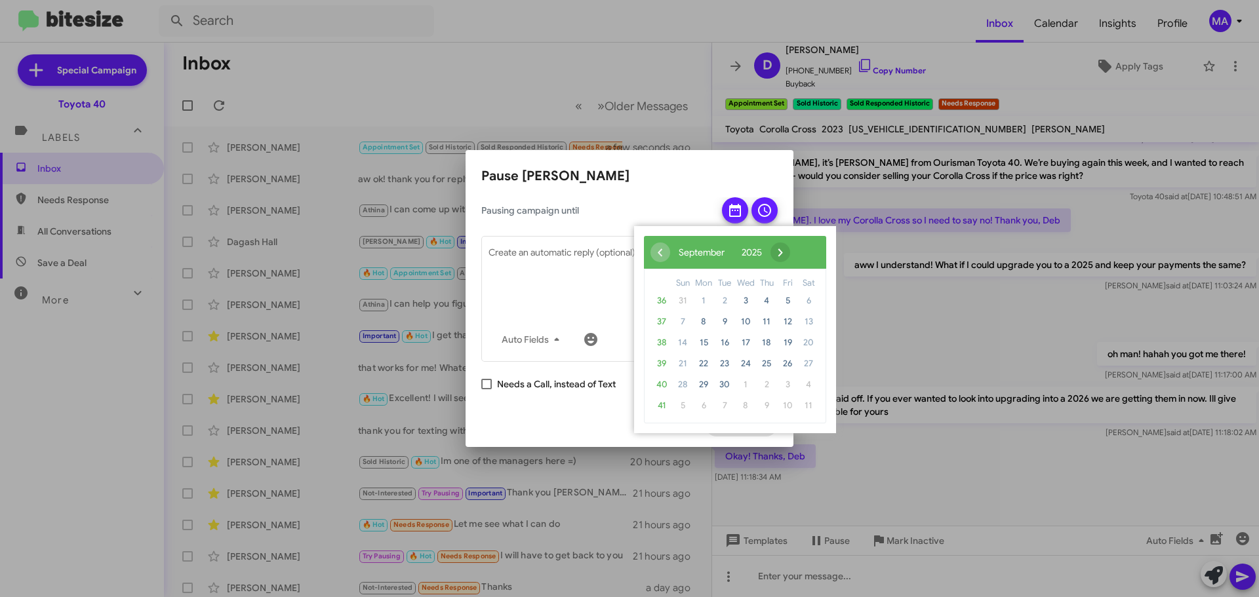
click at [790, 260] on span "›" at bounding box center [781, 253] width 20 height 20
click at [702, 364] on span "20" at bounding box center [703, 364] width 21 height 21
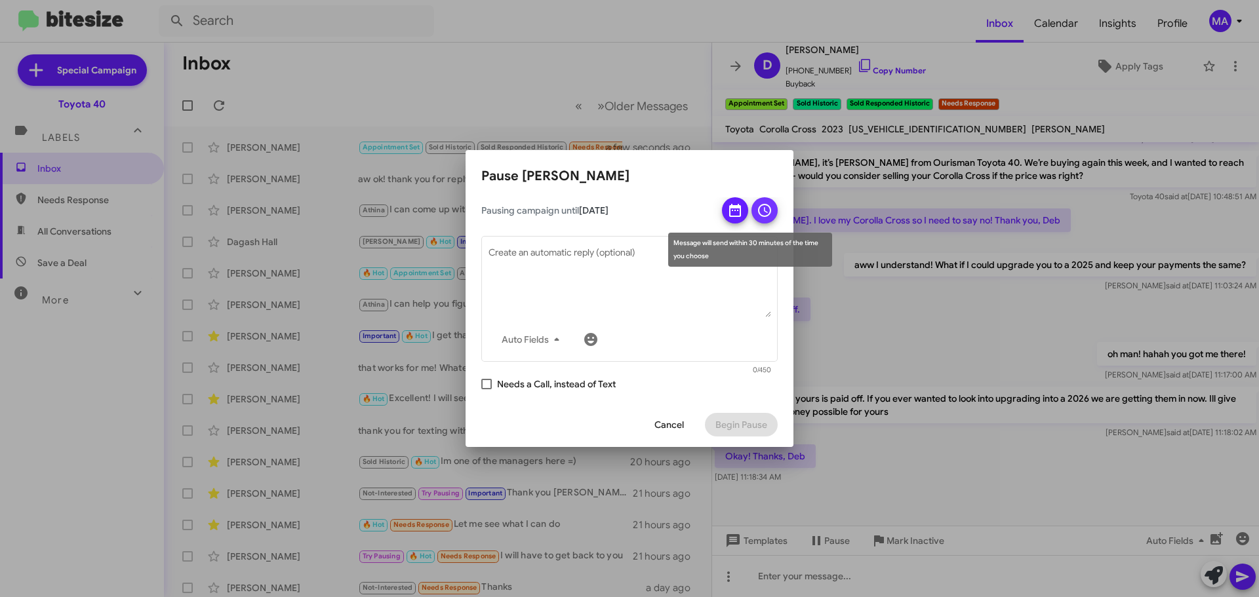
click at [764, 208] on icon at bounding box center [764, 210] width 13 height 13
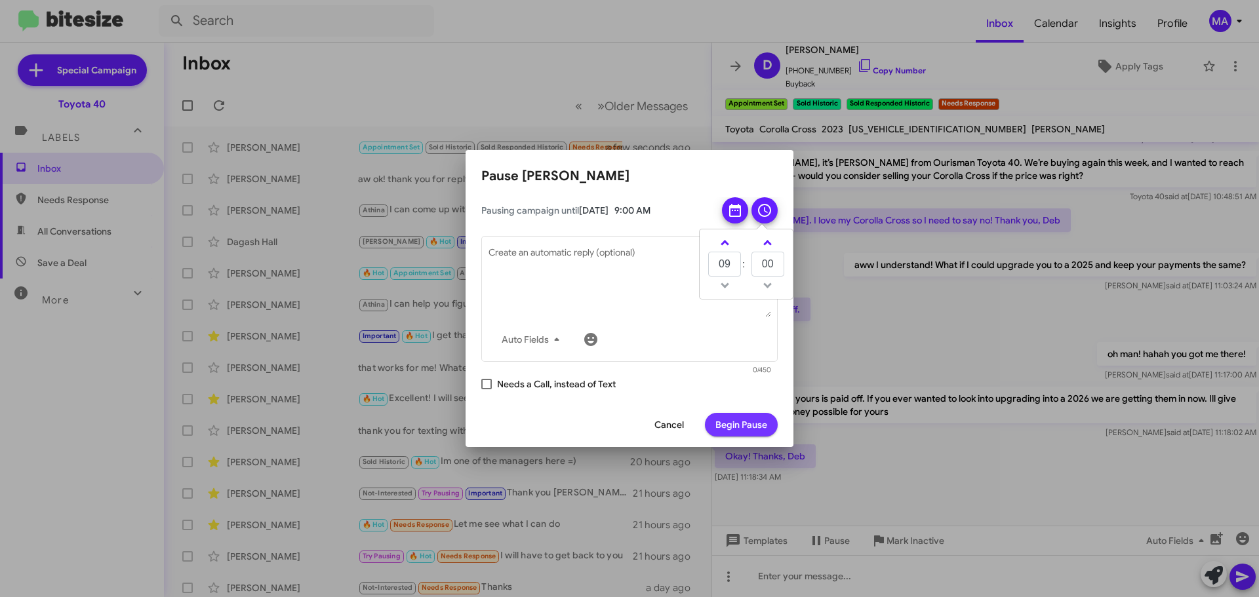
click at [754, 424] on span "Begin Pause" at bounding box center [742, 425] width 52 height 24
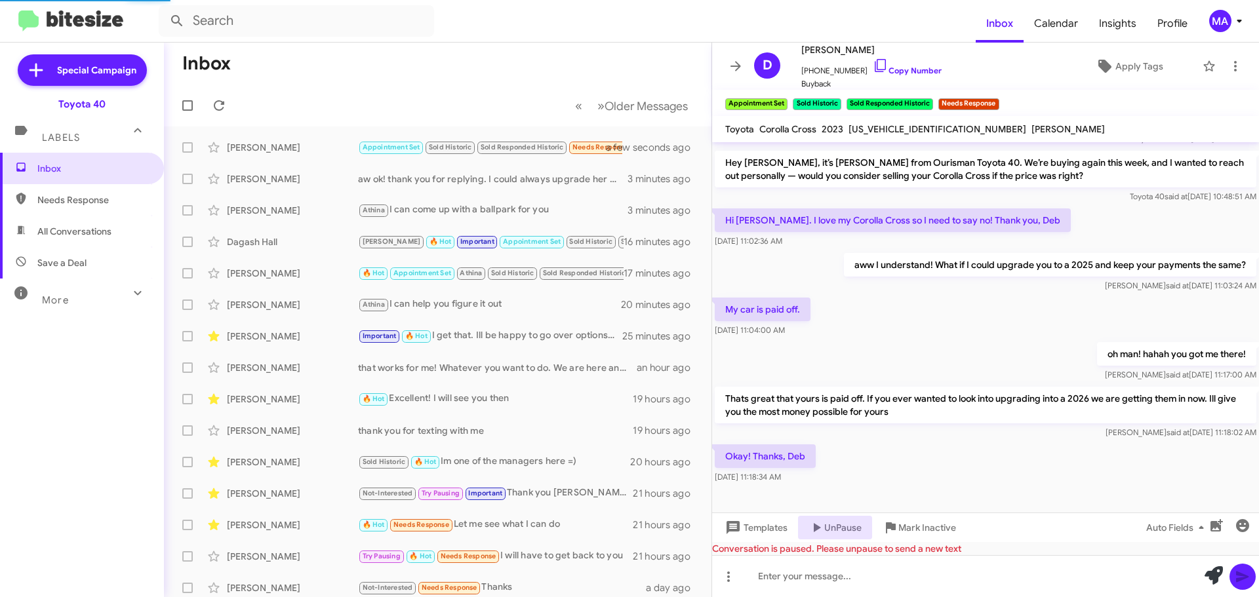
scroll to position [0, 0]
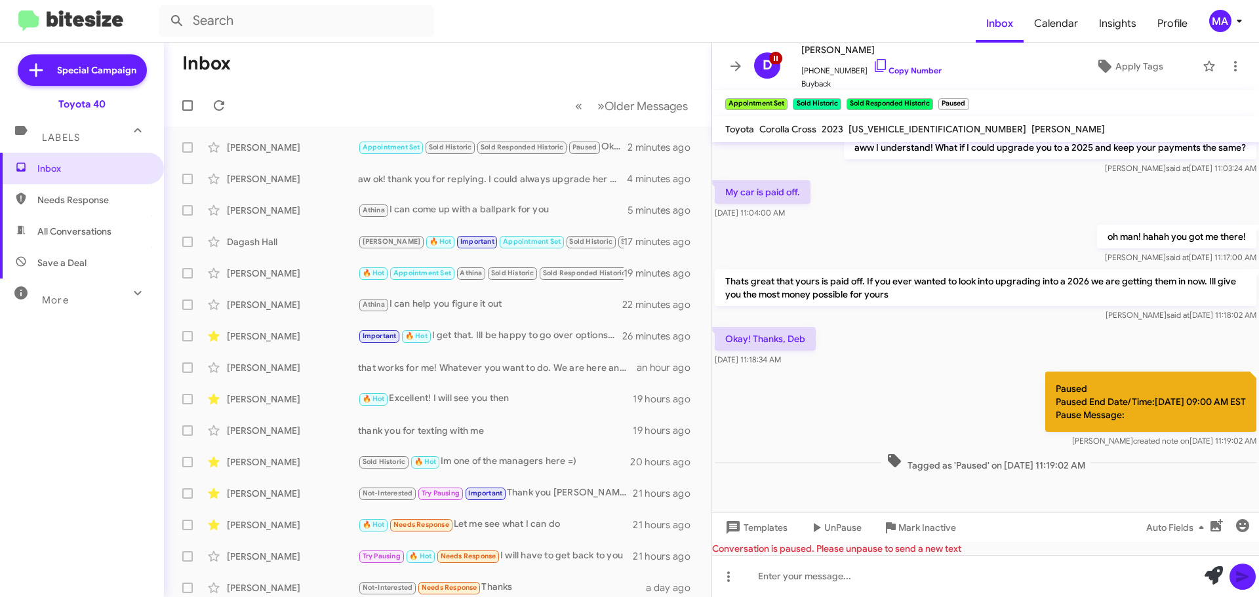
scroll to position [508, 0]
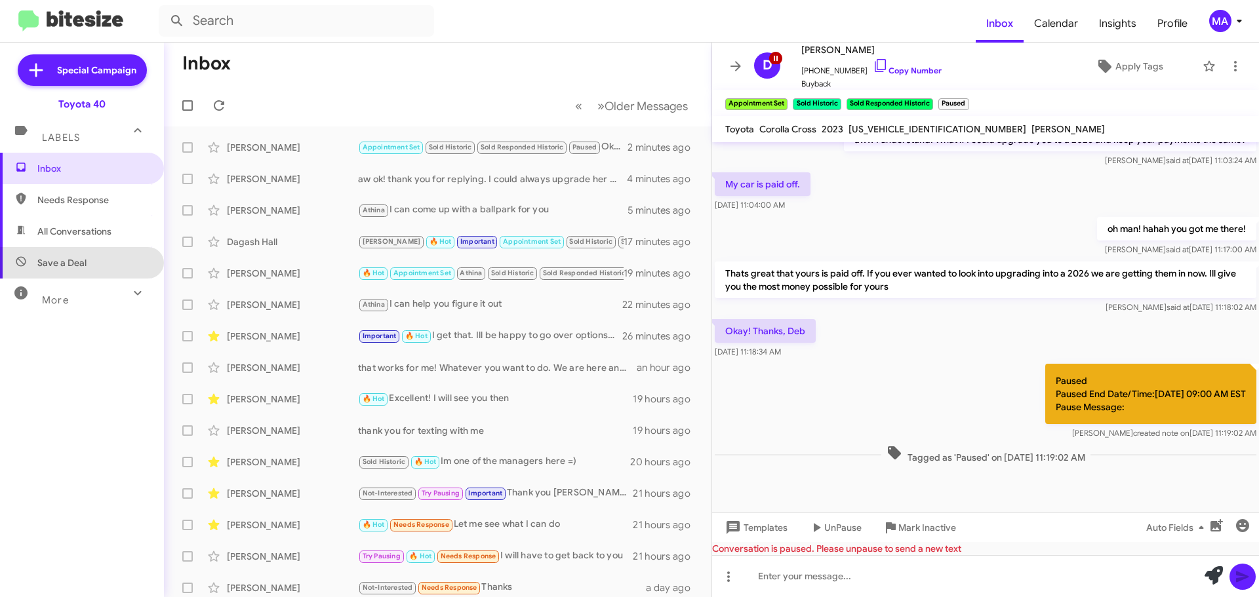
click at [104, 267] on span "Save a Deal" at bounding box center [82, 262] width 164 height 31
type input "in:not-interested"
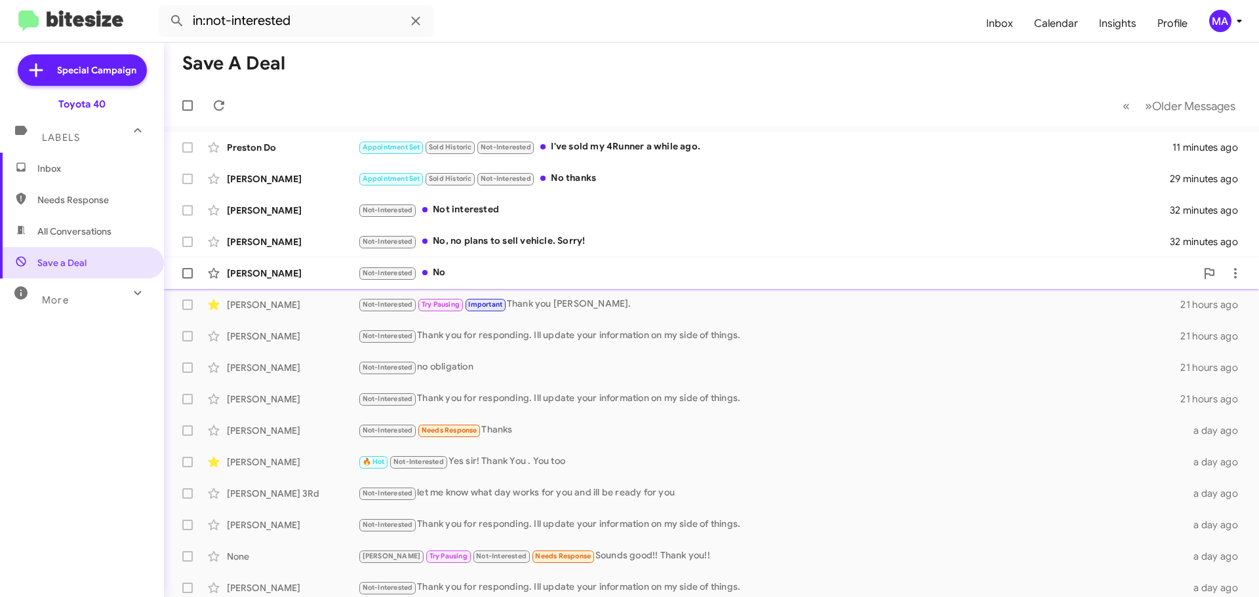
click at [496, 266] on div "Not-Interested No" at bounding box center [777, 273] width 838 height 15
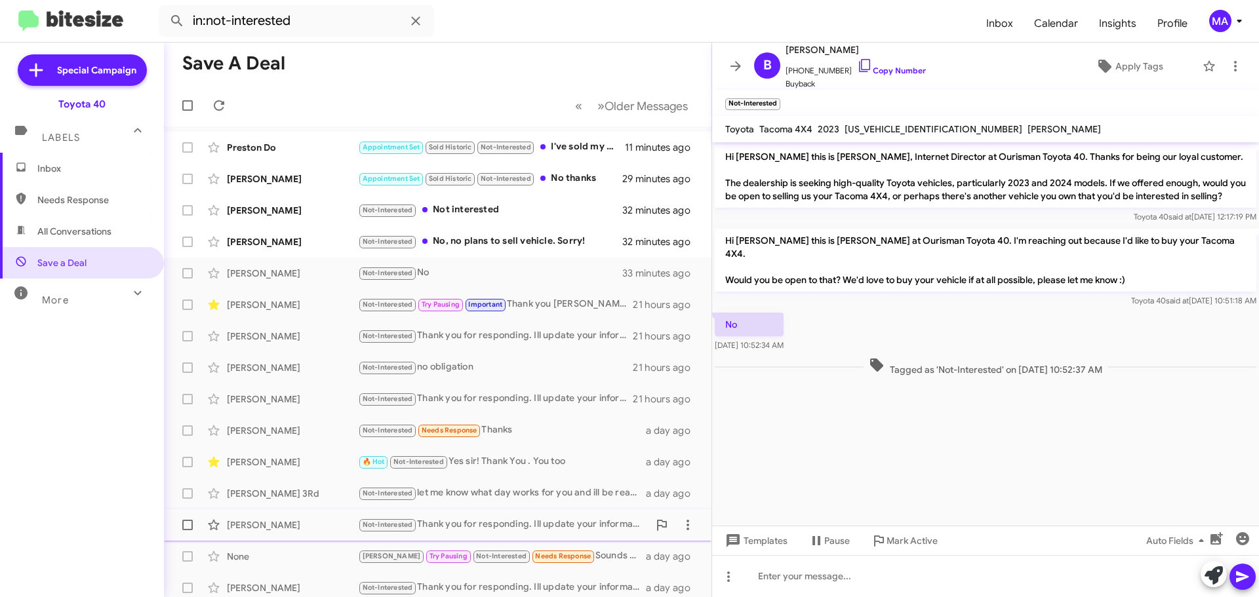
click at [538, 525] on div "Not-Interested Thank you for responding. Ill update your information on my side…" at bounding box center [503, 524] width 291 height 15
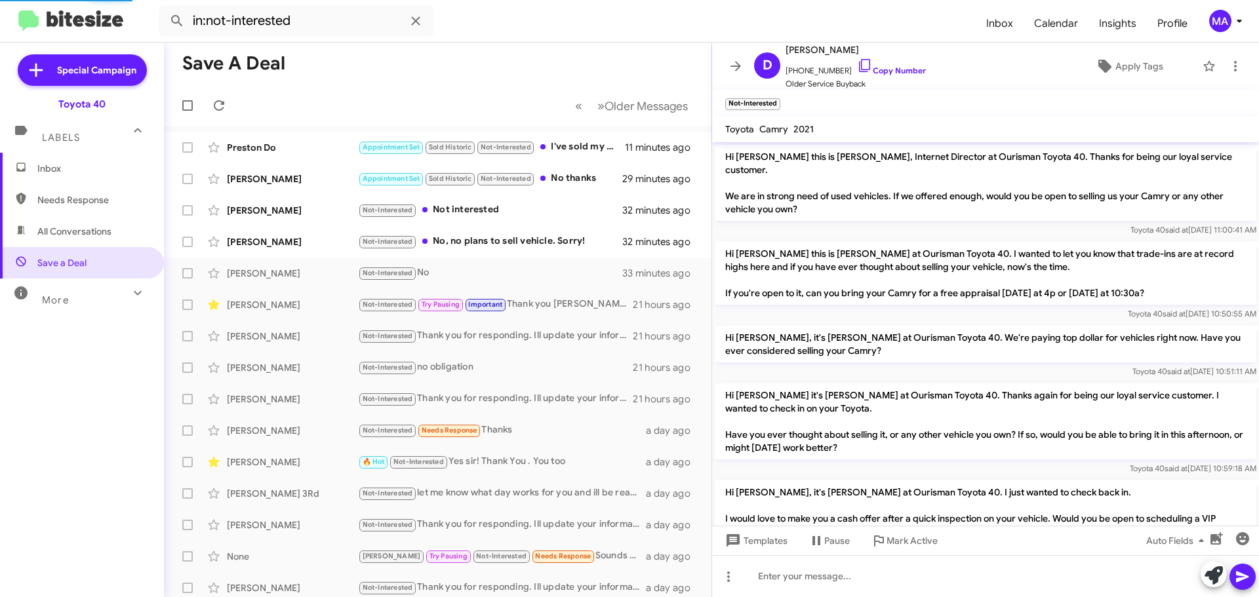
scroll to position [276, 0]
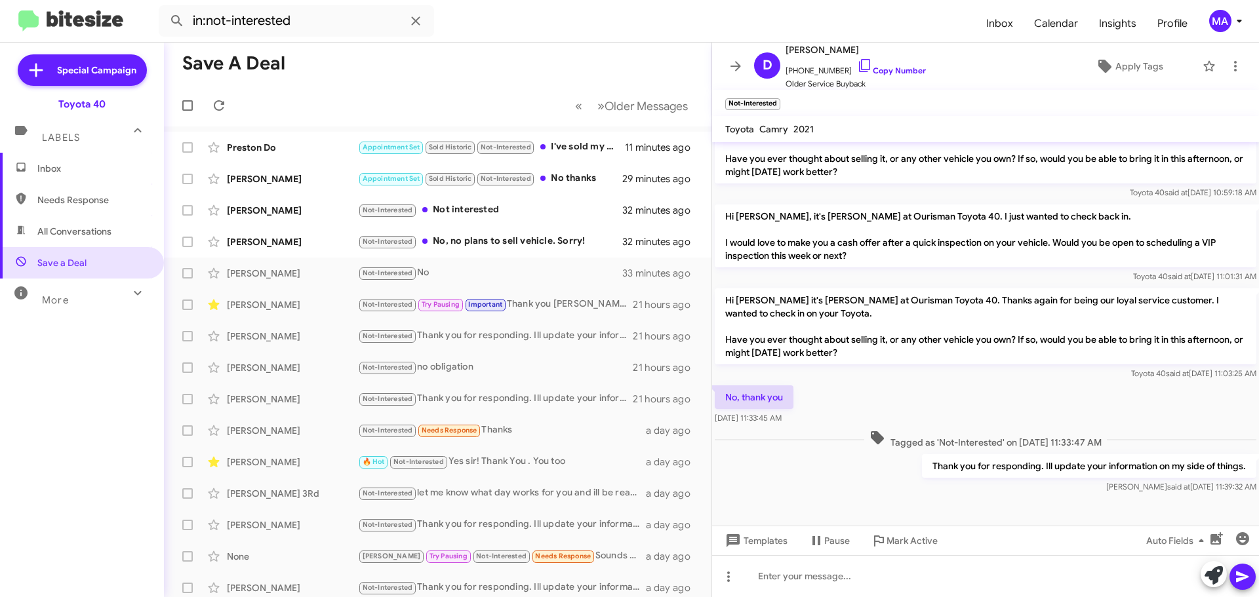
click at [1051, 468] on p "Thank you for responding. Ill update your information on my side of things." at bounding box center [1089, 467] width 334 height 24
copy p "Thank you for responding. Ill update your information on my side of things."
click at [430, 267] on div "Not-Interested No" at bounding box center [503, 273] width 291 height 15
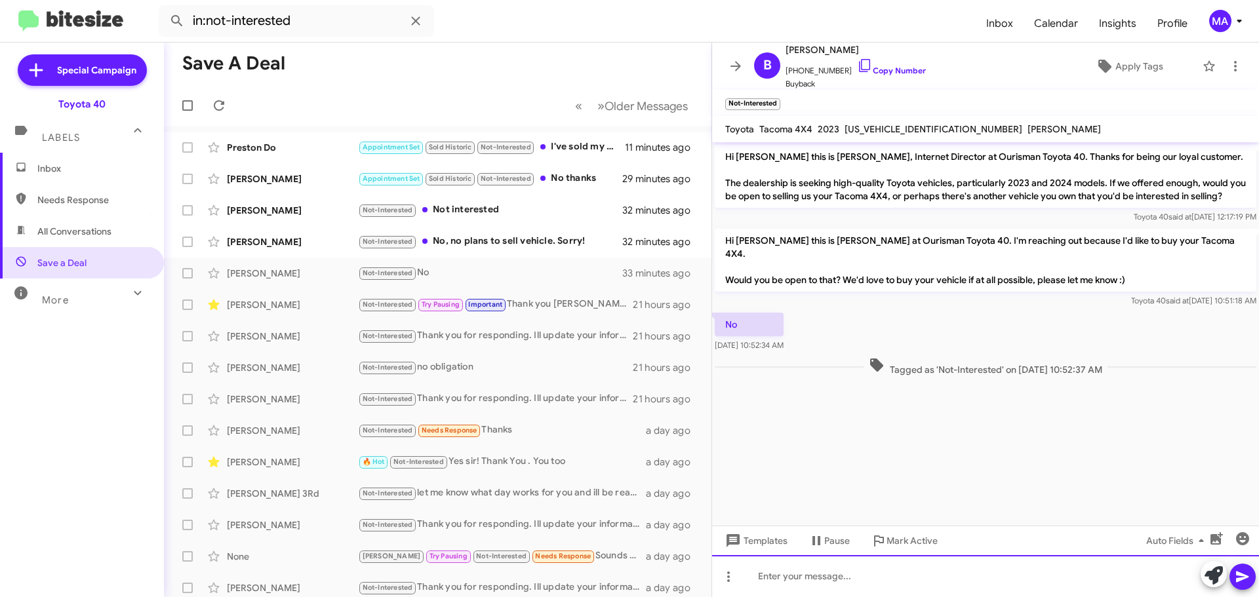
click at [868, 582] on div at bounding box center [985, 577] width 547 height 42
paste div
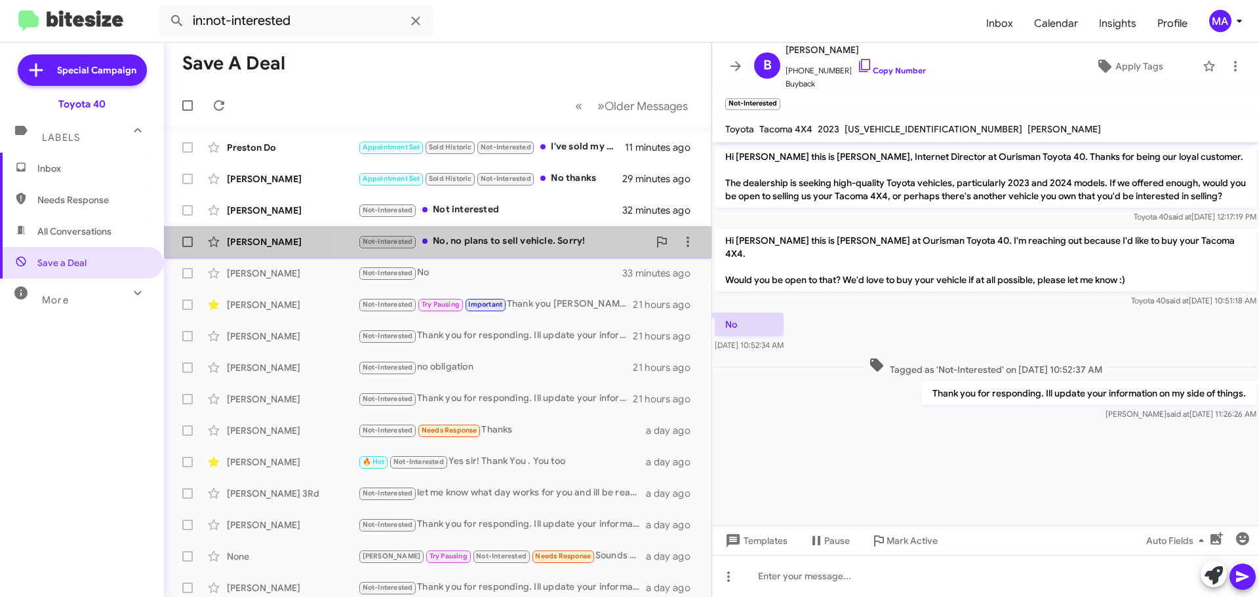
click at [521, 238] on div "Not-Interested No, no plans to sell vehicle. Sorry!" at bounding box center [503, 241] width 291 height 15
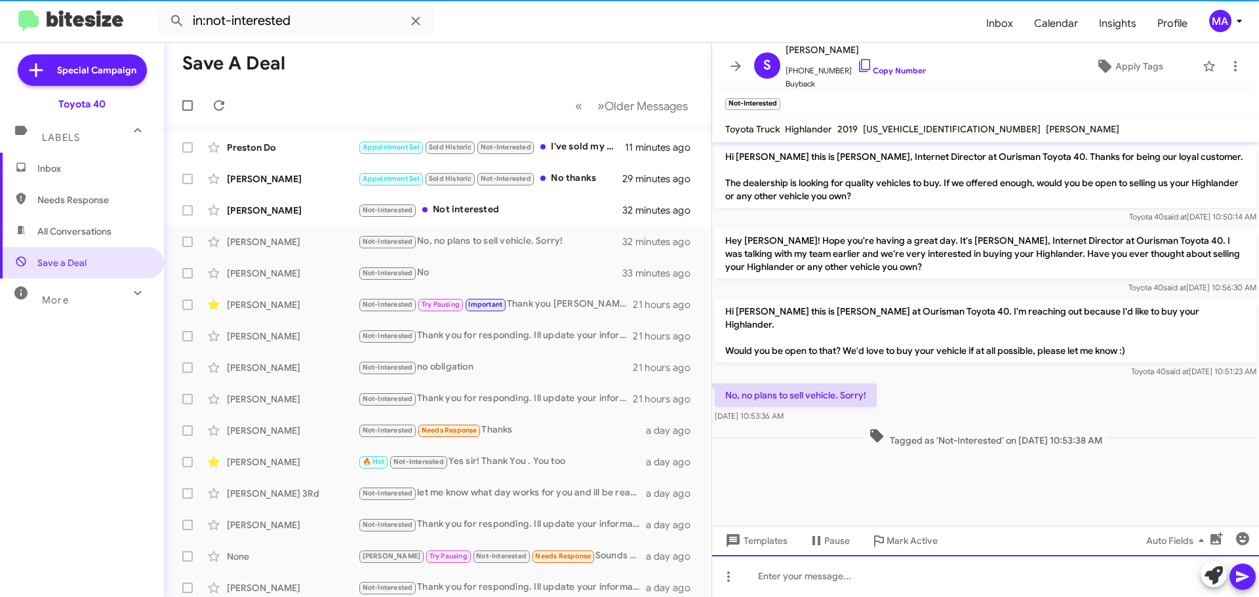
click at [872, 585] on div at bounding box center [985, 577] width 547 height 42
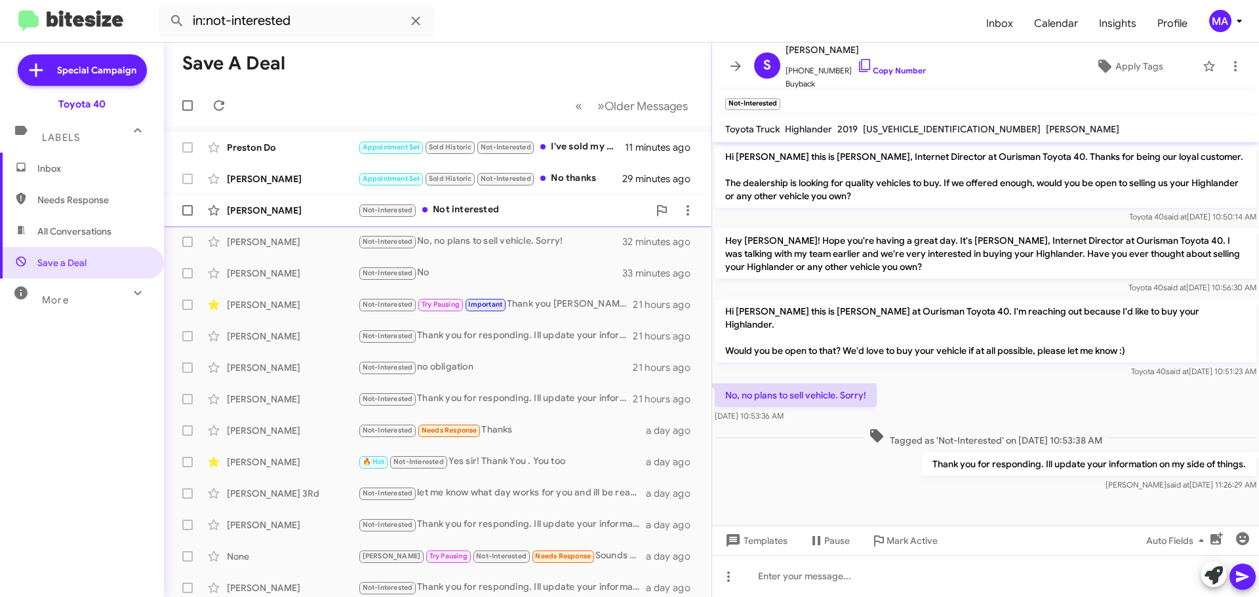
click at [510, 204] on div "Not-Interested Not interested" at bounding box center [503, 210] width 291 height 15
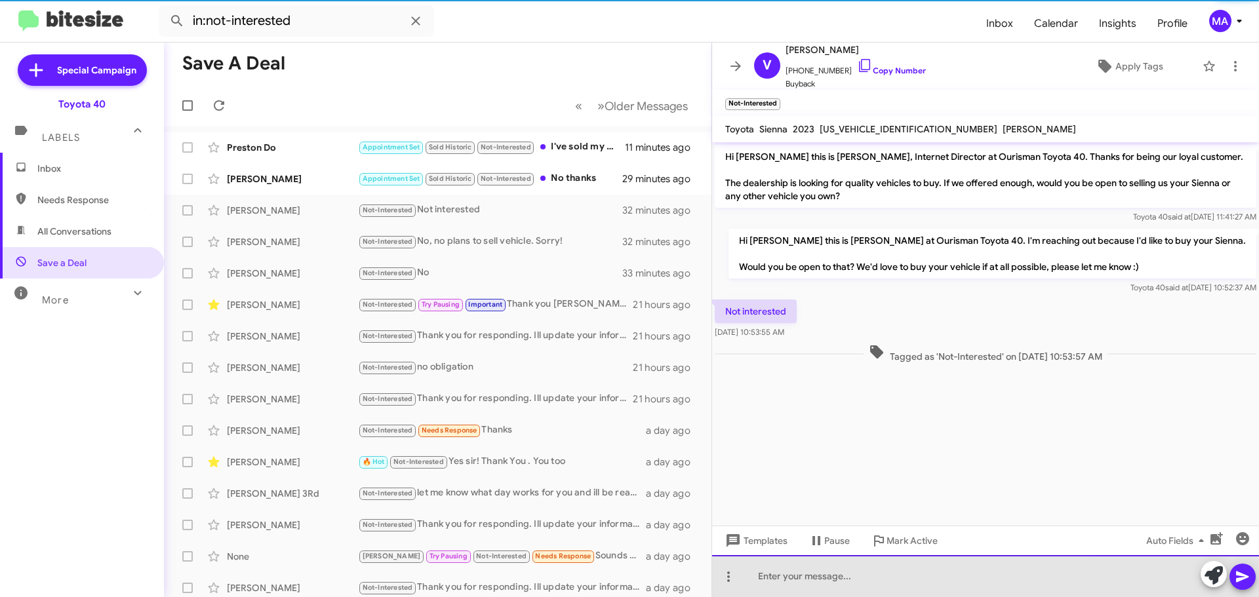
click at [841, 582] on div at bounding box center [985, 577] width 547 height 42
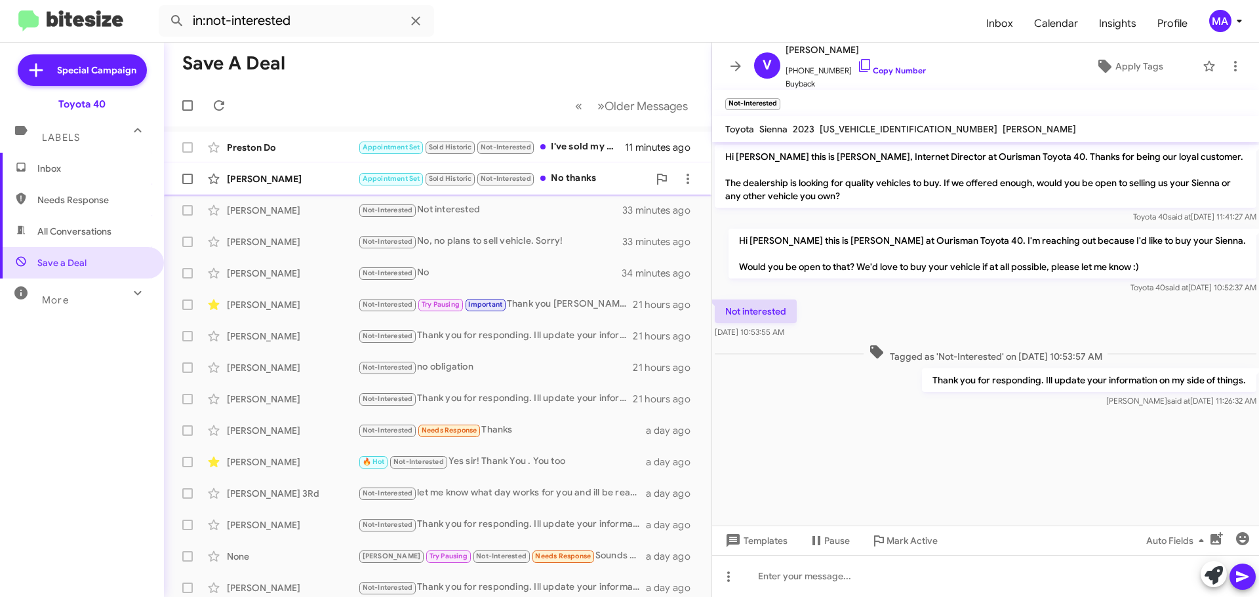
click at [580, 171] on div "Appointment Set Sold Historic Not-Interested No thanks" at bounding box center [503, 178] width 291 height 15
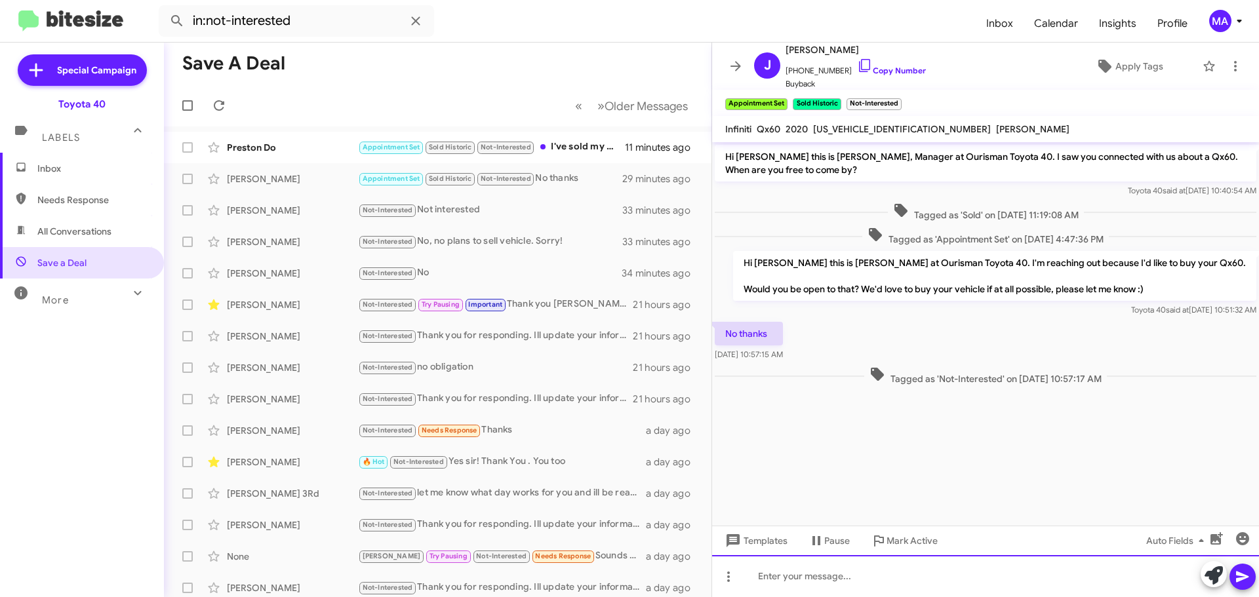
click at [860, 578] on div at bounding box center [985, 577] width 547 height 42
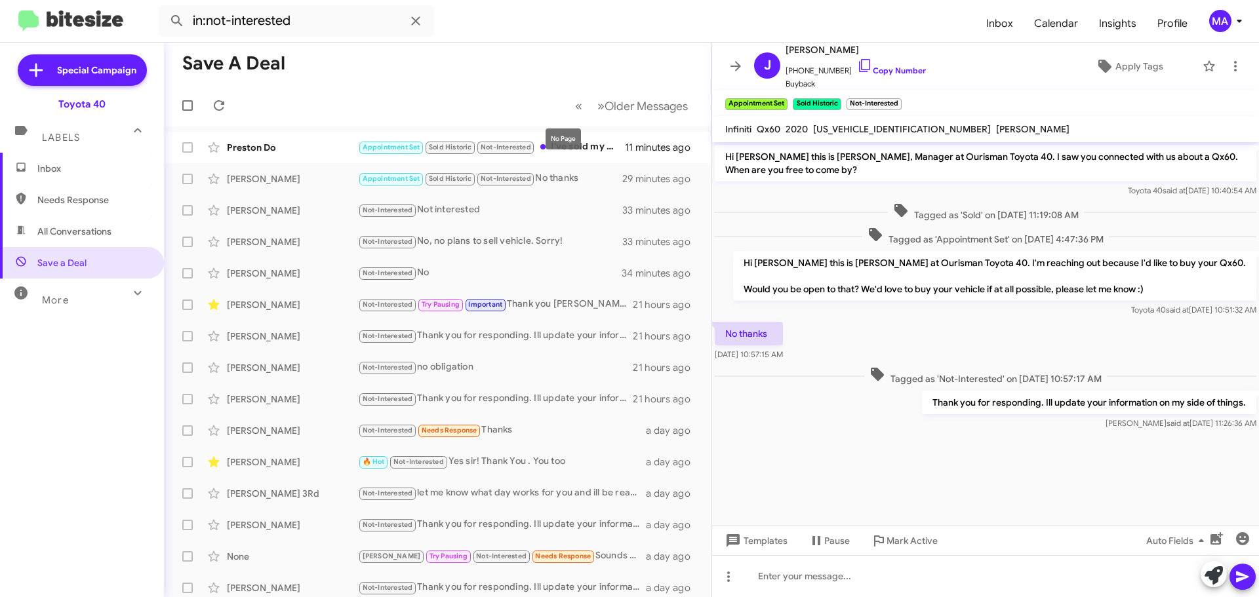
click at [589, 155] on mat-tooltip-component "No Page" at bounding box center [563, 138] width 54 height 39
click at [586, 140] on mat-tooltip-component "No Page" at bounding box center [563, 138] width 54 height 39
click at [583, 153] on div "Appointment Set Sold Historic Not-Interested I've sold my 4Runner a while ago." at bounding box center [503, 147] width 291 height 15
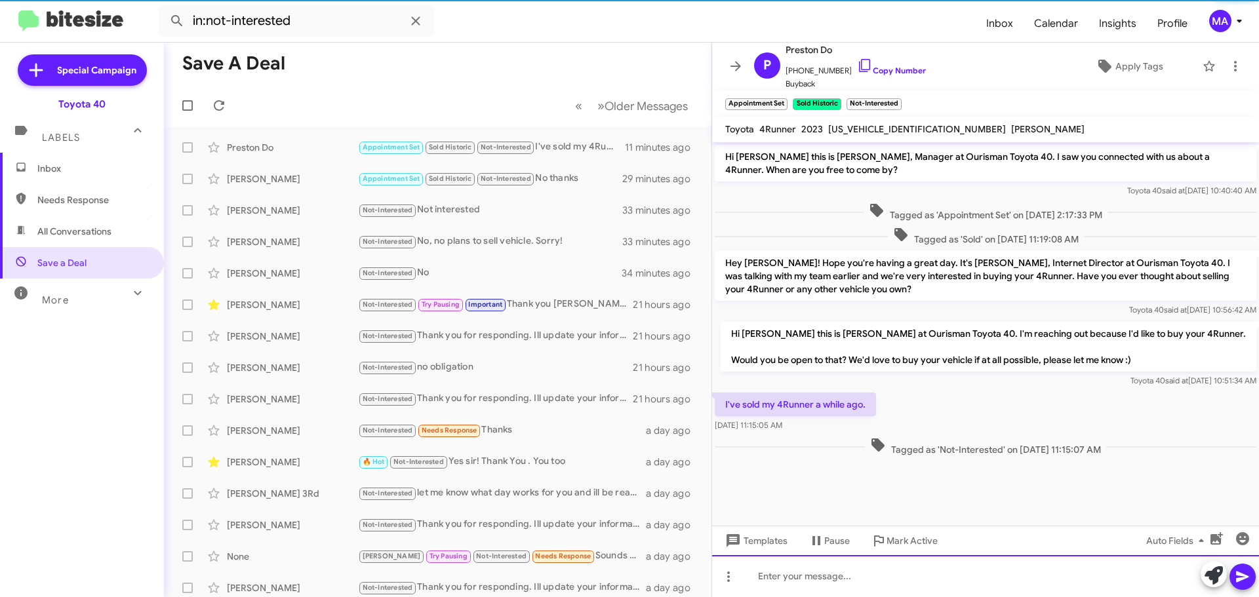
click at [772, 575] on div at bounding box center [985, 577] width 547 height 42
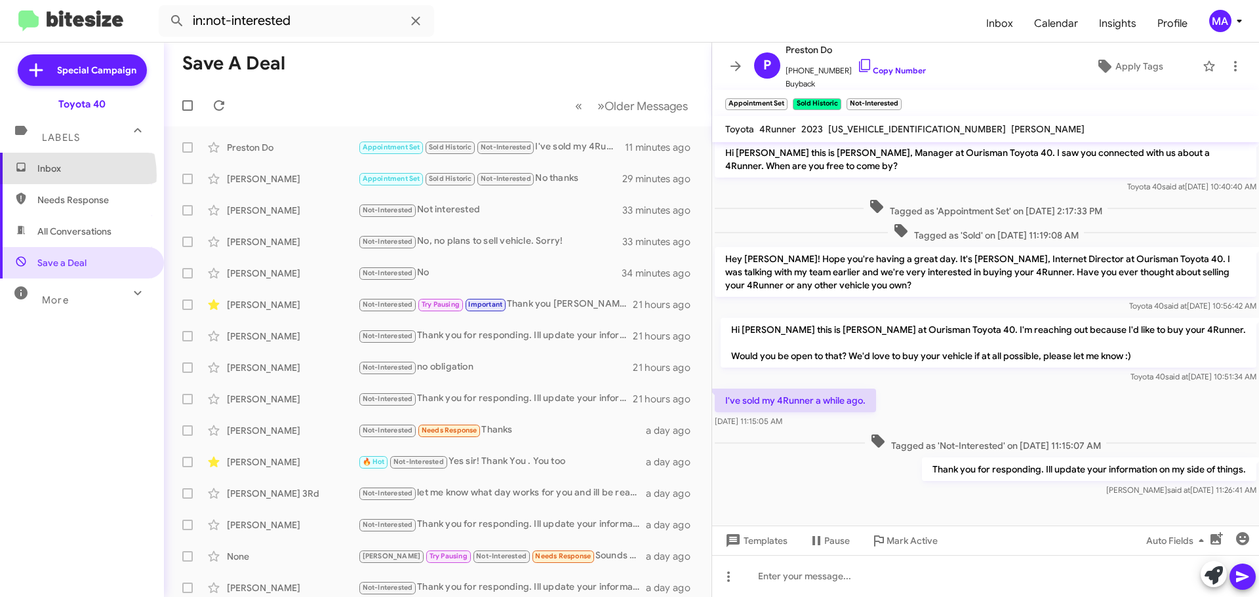
click at [54, 176] on span "Inbox" at bounding box center [82, 168] width 164 height 31
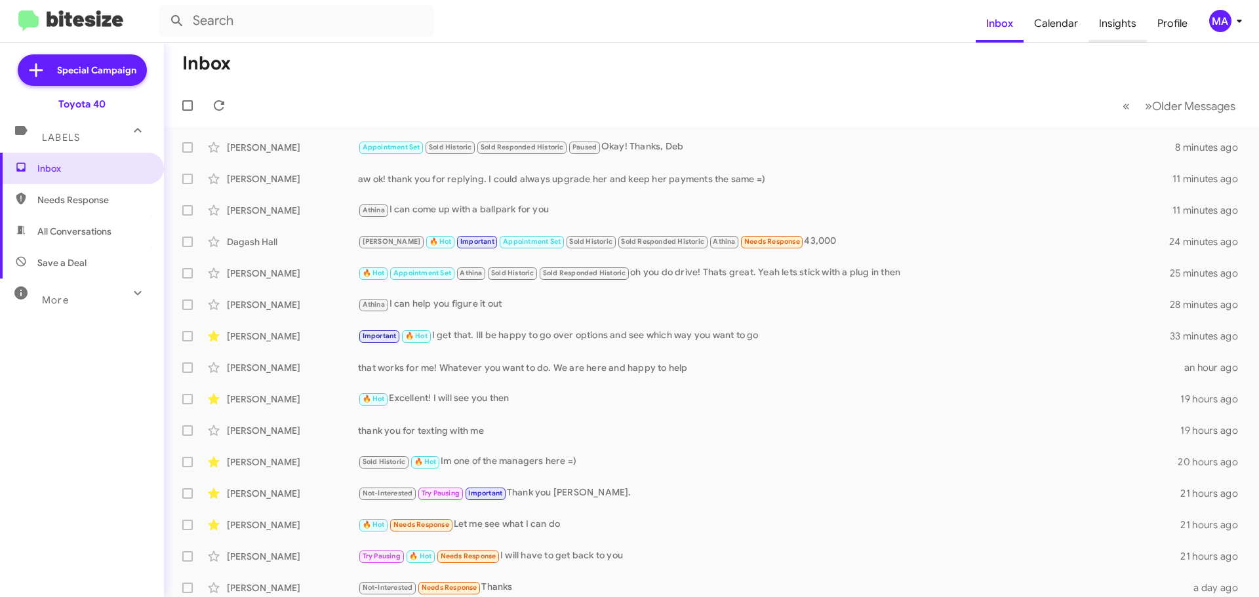
click at [1124, 31] on span "Insights" at bounding box center [1118, 24] width 58 height 38
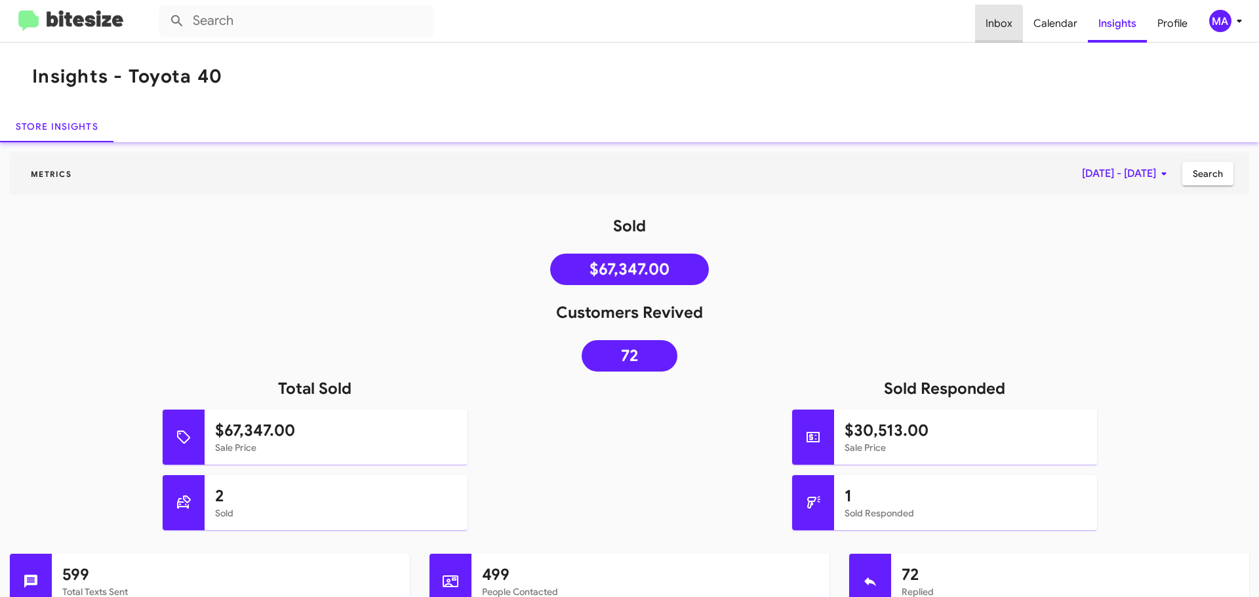
click at [1000, 24] on span "Inbox" at bounding box center [999, 24] width 48 height 38
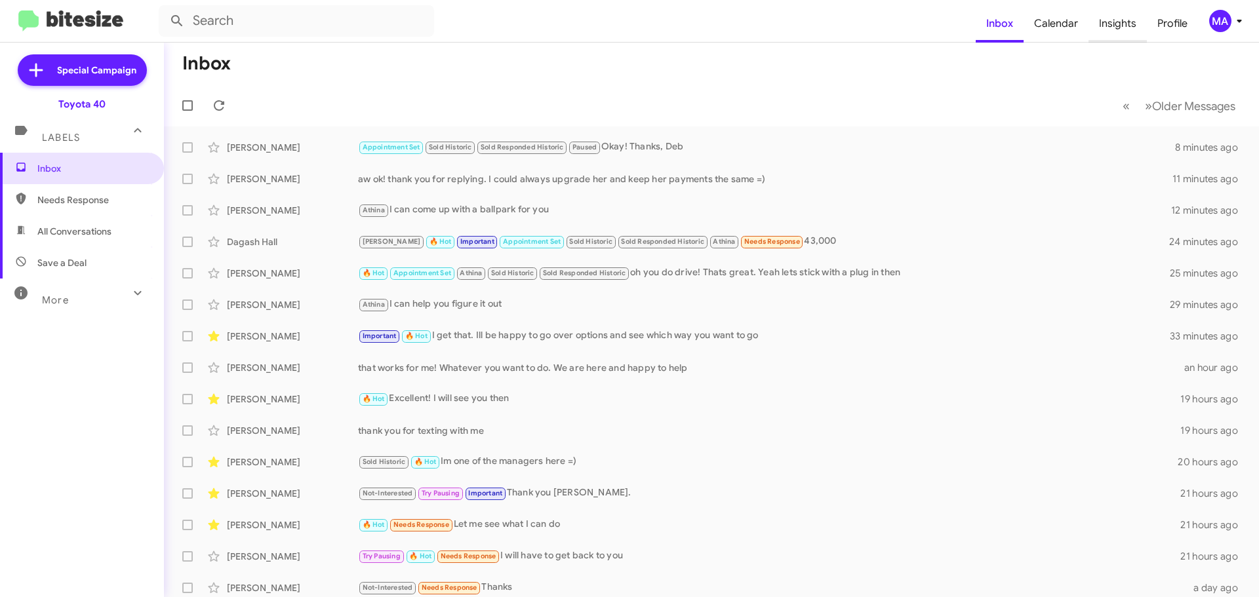
click at [1104, 24] on span "Insights" at bounding box center [1118, 24] width 58 height 38
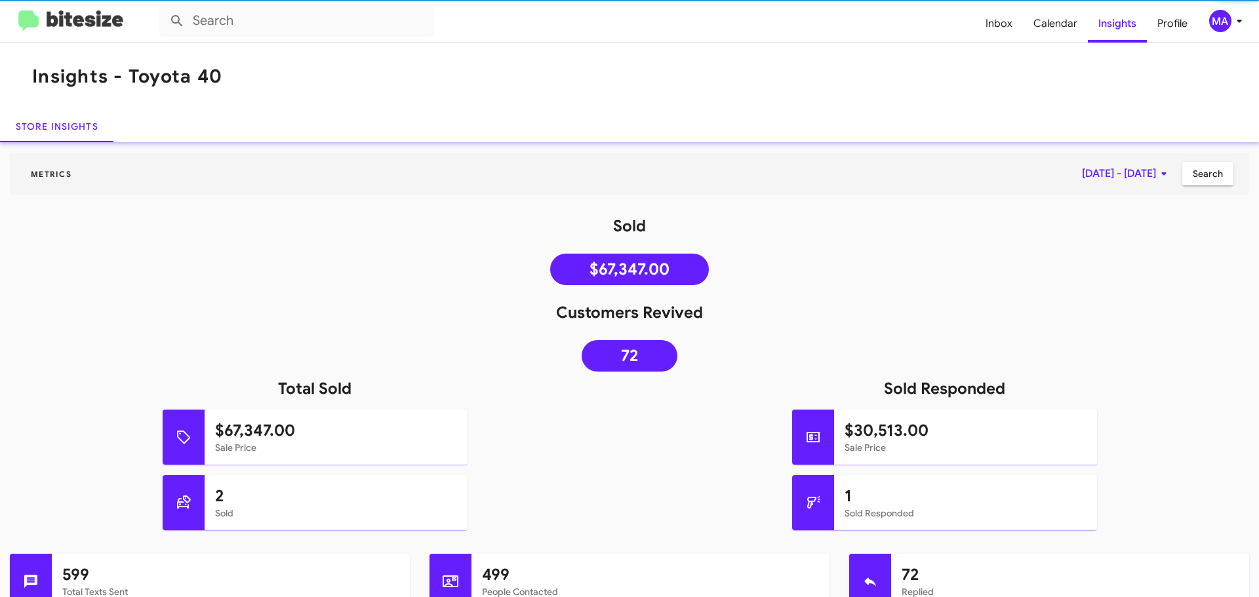
click at [1156, 166] on icon at bounding box center [1164, 174] width 16 height 16
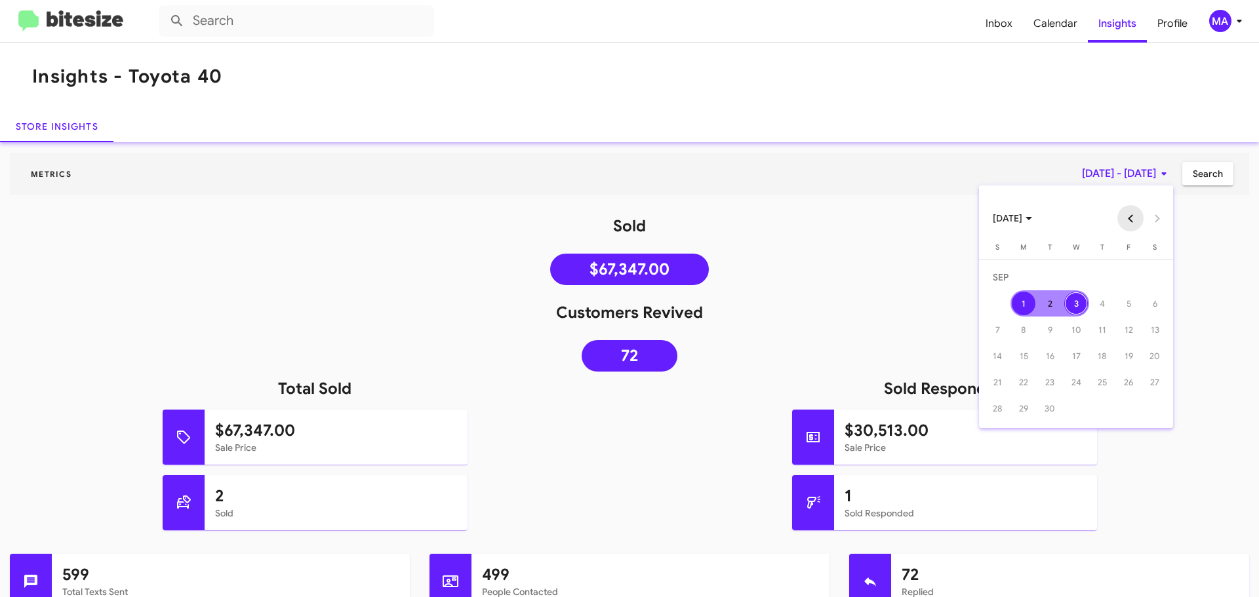
click at [1127, 225] on button "Previous month" at bounding box center [1131, 218] width 26 height 26
click at [1129, 279] on div "1" at bounding box center [1129, 278] width 24 height 24
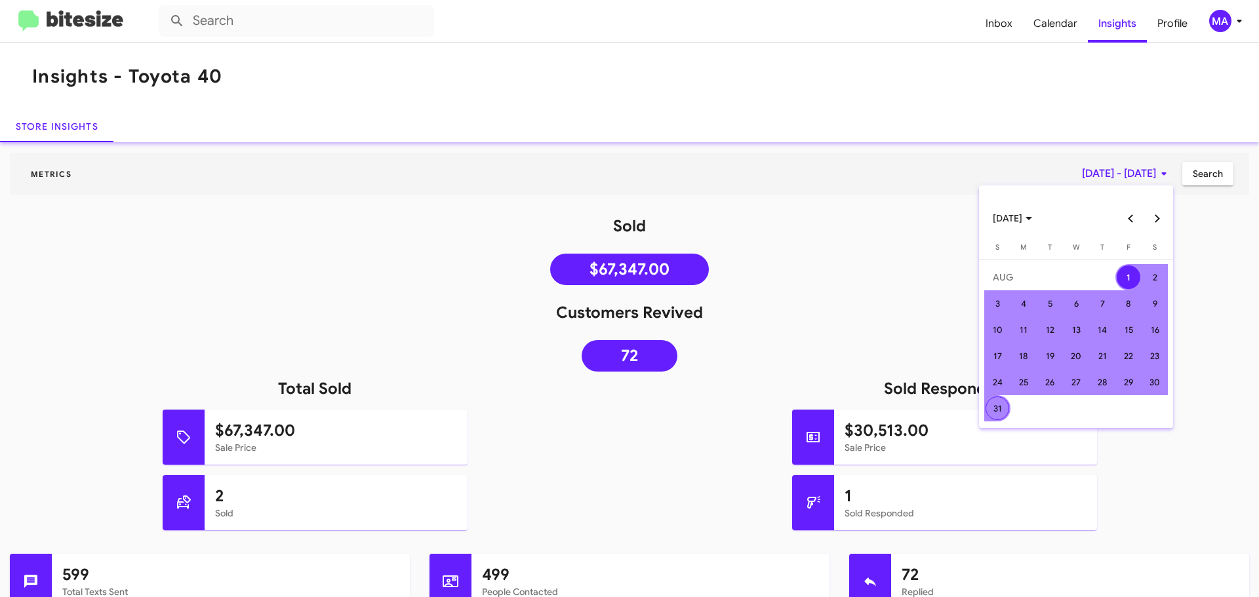
drag, startPoint x: 1000, startPoint y: 411, endPoint x: 1034, endPoint y: 388, distance: 41.1
click at [1000, 410] on div "31" at bounding box center [998, 409] width 24 height 24
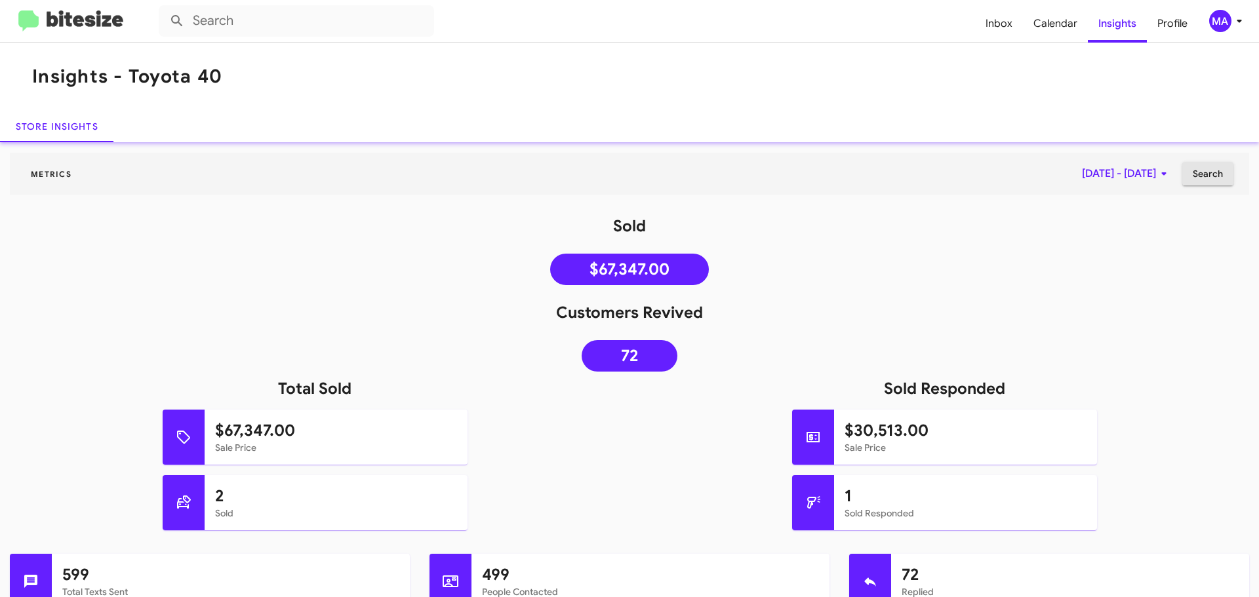
click at [1202, 181] on span "Search" at bounding box center [1208, 174] width 30 height 24
drag, startPoint x: 996, startPoint y: 17, endPoint x: 988, endPoint y: 14, distance: 8.5
click at [996, 17] on span "Inbox" at bounding box center [999, 24] width 48 height 38
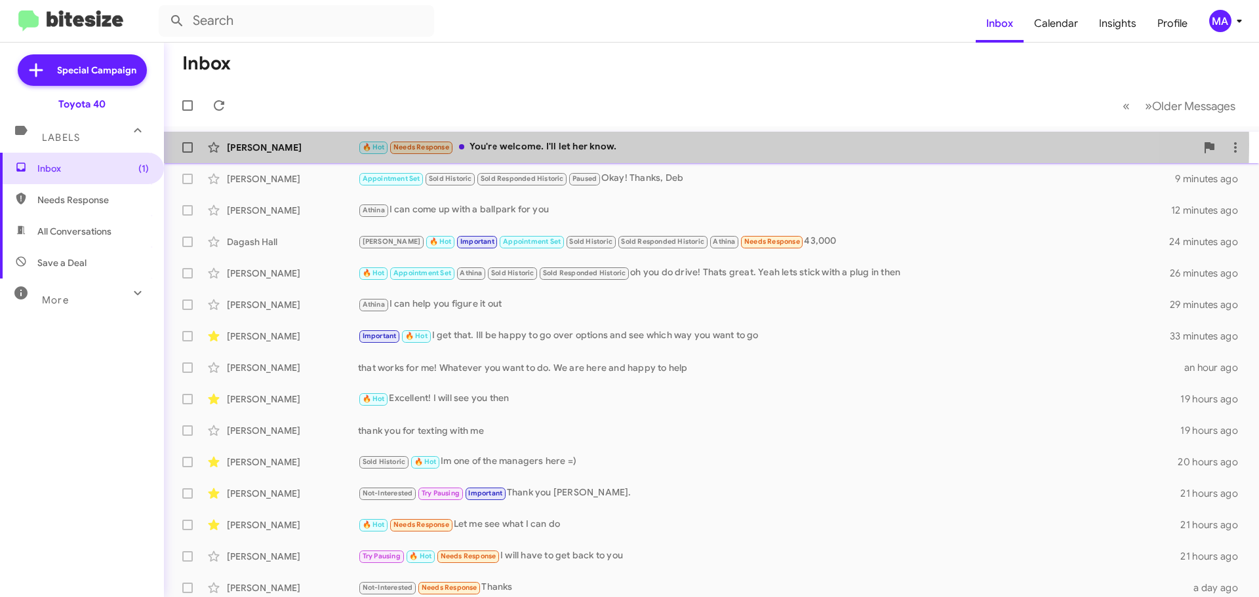
click at [621, 145] on div "🔥 Hot Needs Response You're welcome. I'll let her know." at bounding box center [777, 147] width 838 height 15
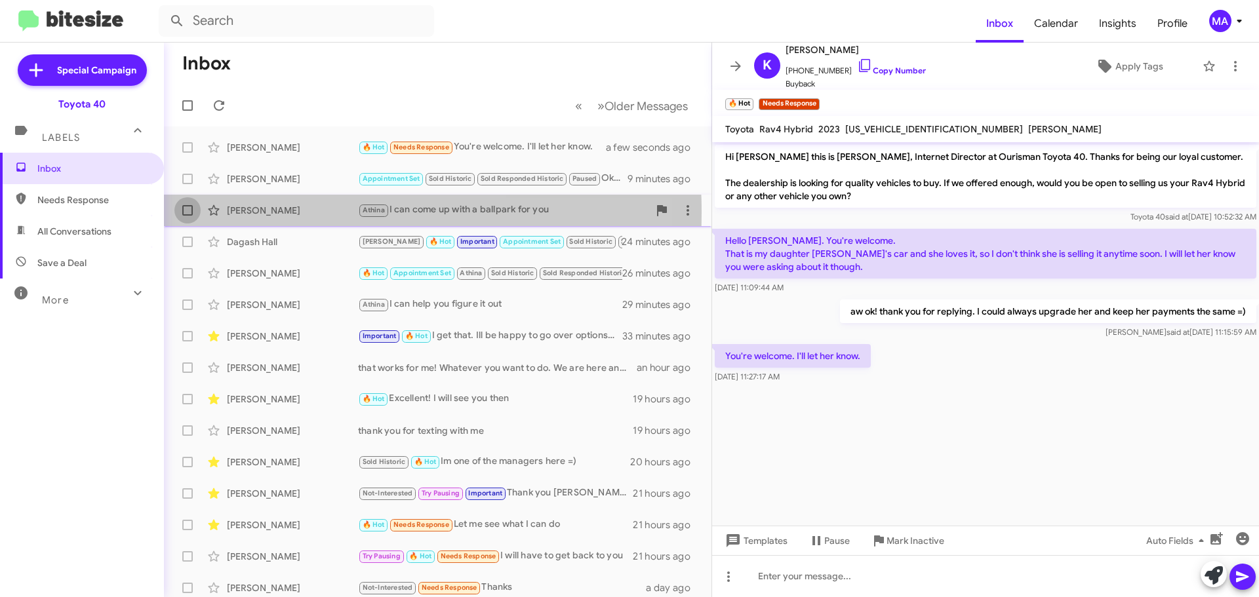
click at [187, 212] on span at bounding box center [187, 210] width 10 height 10
click at [187, 216] on input "checkbox" at bounding box center [187, 216] width 1 height 1
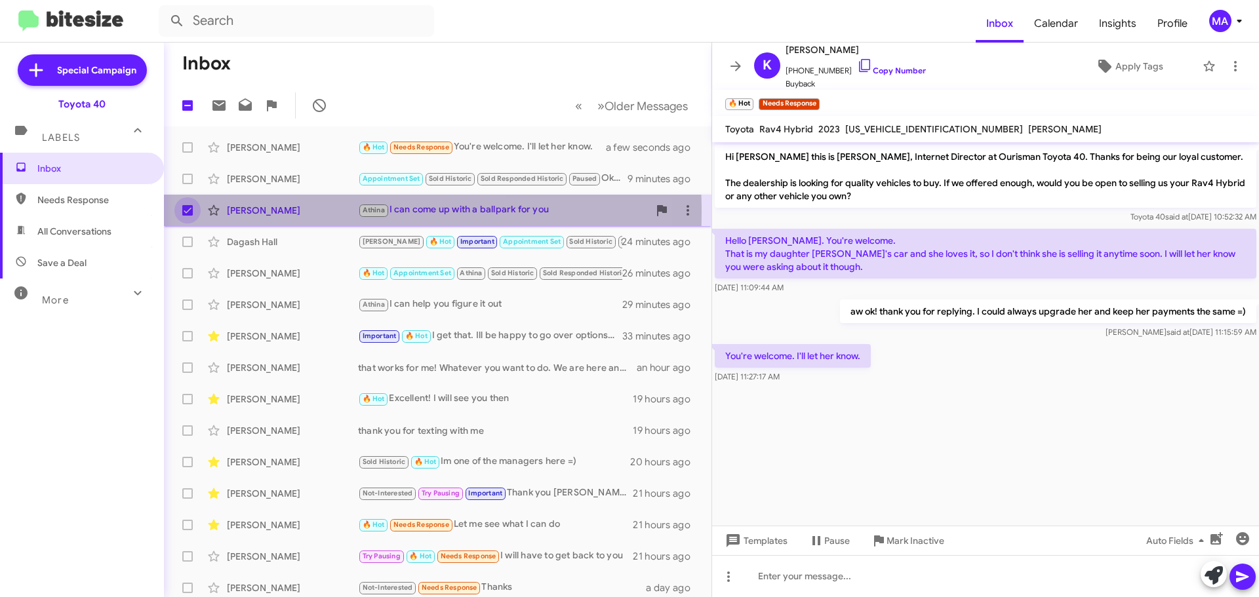
click at [187, 212] on span at bounding box center [187, 210] width 10 height 10
click at [187, 216] on input "checkbox" at bounding box center [187, 216] width 1 height 1
checkbox input "false"
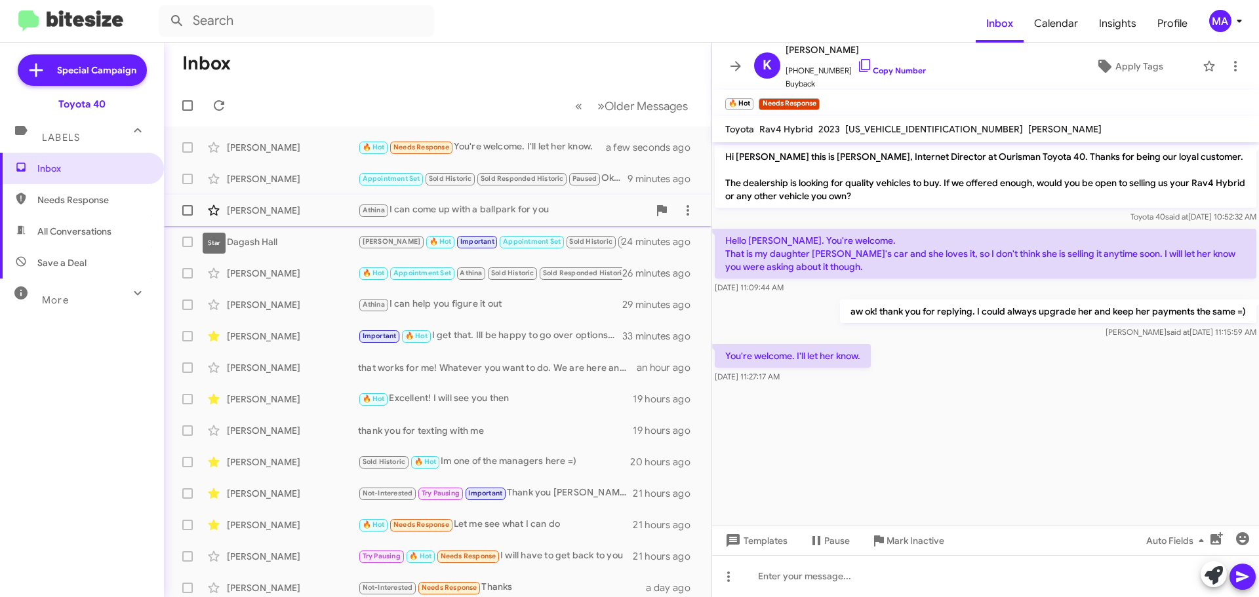
click at [216, 211] on icon at bounding box center [214, 211] width 16 height 16
click at [264, 182] on div "[PERSON_NAME]" at bounding box center [292, 178] width 131 height 13
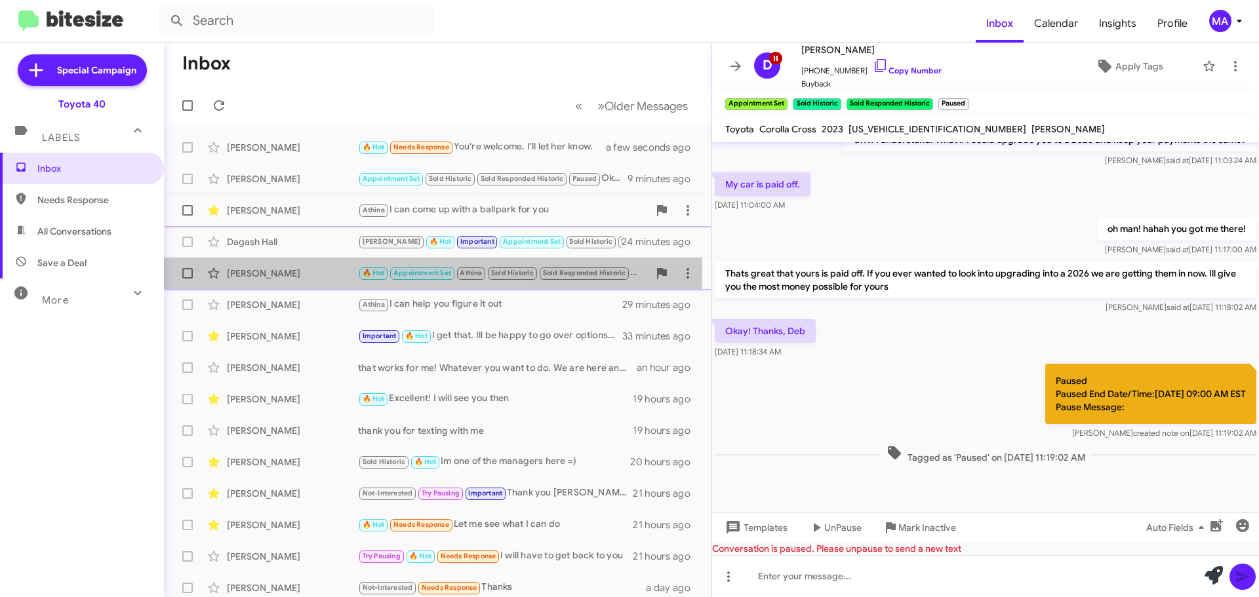
click at [282, 271] on div "[PERSON_NAME]" at bounding box center [292, 273] width 131 height 13
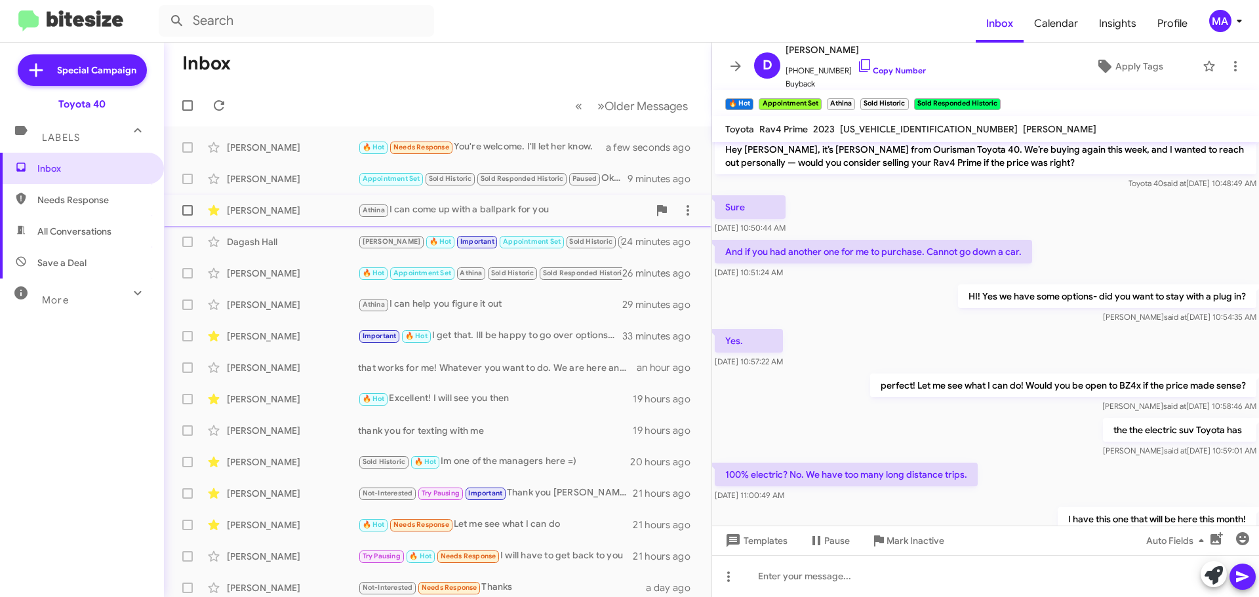
scroll to position [705, 0]
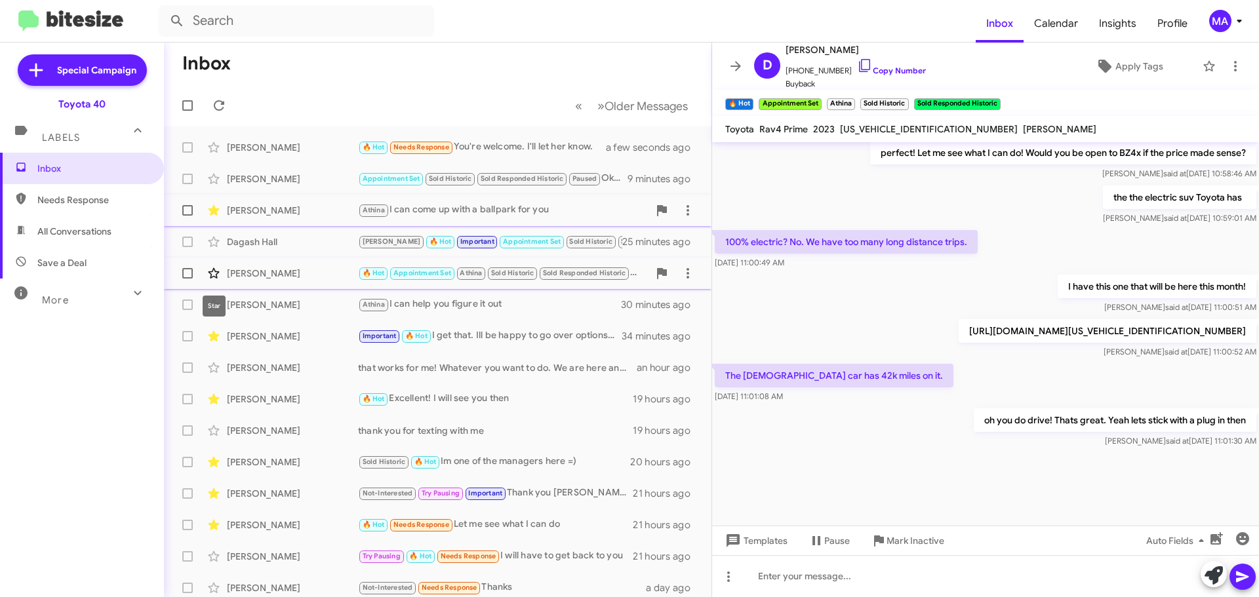
click at [212, 272] on icon at bounding box center [213, 273] width 11 height 10
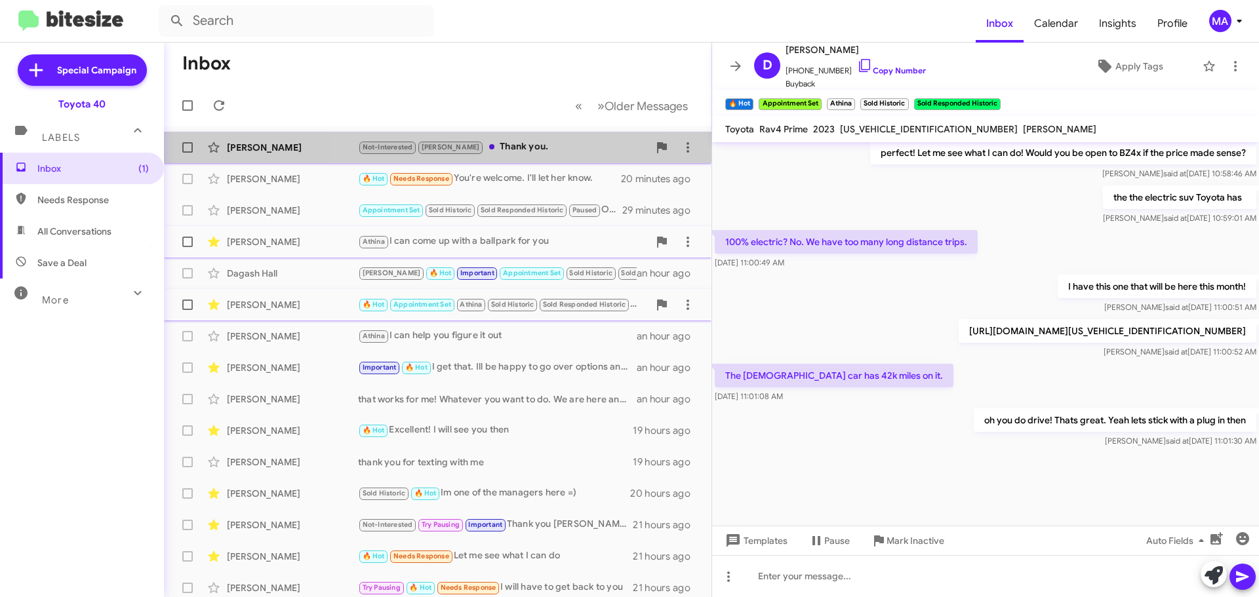
click at [515, 150] on div "Not-Interested [PERSON_NAME] Thank you." at bounding box center [503, 147] width 291 height 15
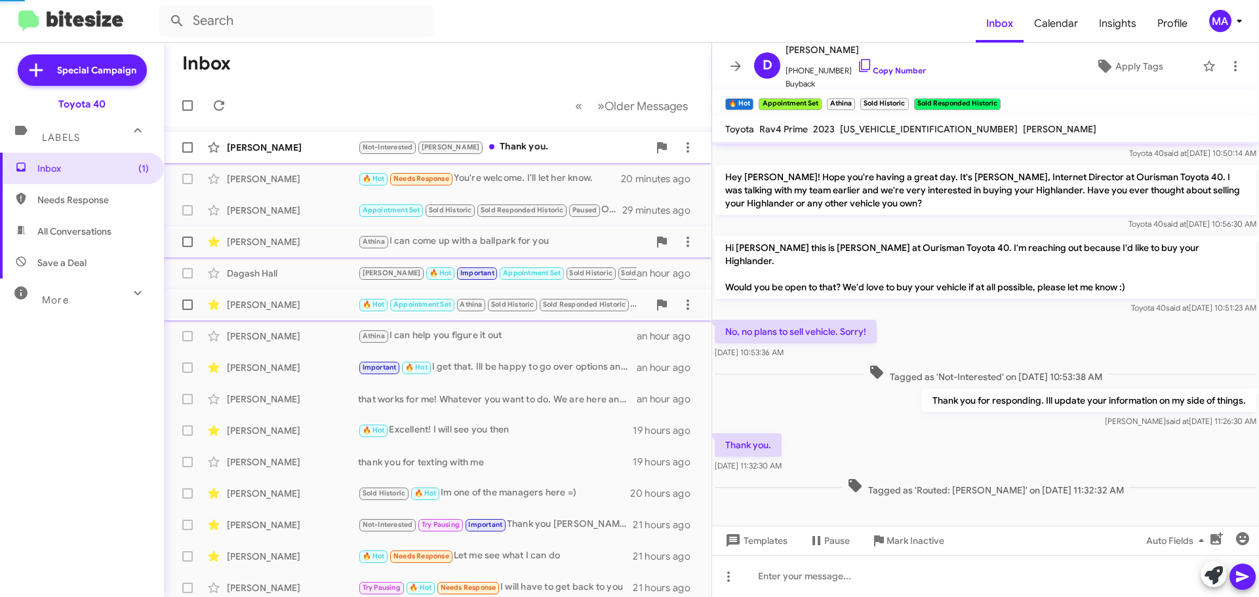
scroll to position [51, 0]
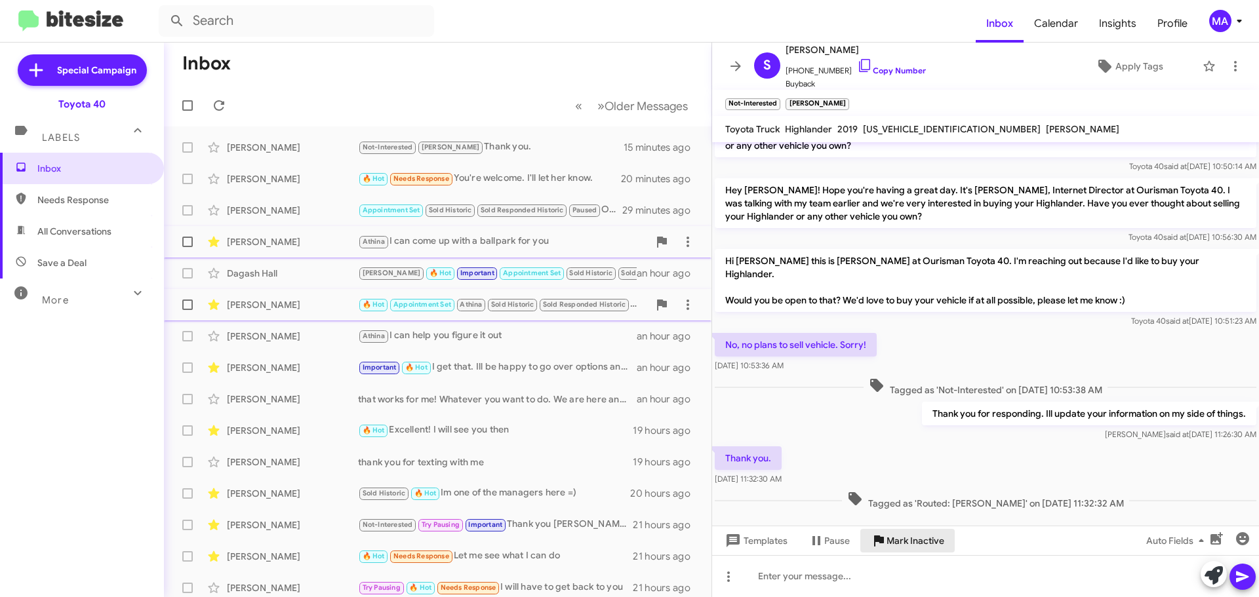
click at [928, 545] on span "Mark Inactive" at bounding box center [916, 541] width 58 height 24
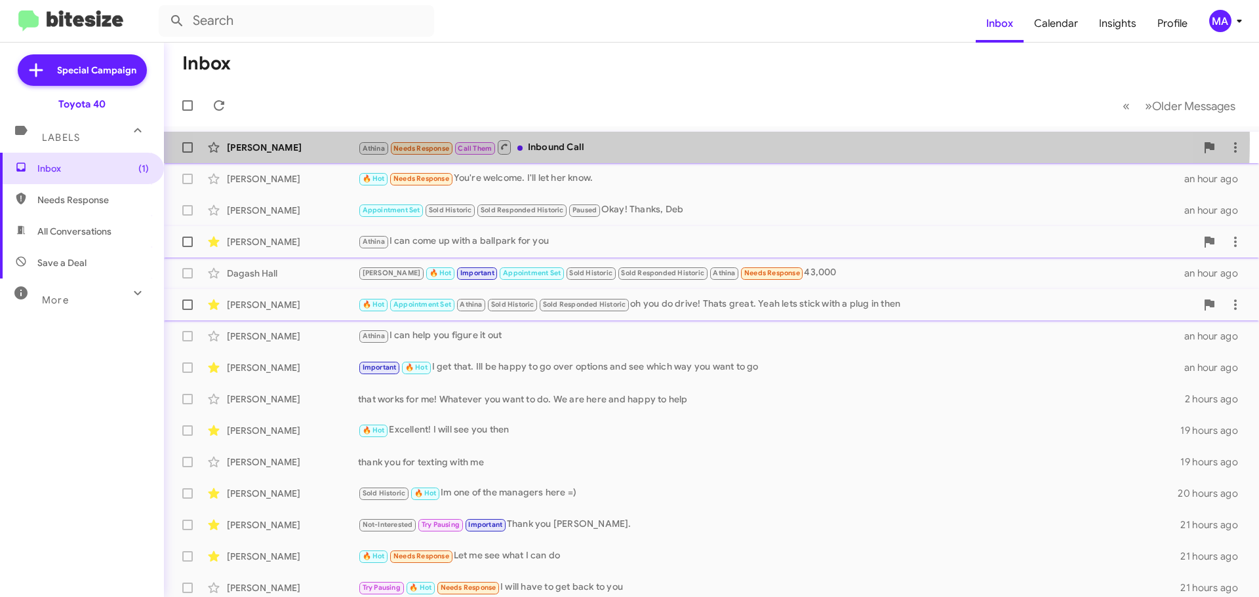
click at [638, 140] on div "Athina Needs Response Call Them Inbound Call" at bounding box center [777, 147] width 838 height 16
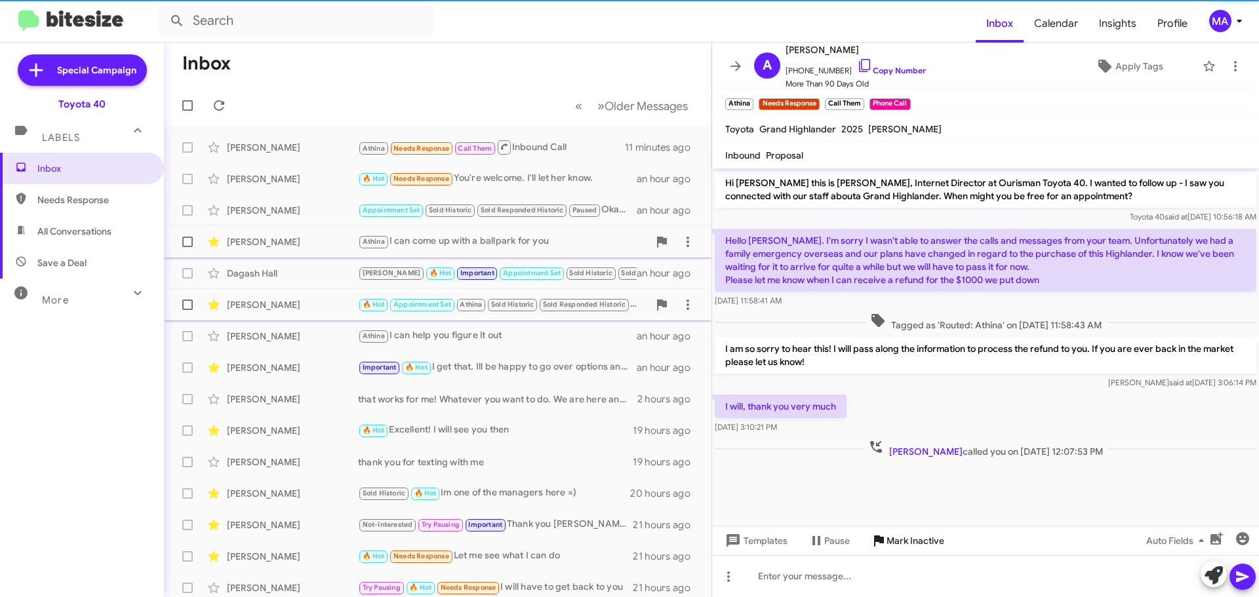
click at [923, 535] on span "Mark Inactive" at bounding box center [916, 541] width 58 height 24
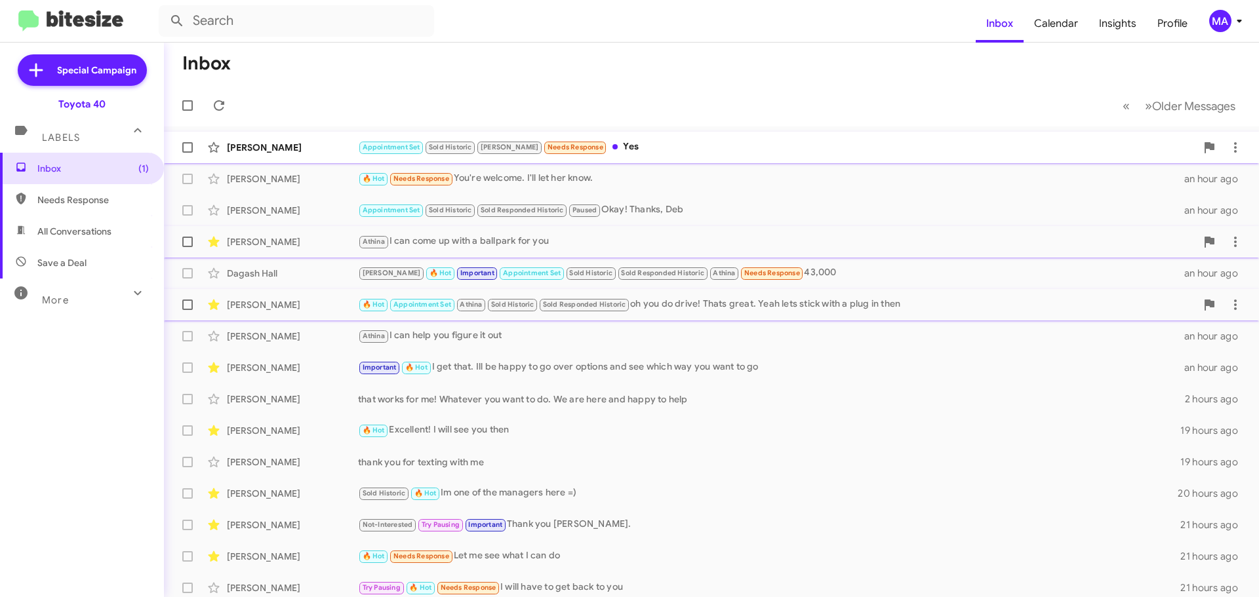
click at [641, 142] on div "Appointment Set Sold Historic [PERSON_NAME] Needs Response Yes" at bounding box center [777, 147] width 838 height 15
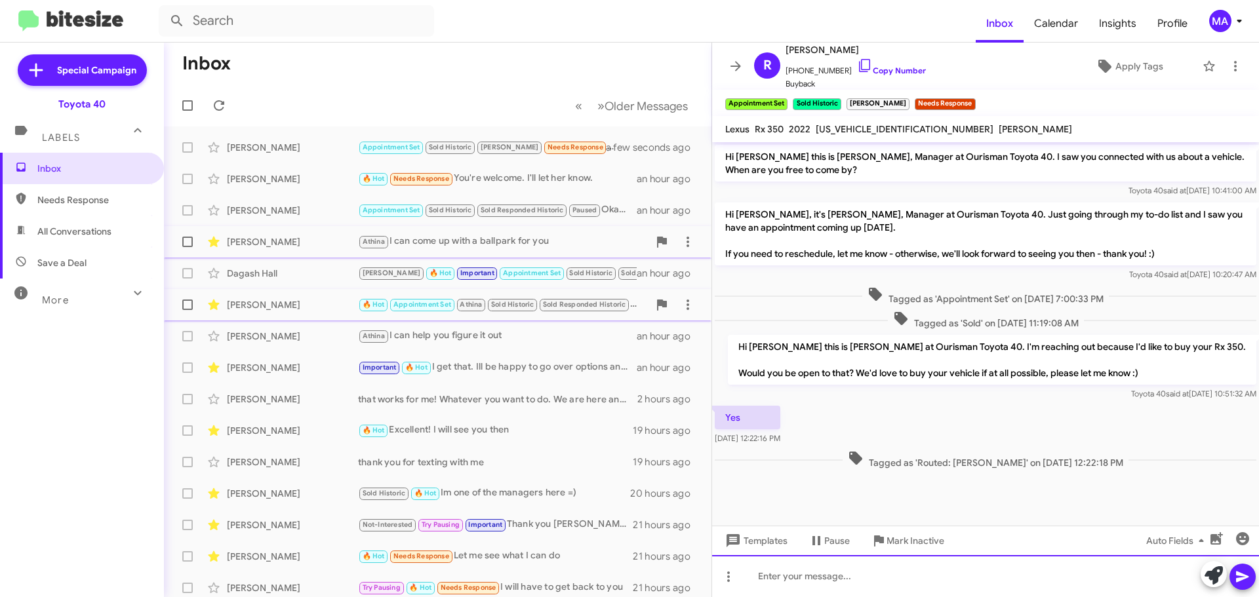
click at [811, 578] on div at bounding box center [985, 577] width 547 height 42
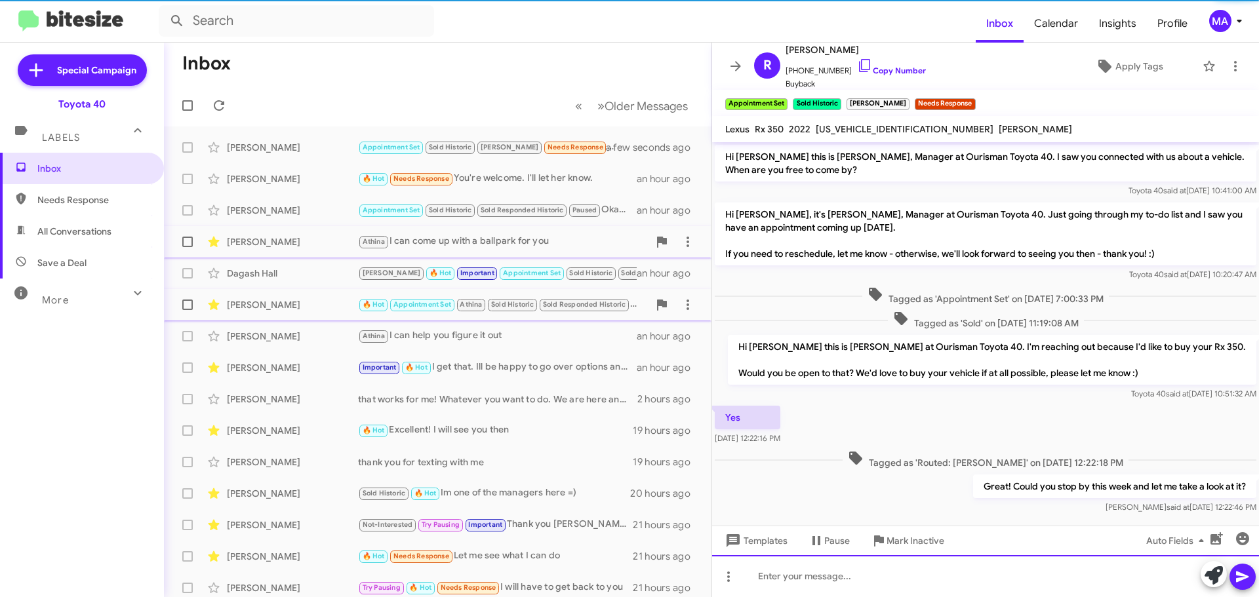
scroll to position [17, 0]
